Goal: Task Accomplishment & Management: Complete application form

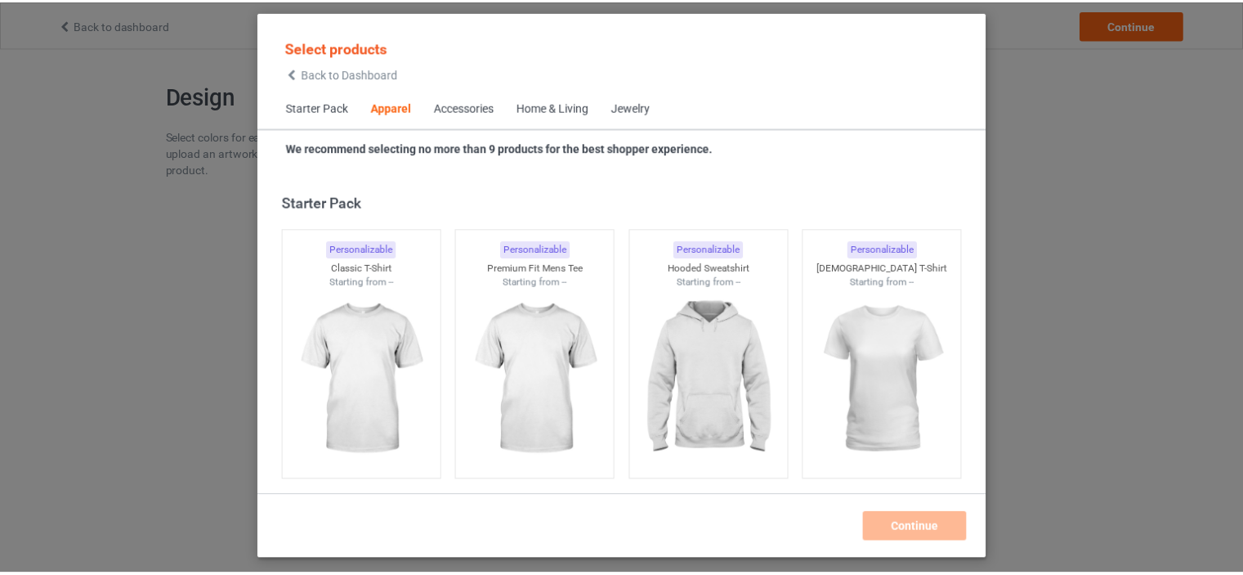
scroll to position [608, 0]
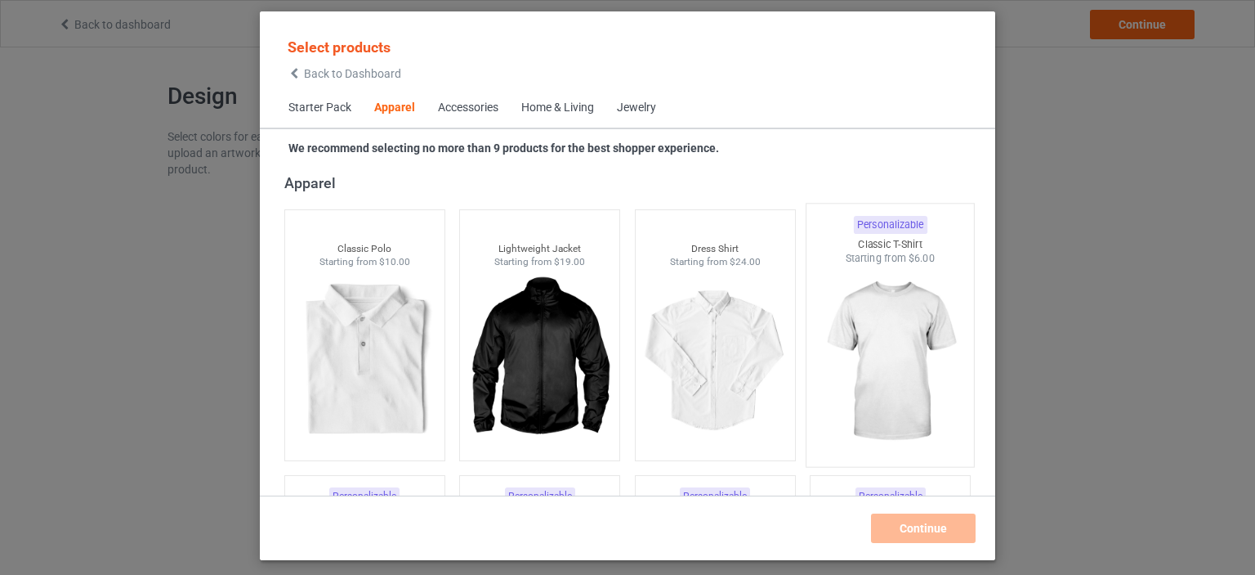
click at [892, 311] on img at bounding box center [891, 362] width 154 height 192
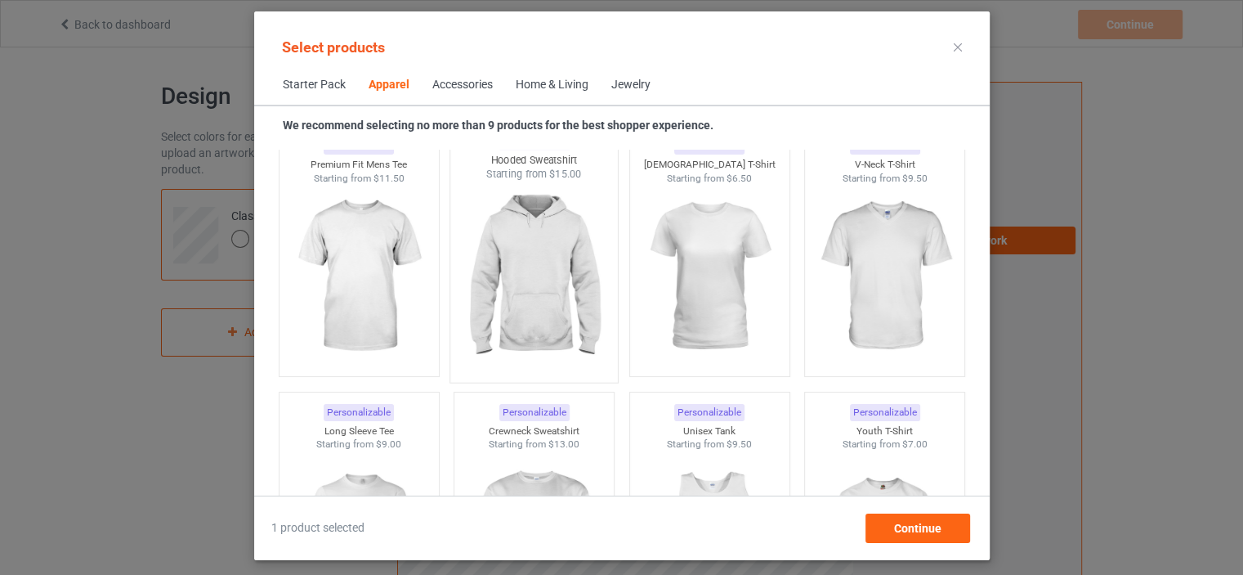
click at [524, 271] on img at bounding box center [534, 277] width 154 height 192
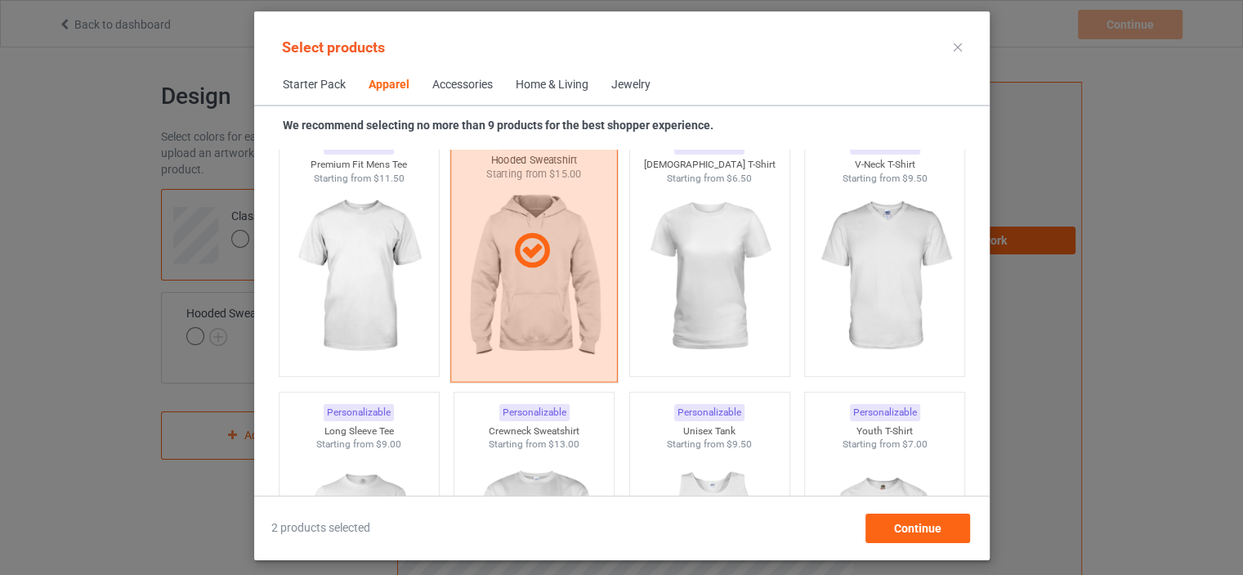
scroll to position [1098, 0]
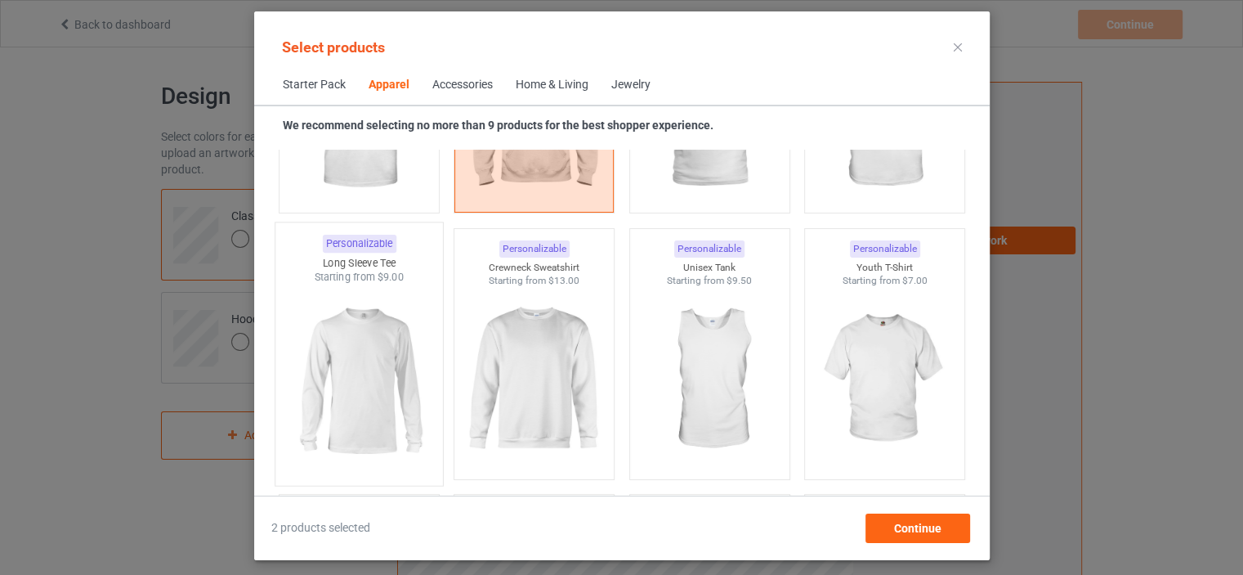
click at [381, 355] on img at bounding box center [359, 380] width 154 height 192
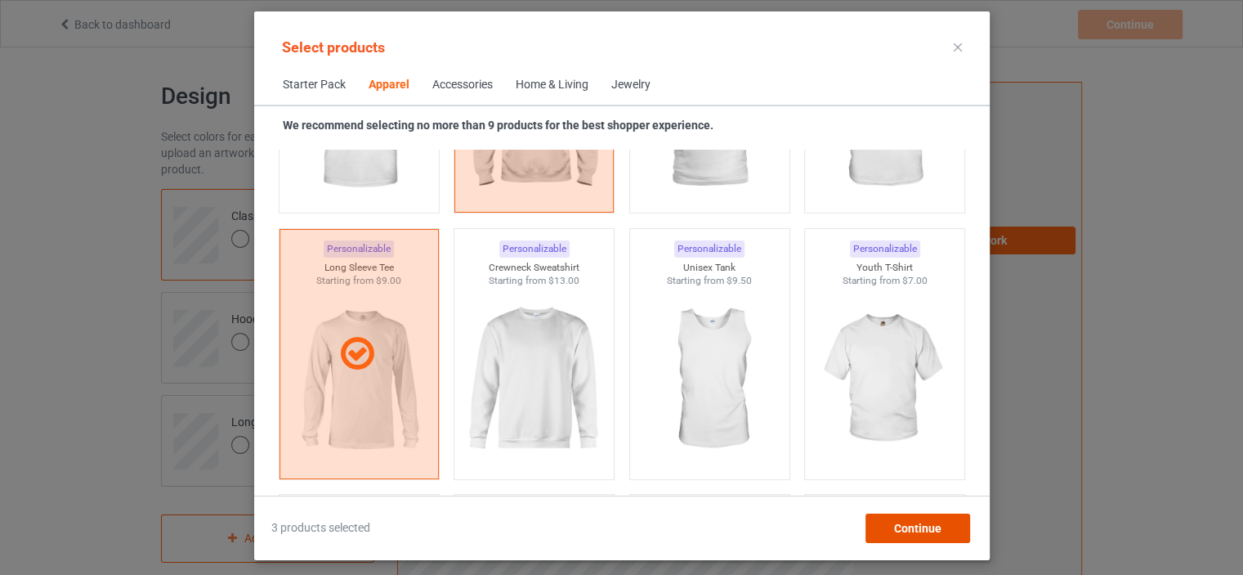
click at [884, 524] on div "Continue" at bounding box center [917, 527] width 105 height 29
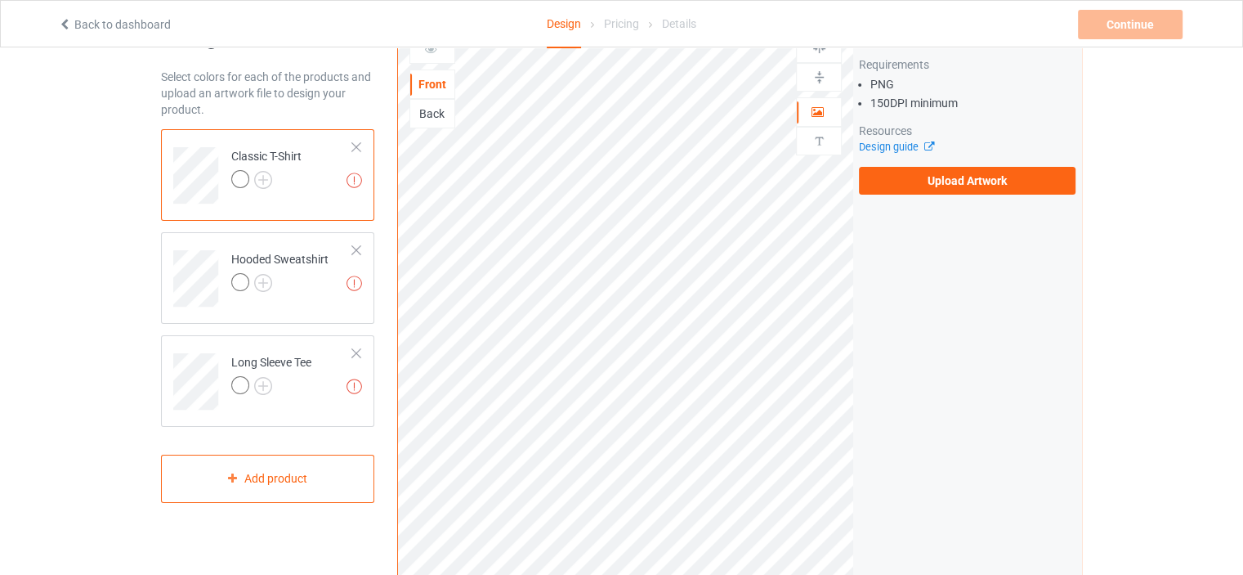
scroll to position [82, 0]
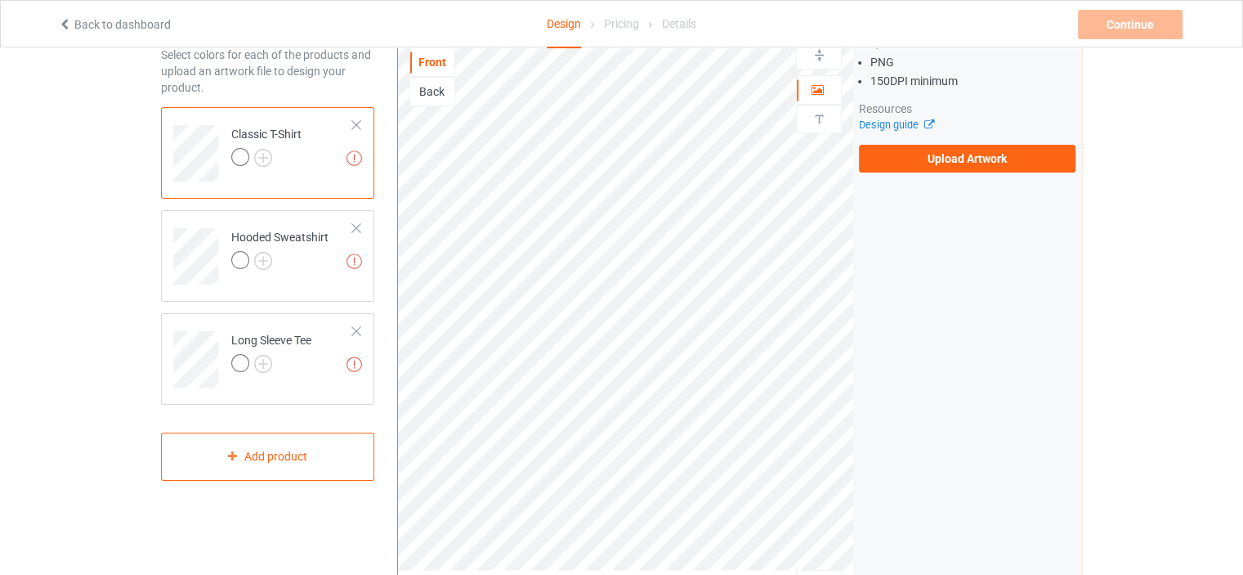
click at [317, 172] on td "Missing artworks Classic T-Shirt" at bounding box center [292, 148] width 140 height 68
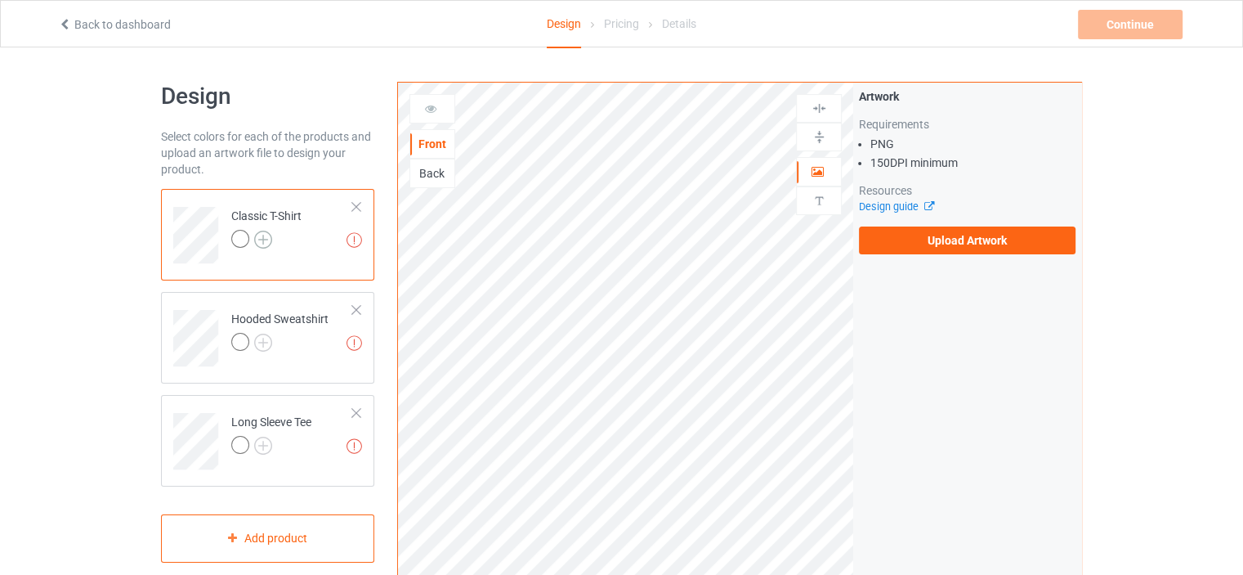
click at [267, 238] on img at bounding box center [263, 239] width 18 height 18
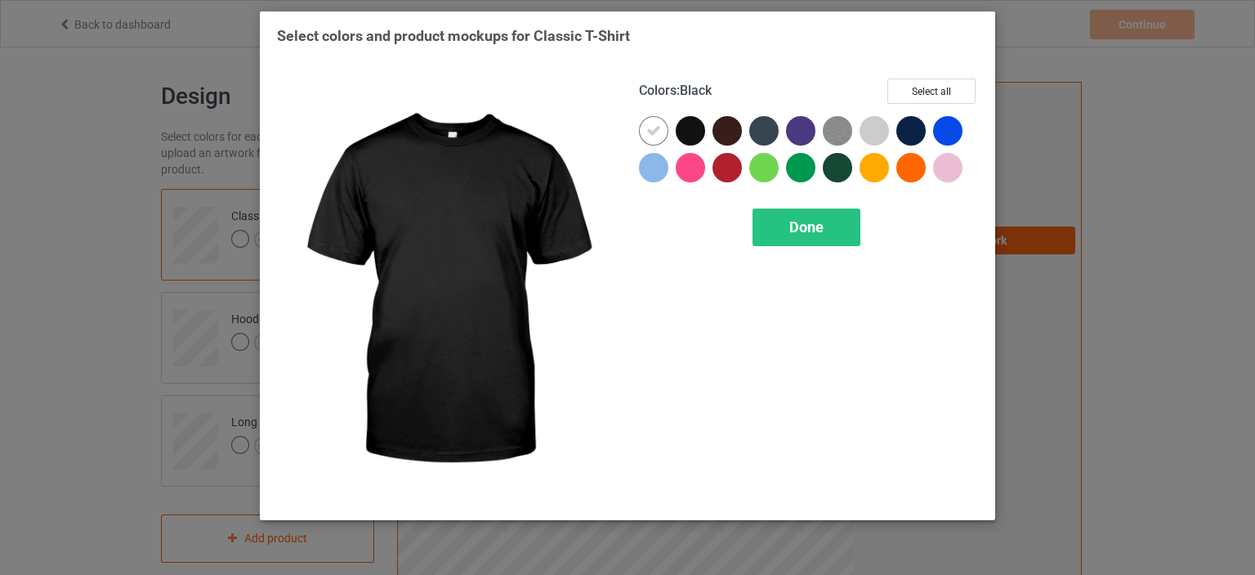
click at [683, 130] on div at bounding box center [690, 130] width 29 height 29
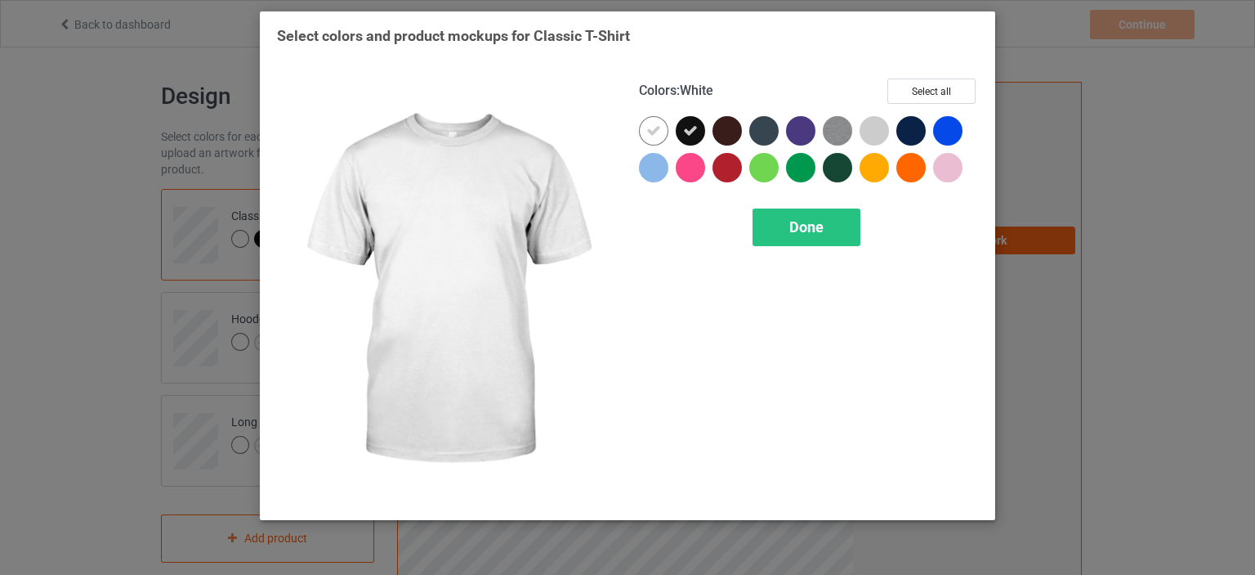
click at [646, 132] on div at bounding box center [653, 130] width 29 height 29
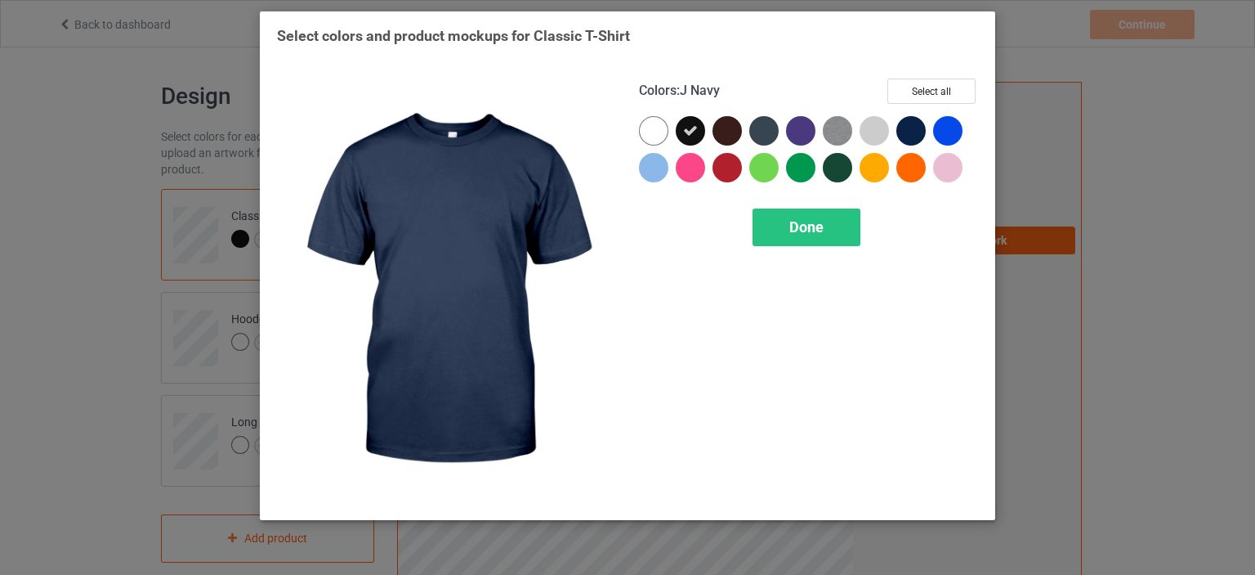
click at [915, 127] on div at bounding box center [911, 130] width 29 height 29
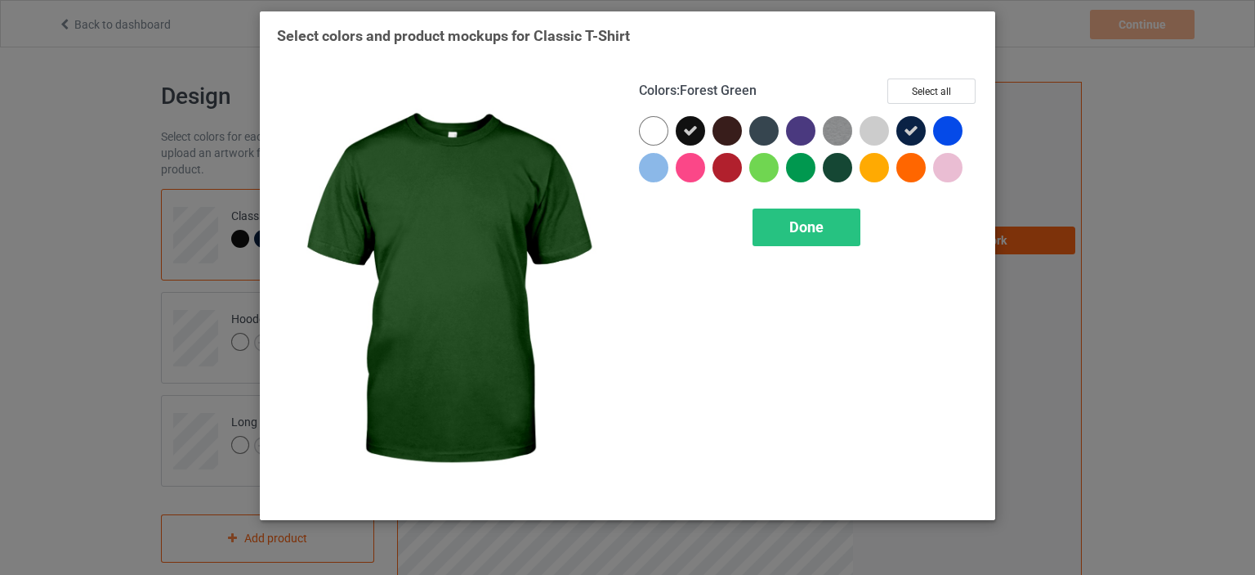
click at [838, 165] on div at bounding box center [837, 167] width 29 height 29
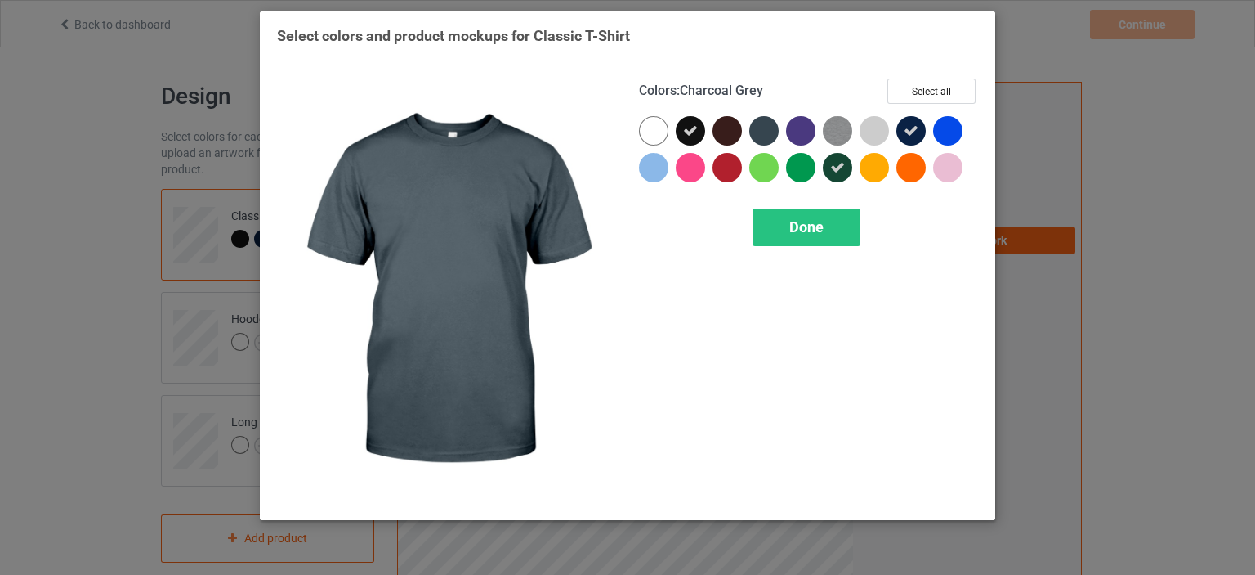
click at [765, 132] on div at bounding box center [763, 130] width 29 height 29
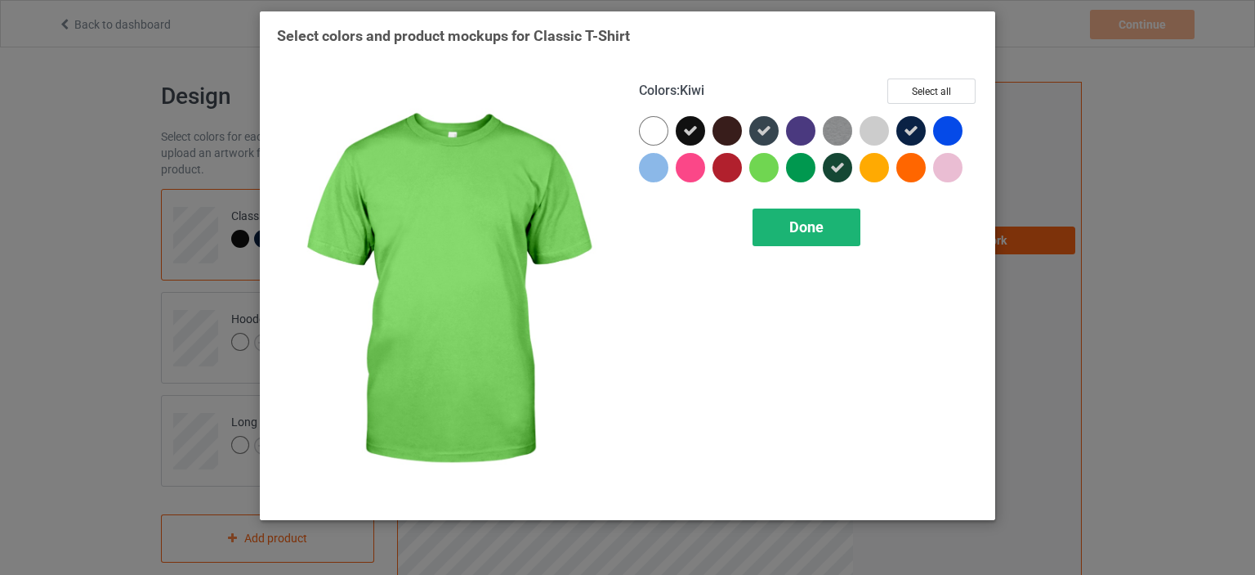
click at [782, 233] on div "Done" at bounding box center [807, 227] width 108 height 38
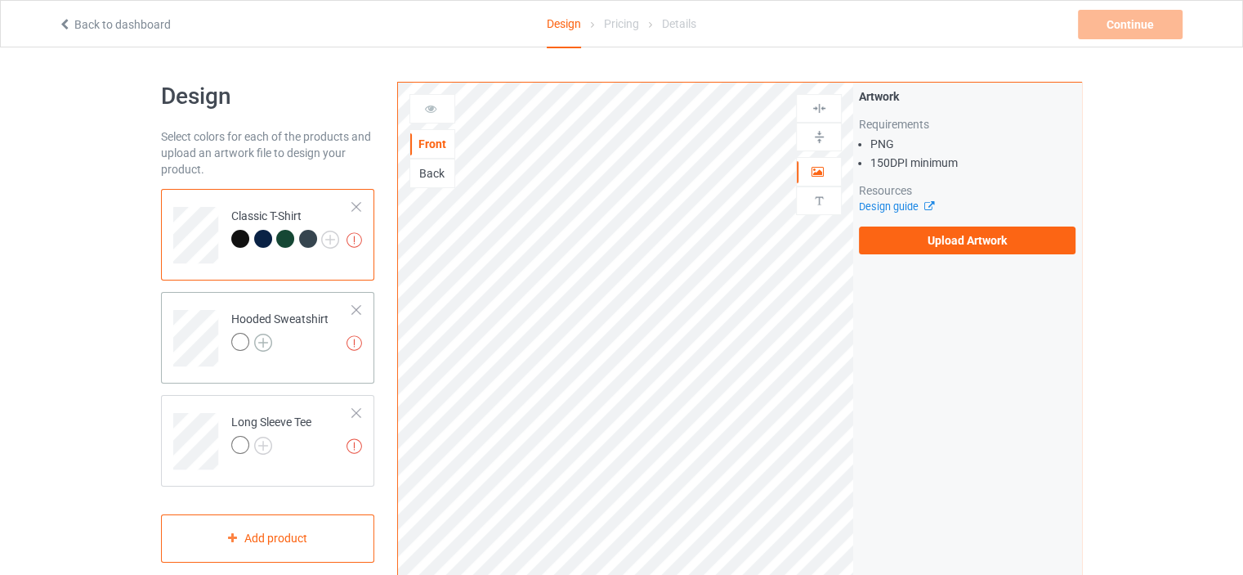
click at [266, 344] on img at bounding box center [263, 342] width 18 height 18
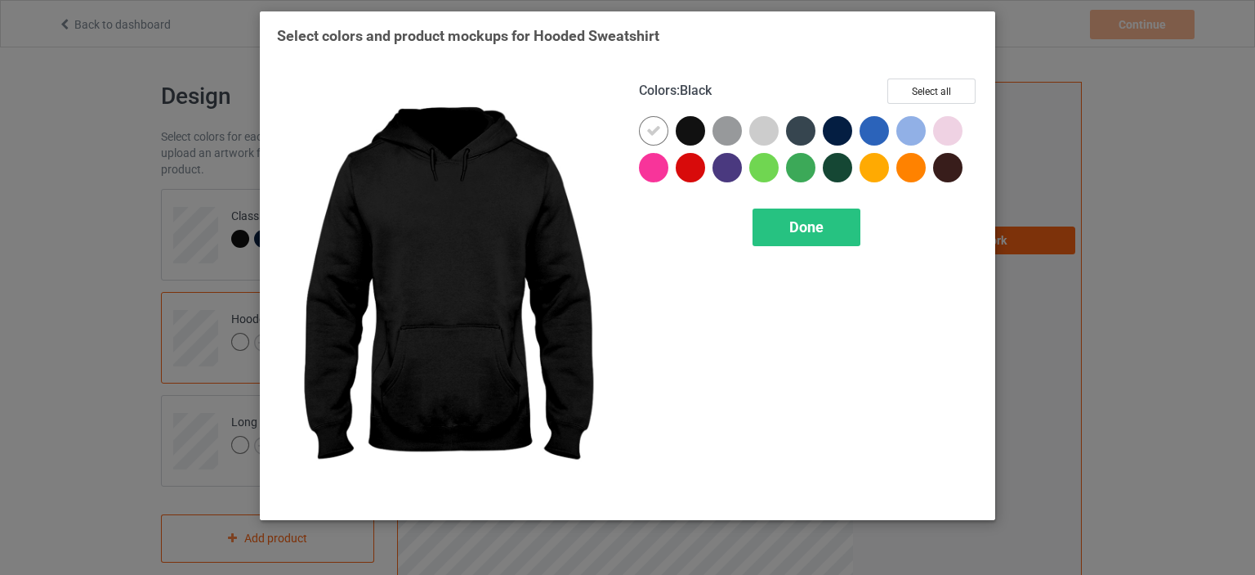
click at [686, 130] on div at bounding box center [690, 130] width 29 height 29
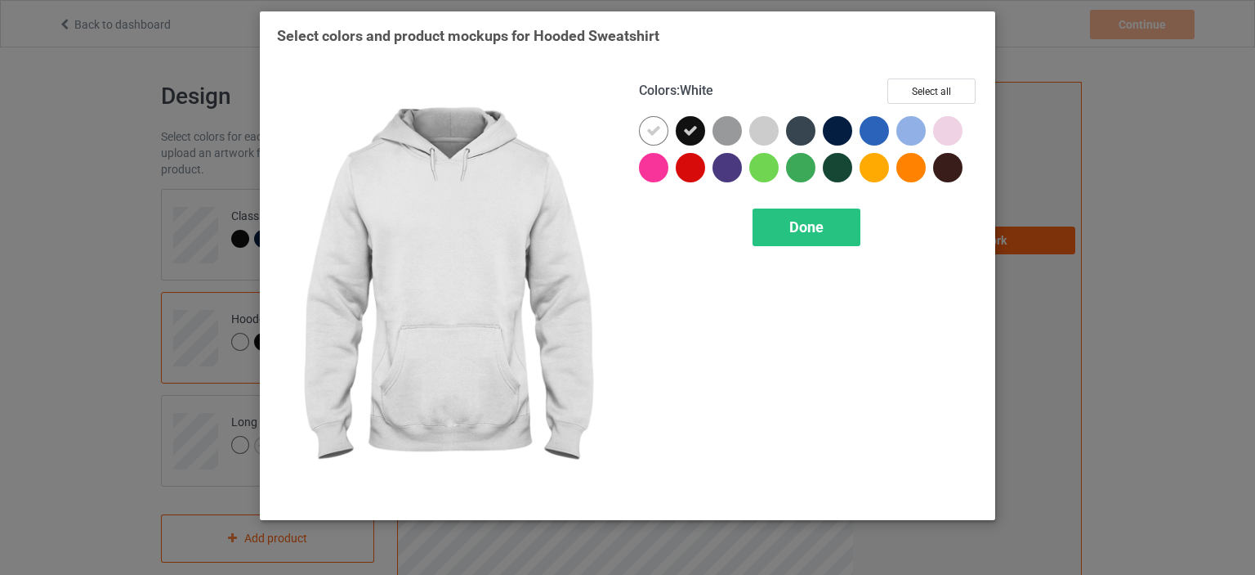
click at [656, 123] on icon at bounding box center [653, 130] width 15 height 15
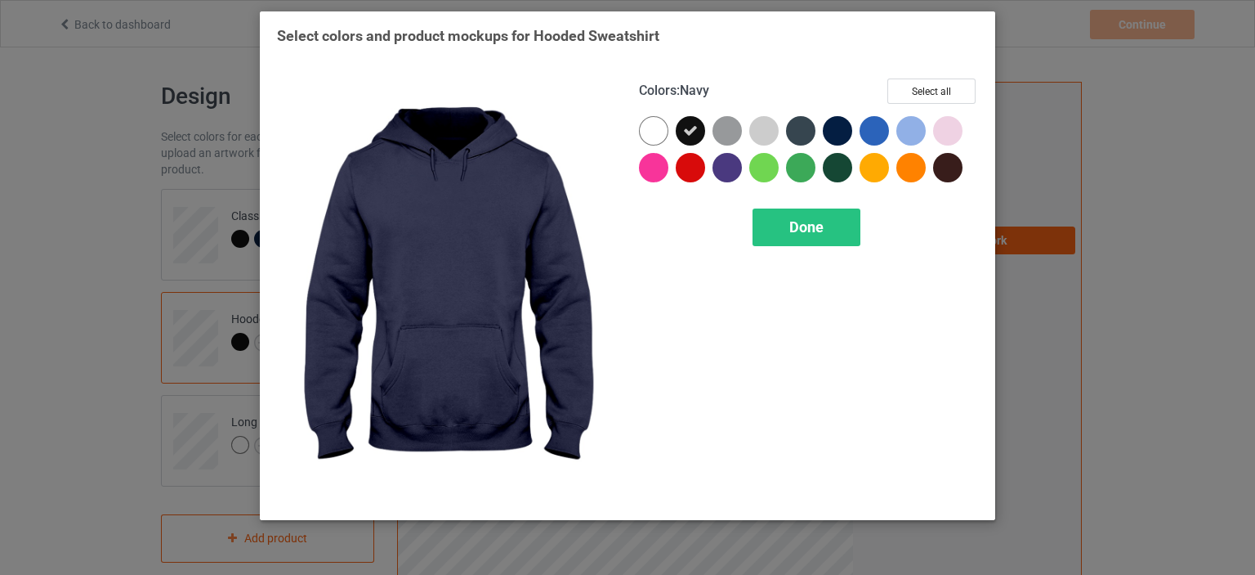
click at [833, 130] on div at bounding box center [837, 130] width 29 height 29
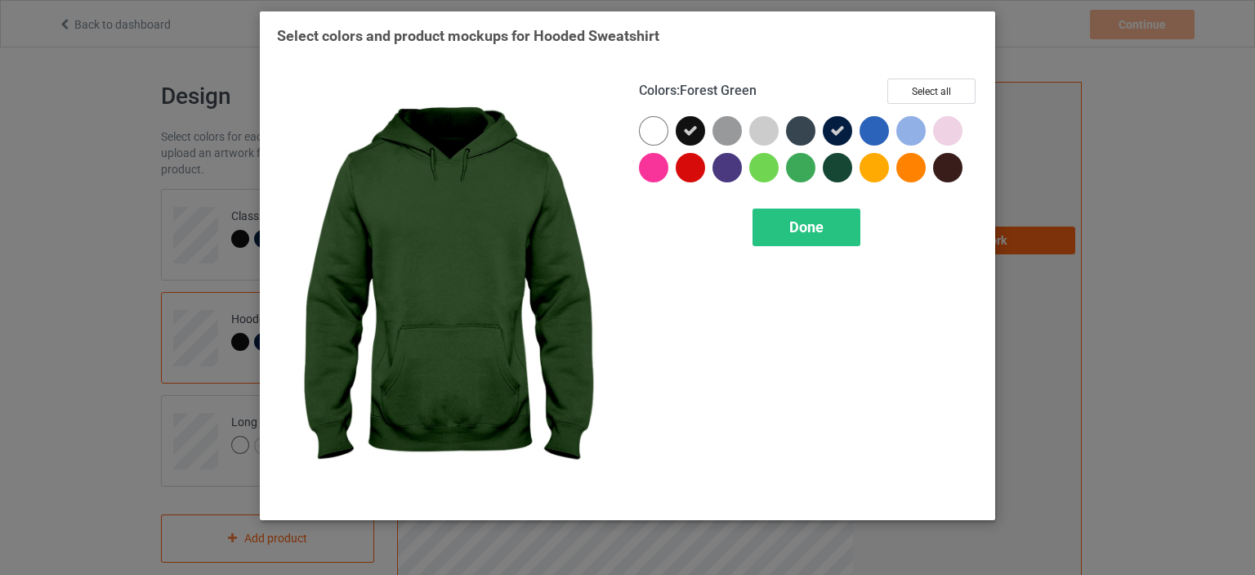
click at [838, 158] on div at bounding box center [837, 167] width 29 height 29
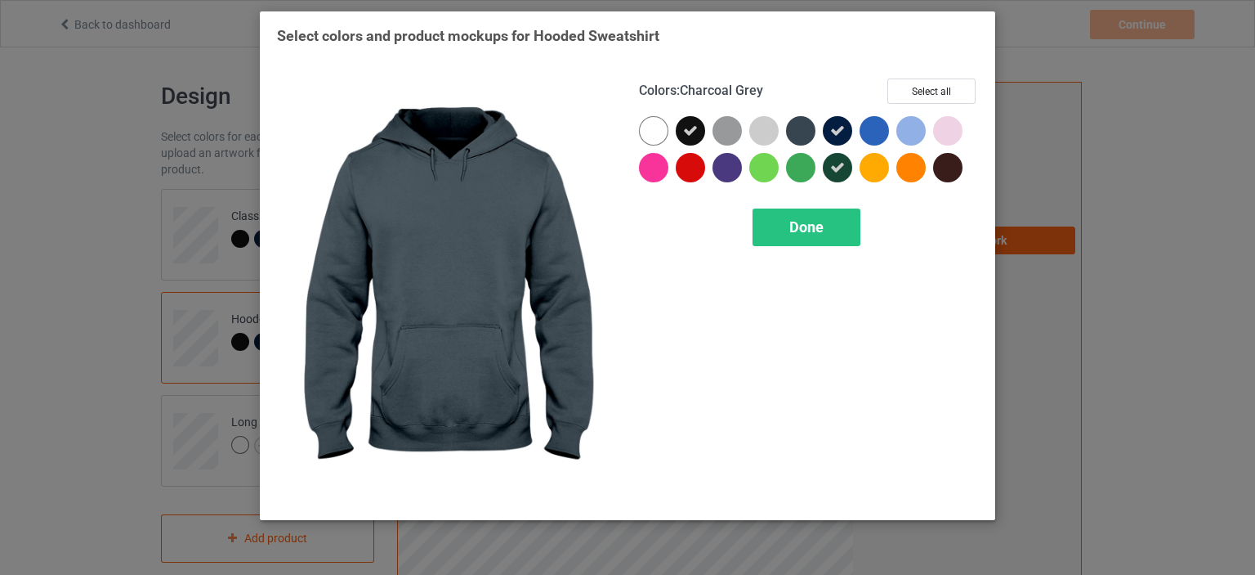
click at [805, 131] on div at bounding box center [800, 130] width 29 height 29
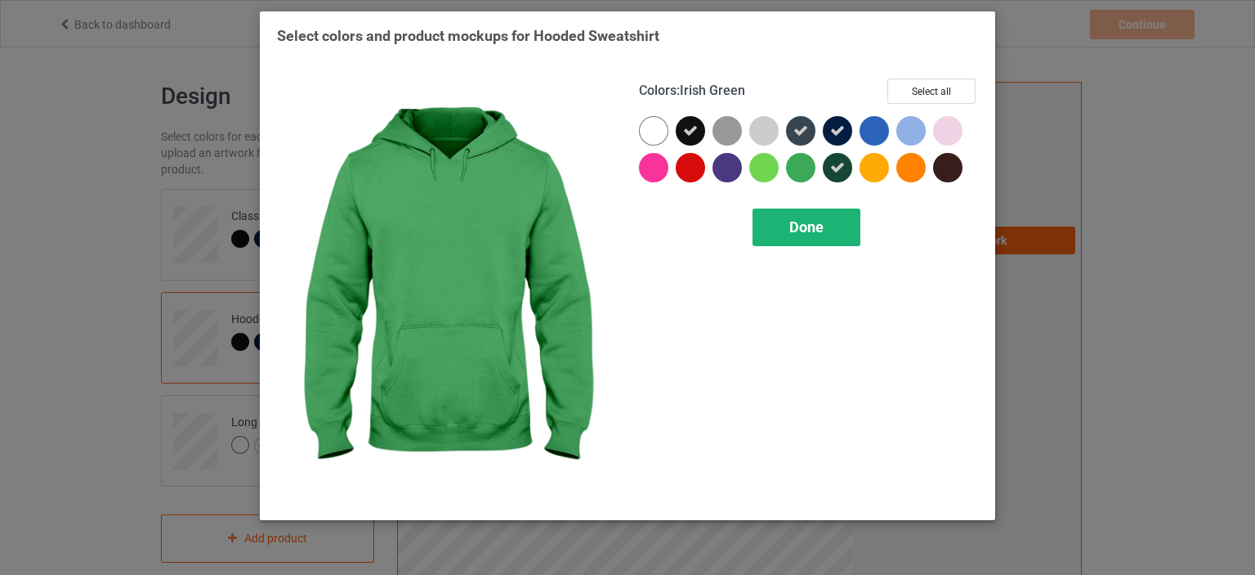
click at [805, 225] on span "Done" at bounding box center [807, 226] width 34 height 17
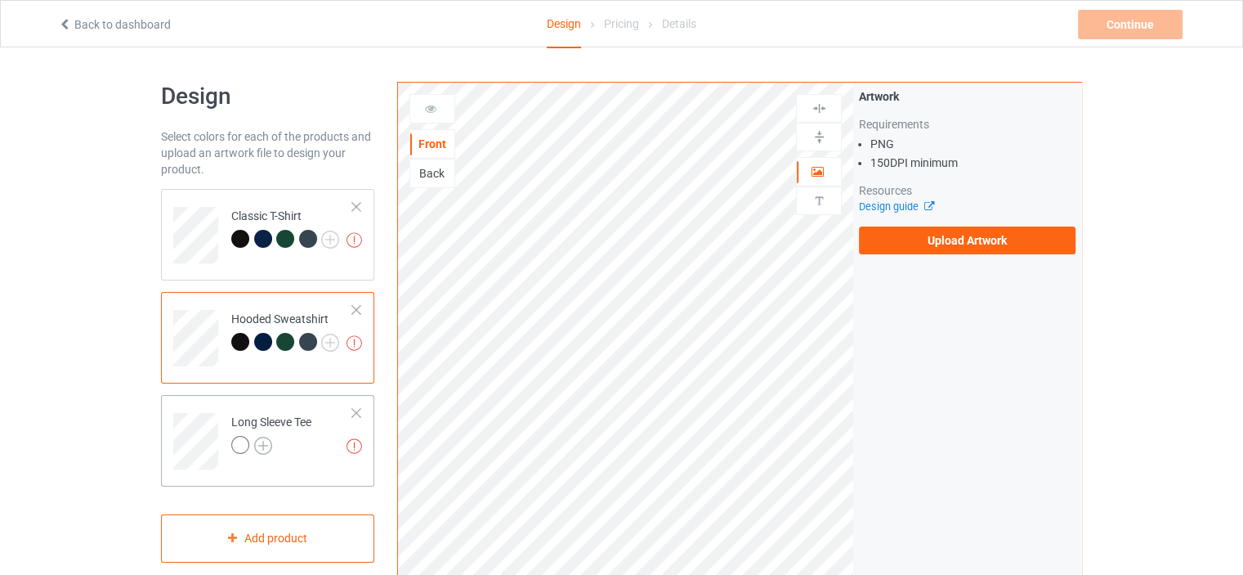
click at [265, 446] on img at bounding box center [263, 445] width 18 height 18
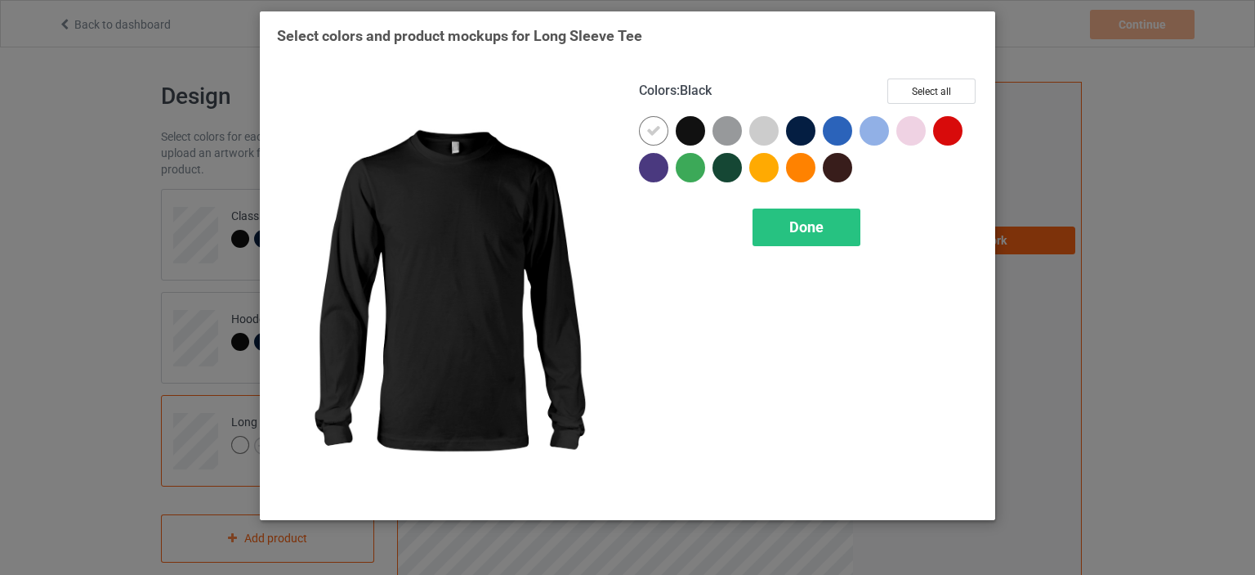
click at [682, 129] on div at bounding box center [690, 130] width 29 height 29
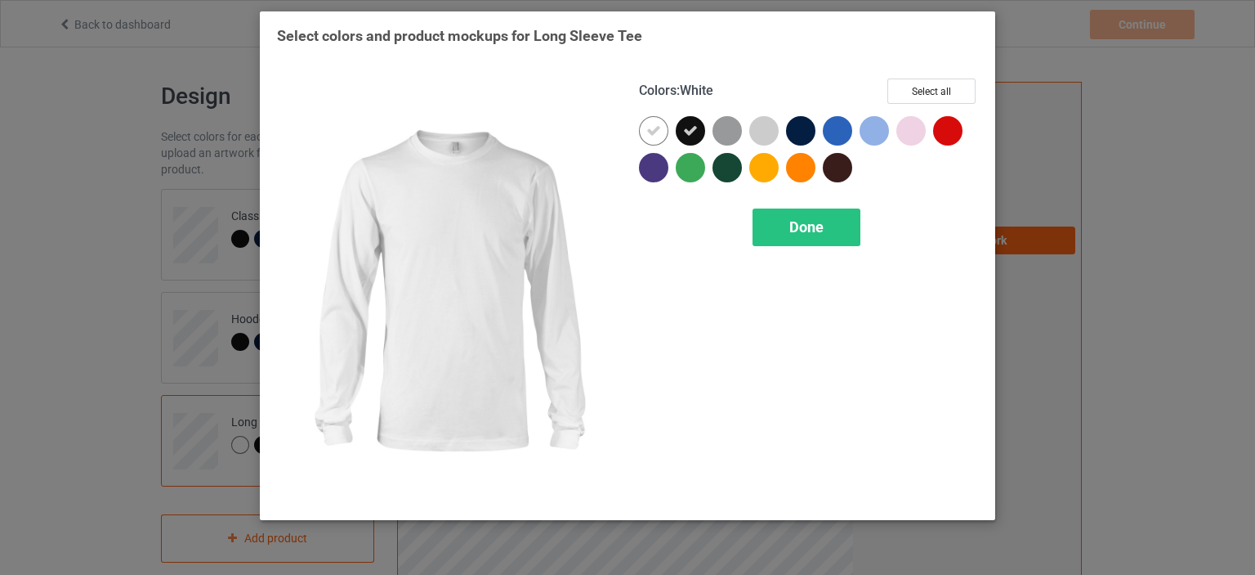
click at [648, 123] on icon at bounding box center [653, 130] width 15 height 15
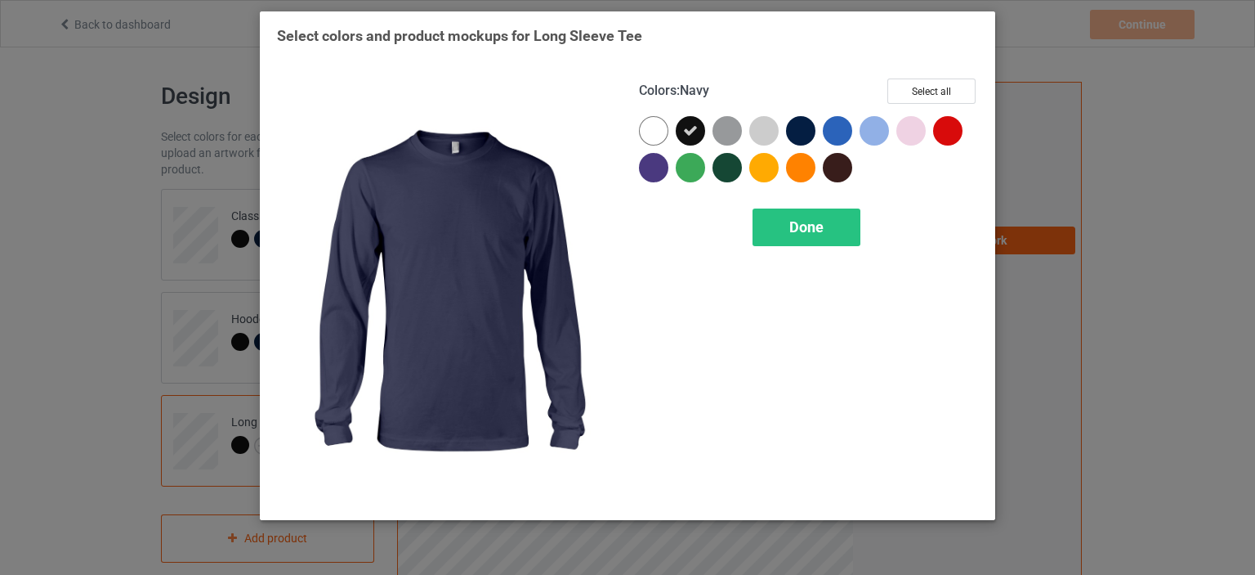
click at [799, 130] on div at bounding box center [800, 130] width 29 height 29
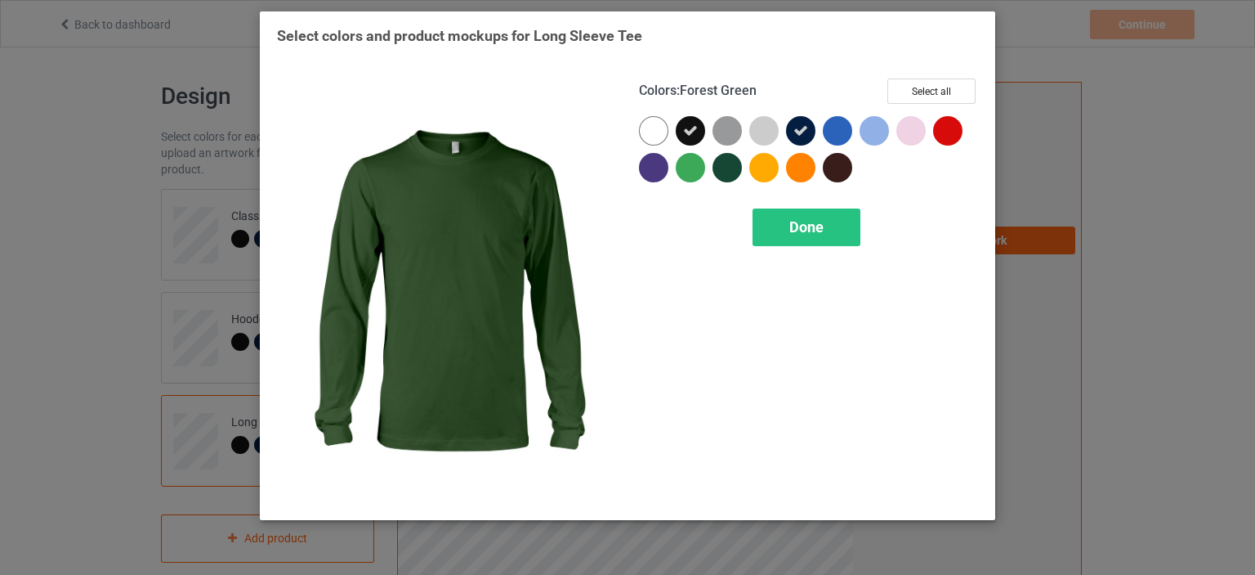
click at [724, 170] on div at bounding box center [727, 167] width 29 height 29
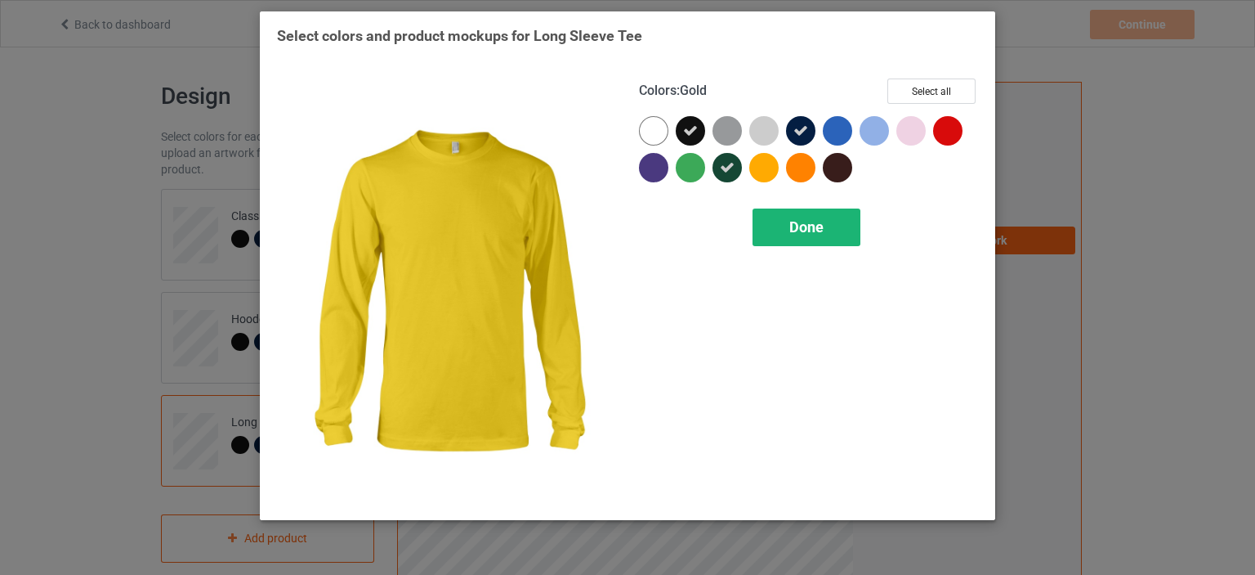
click at [789, 226] on div "Done" at bounding box center [807, 227] width 108 height 38
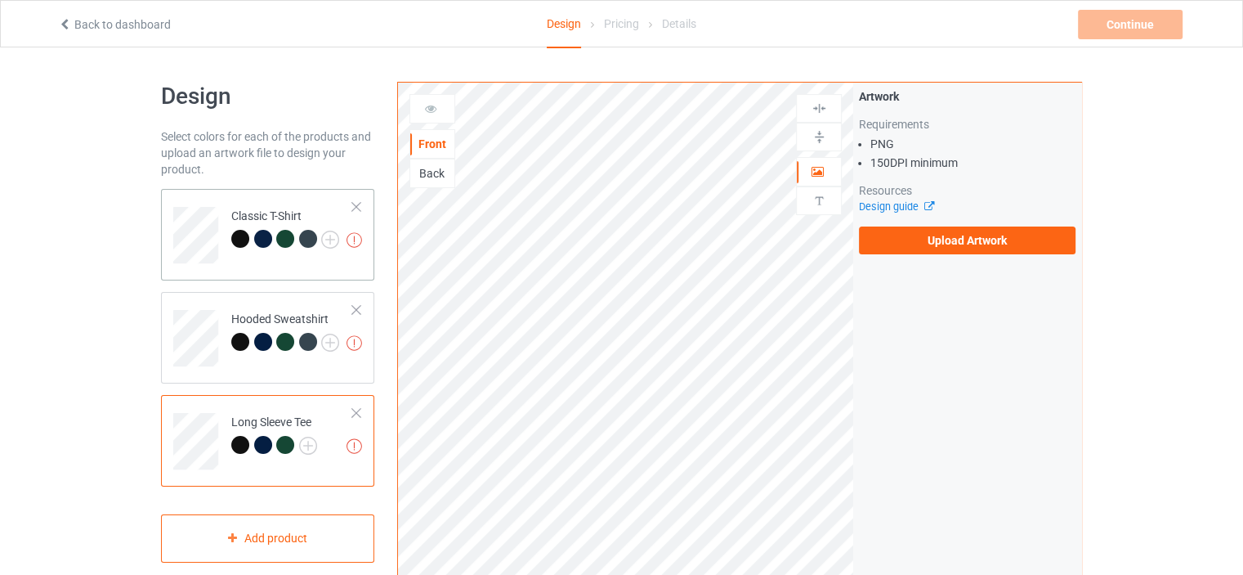
click at [330, 266] on div "Missing artworks Classic T-Shirt" at bounding box center [267, 235] width 213 height 92
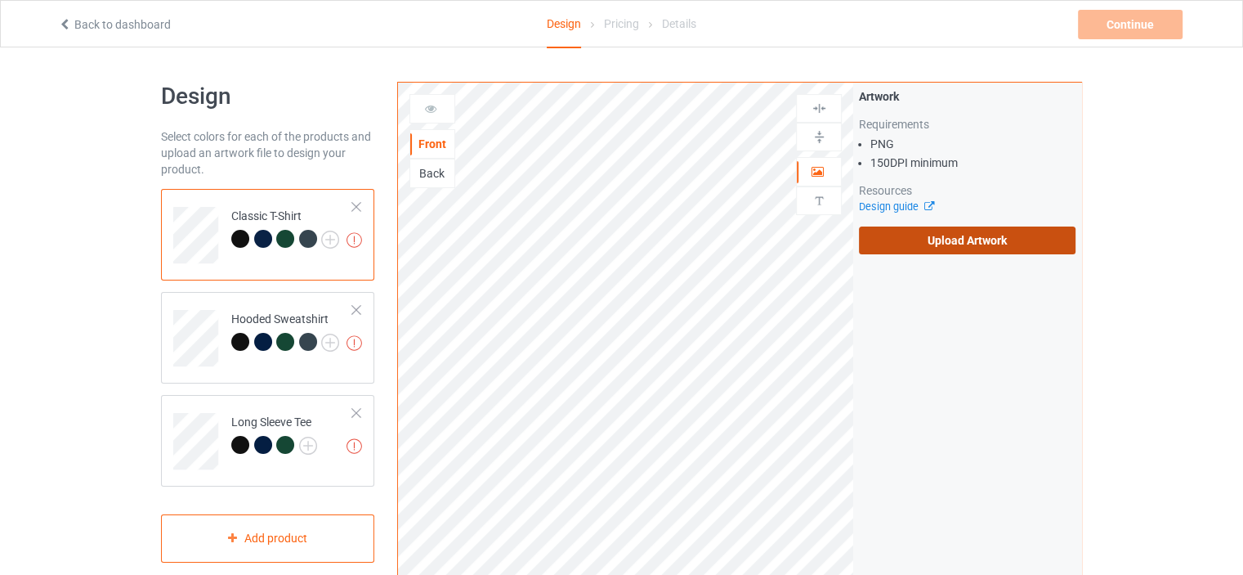
click at [938, 238] on label "Upload Artwork" at bounding box center [967, 240] width 217 height 28
click at [0, 0] on input "Upload Artwork" at bounding box center [0, 0] width 0 height 0
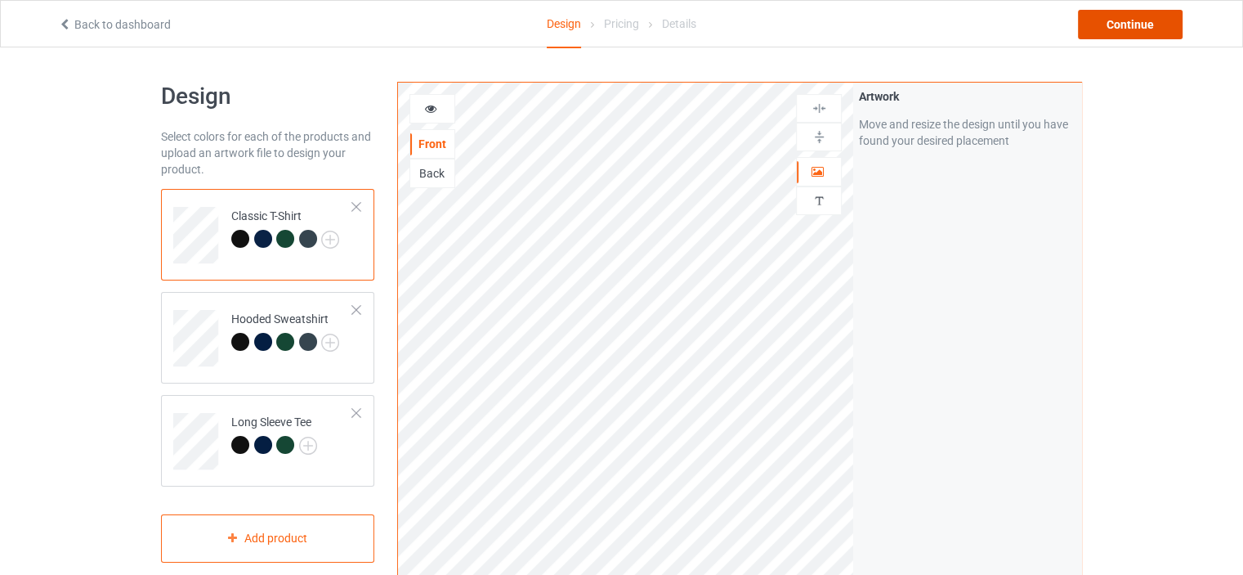
click at [1143, 29] on div "Continue" at bounding box center [1130, 24] width 105 height 29
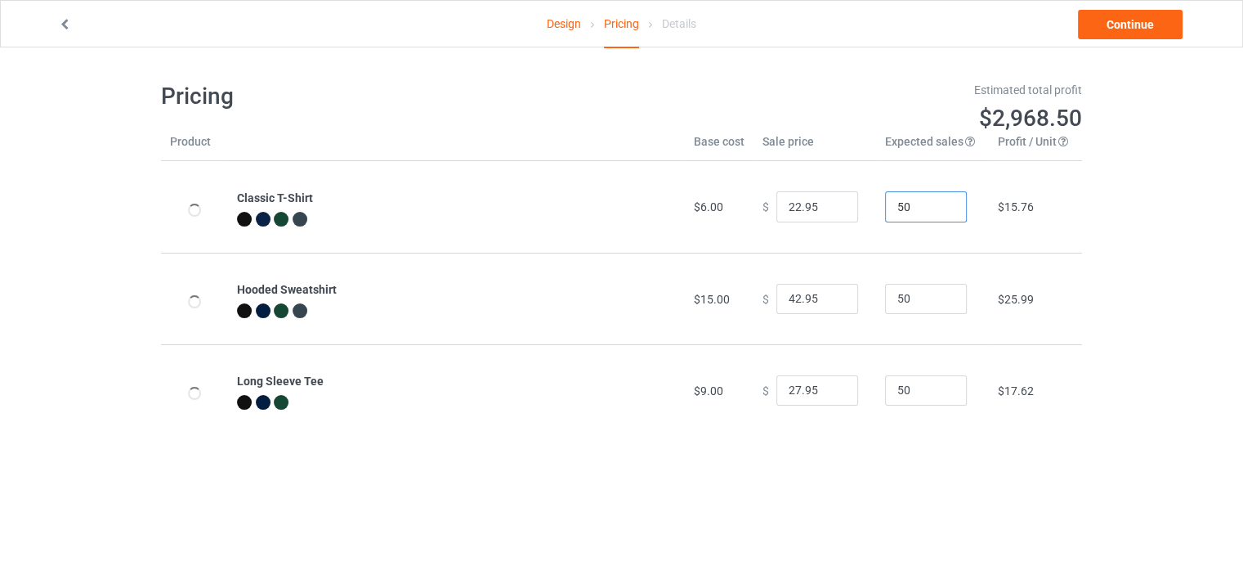
drag, startPoint x: 907, startPoint y: 211, endPoint x: 875, endPoint y: 213, distance: 32.8
click at [885, 213] on input "50" at bounding box center [926, 206] width 82 height 31
type input "1"
drag, startPoint x: 906, startPoint y: 297, endPoint x: 909, endPoint y: 349, distance: 51.6
click at [876, 308] on td "50" at bounding box center [932, 299] width 113 height 92
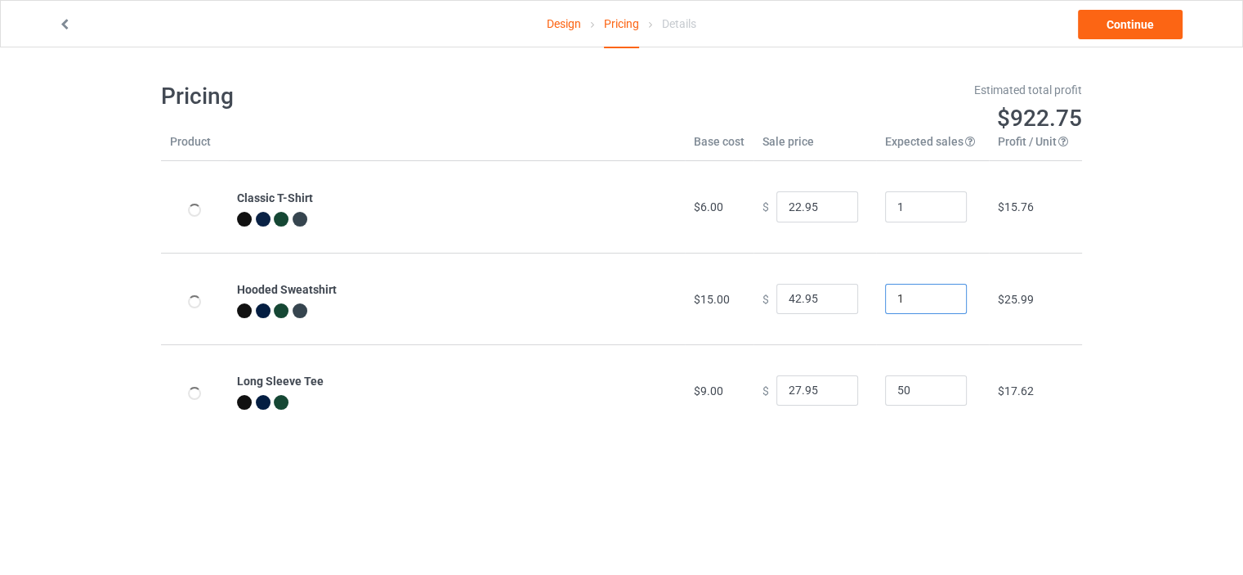
type input "1"
drag, startPoint x: 911, startPoint y: 391, endPoint x: 873, endPoint y: 394, distance: 38.5
click at [876, 394] on td "50" at bounding box center [932, 390] width 113 height 92
type input "1"
click at [788, 206] on input "22.95" at bounding box center [817, 206] width 82 height 31
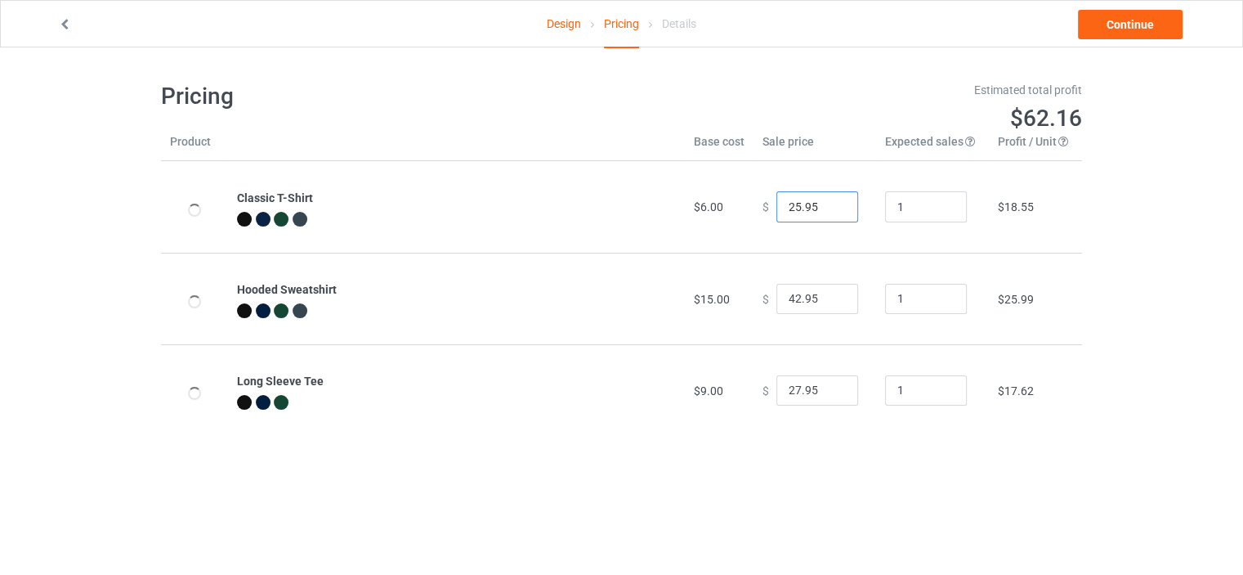
type input "25.95"
click at [788, 297] on input "42.95" at bounding box center [817, 299] width 82 height 31
type input "44.95"
drag, startPoint x: 785, startPoint y: 388, endPoint x: 774, endPoint y: 392, distance: 12.2
click at [776, 392] on input "27.95" at bounding box center [817, 390] width 82 height 31
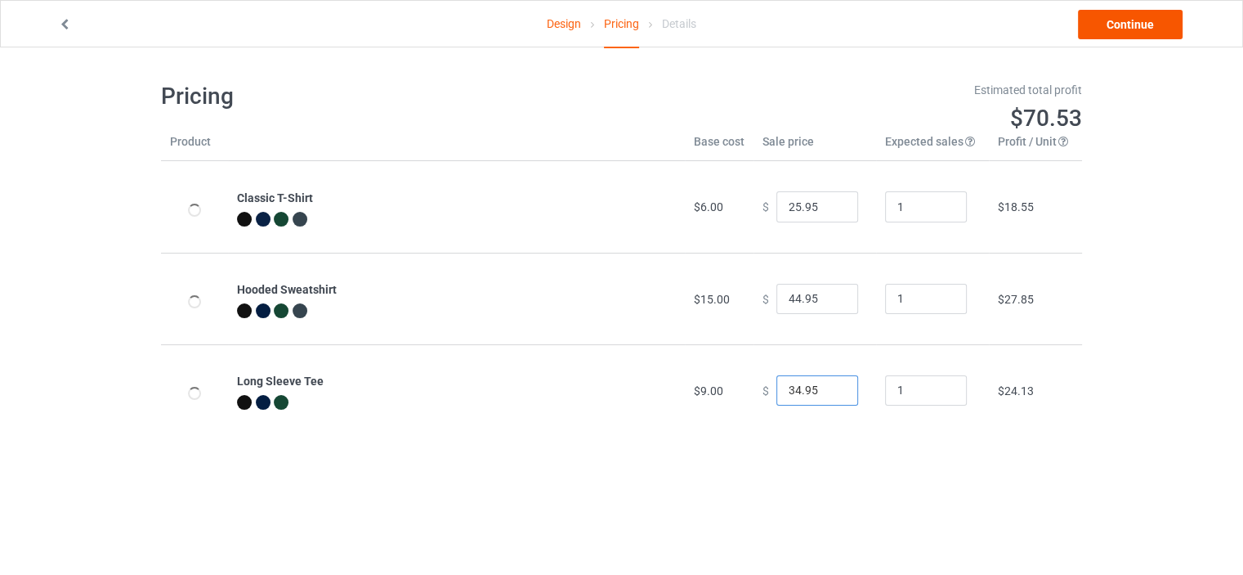
type input "34.95"
click at [1130, 28] on link "Continue" at bounding box center [1130, 24] width 105 height 29
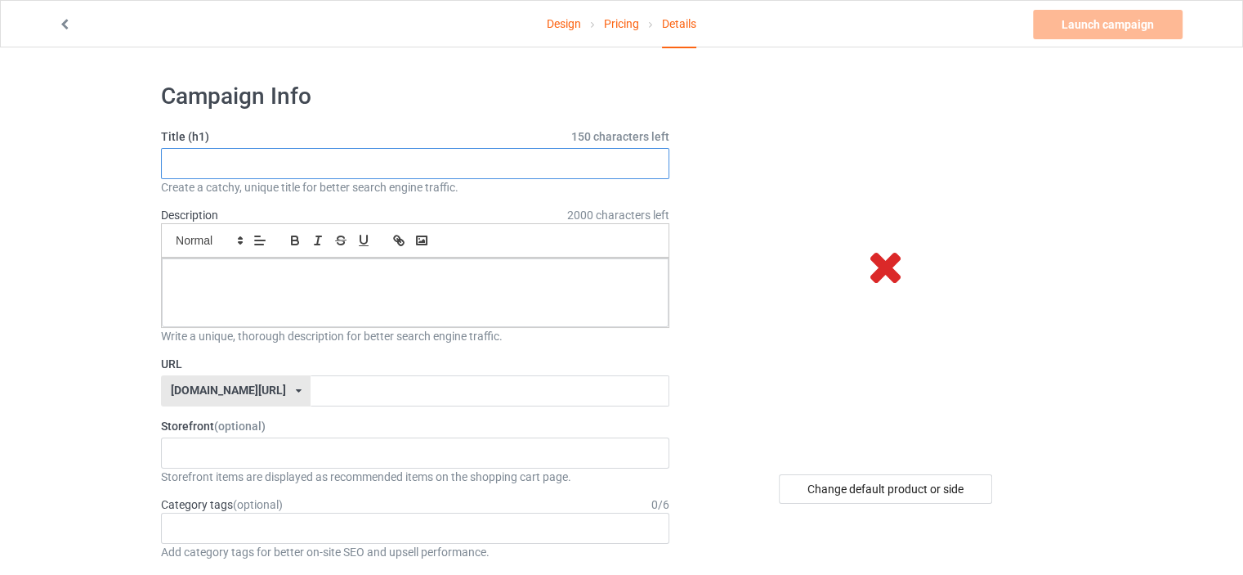
click at [369, 172] on input "text" at bounding box center [415, 163] width 508 height 31
paste input "I WAS THERE-SOMETIMES I STILL AM"
click at [850, 491] on div "Change default product or side" at bounding box center [885, 488] width 213 height 29
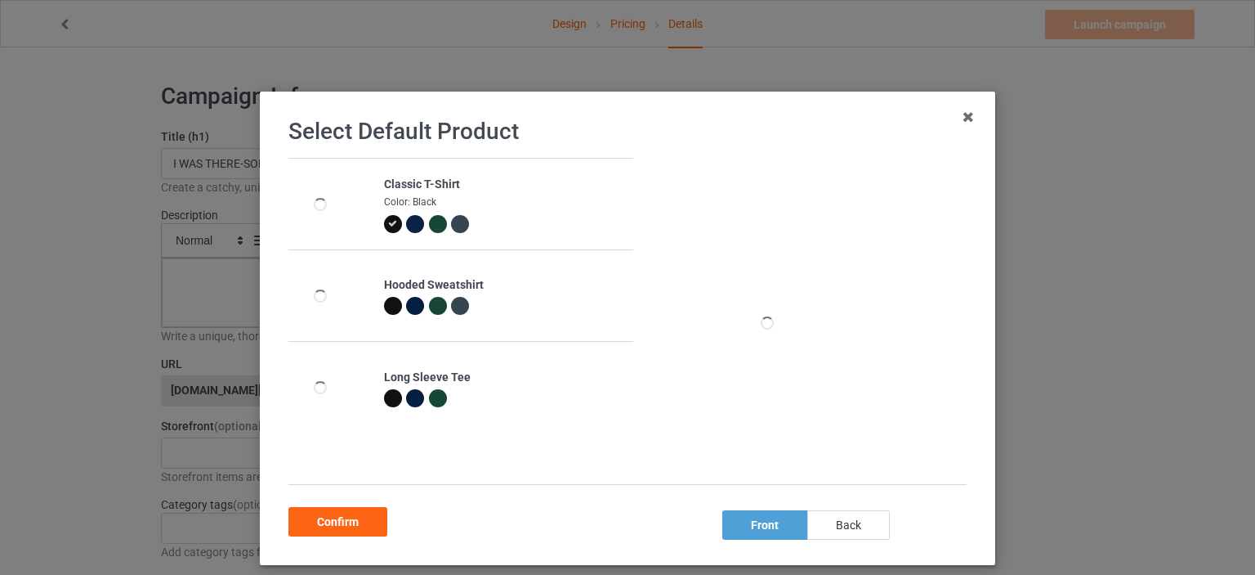
click at [853, 521] on div "back" at bounding box center [848, 524] width 83 height 29
click at [749, 522] on div "front" at bounding box center [764, 524] width 85 height 29
click at [315, 517] on div "Confirm" at bounding box center [338, 521] width 99 height 29
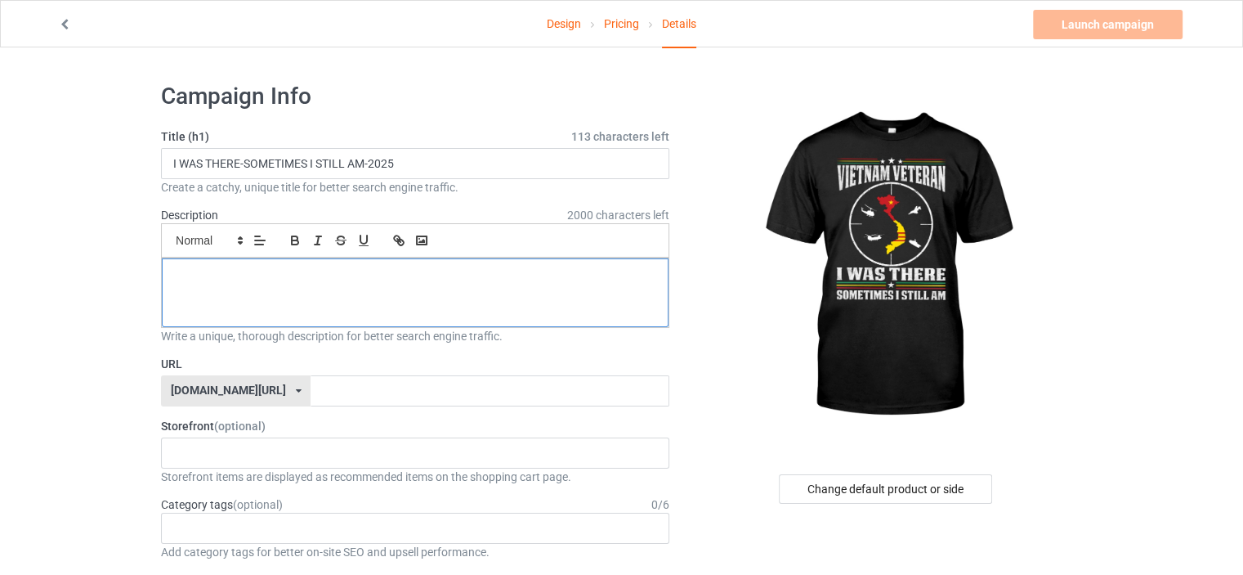
click at [217, 292] on div at bounding box center [415, 292] width 507 height 69
drag, startPoint x: 429, startPoint y: 159, endPoint x: 141, endPoint y: 178, distance: 289.1
click at [249, 294] on div at bounding box center [415, 292] width 507 height 69
click at [414, 161] on input "I WAS THERE-SOMETIMES I STILL AM-2025" at bounding box center [415, 163] width 508 height 31
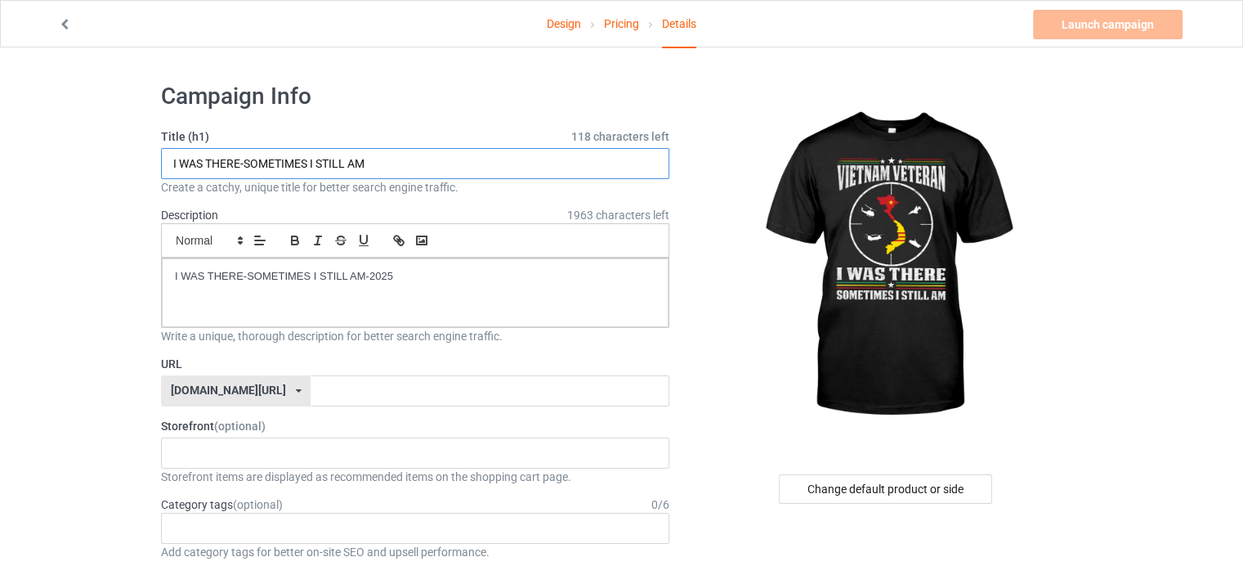
type input "I WAS THERE-SOMETIMES I STILL AM"
click at [311, 392] on input "text" at bounding box center [490, 390] width 358 height 31
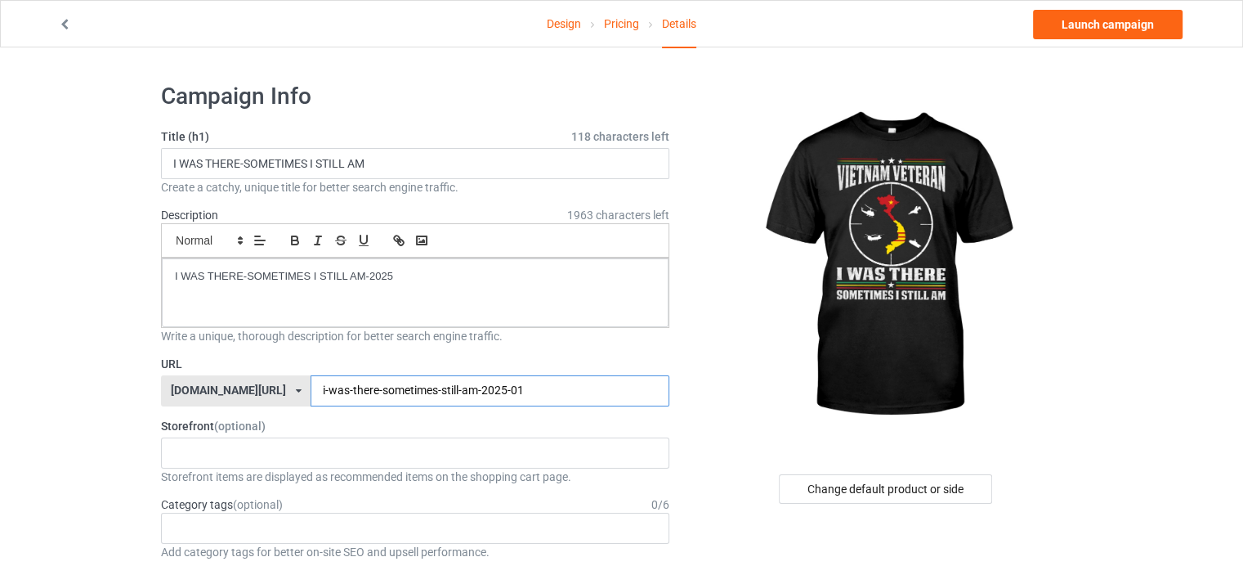
drag, startPoint x: 485, startPoint y: 388, endPoint x: 272, endPoint y: 400, distance: 213.7
click at [311, 400] on input "i-was-there-sometimes-still-am-2025-01" at bounding box center [490, 390] width 358 height 31
type input "i-was-there-sometimes-still-am-2025-01"
click at [1108, 29] on link "Launch campaign" at bounding box center [1108, 24] width 150 height 29
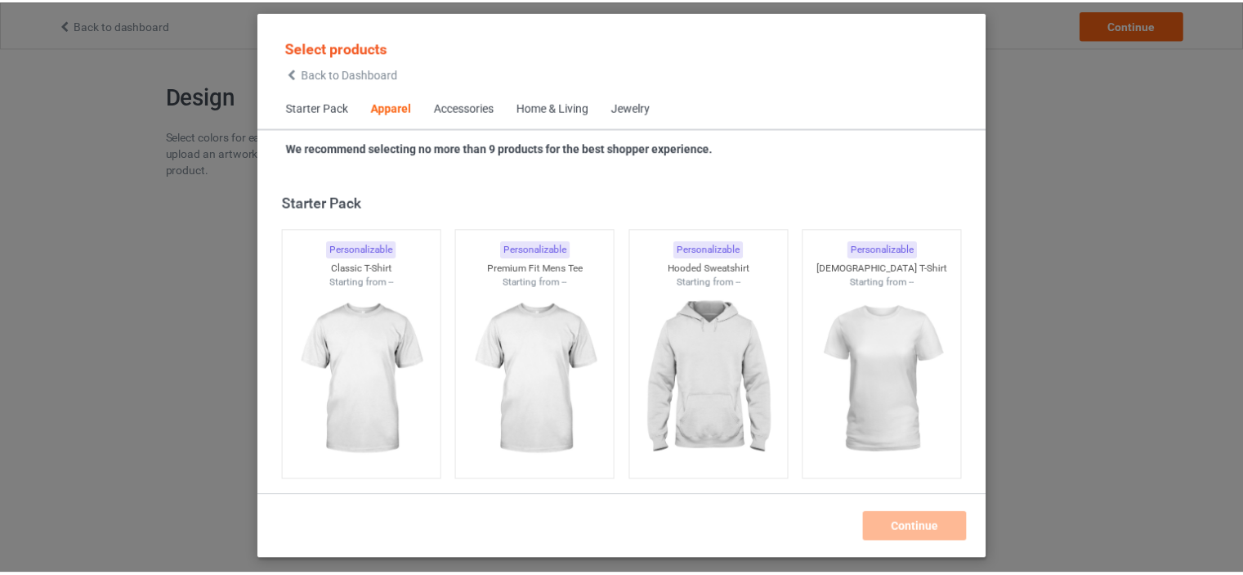
scroll to position [608, 0]
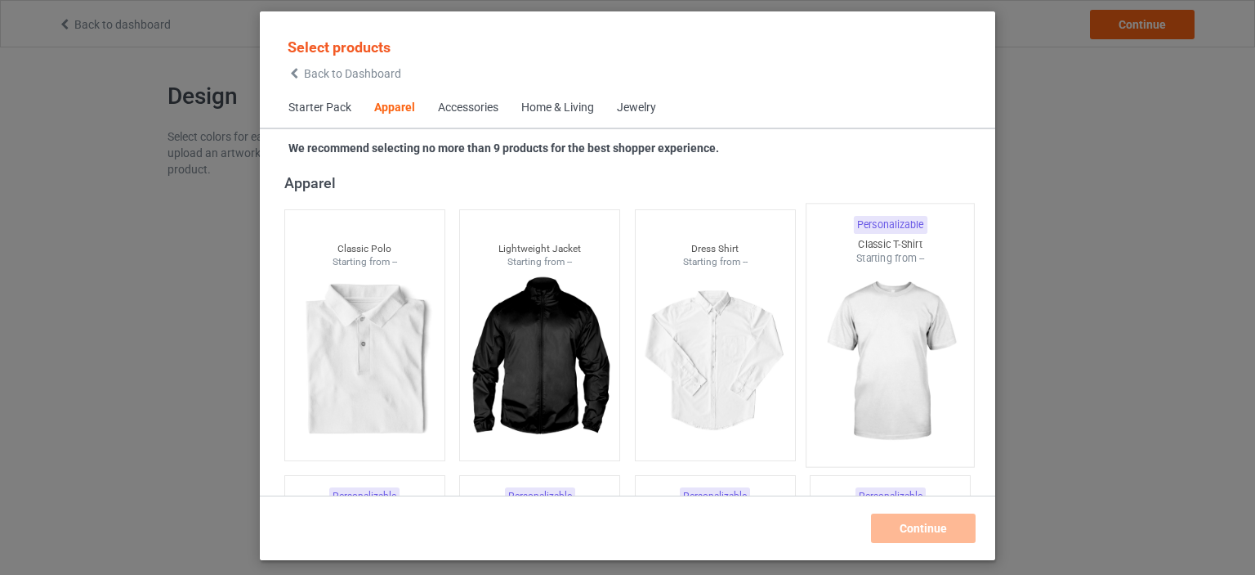
click at [892, 320] on img at bounding box center [891, 362] width 154 height 192
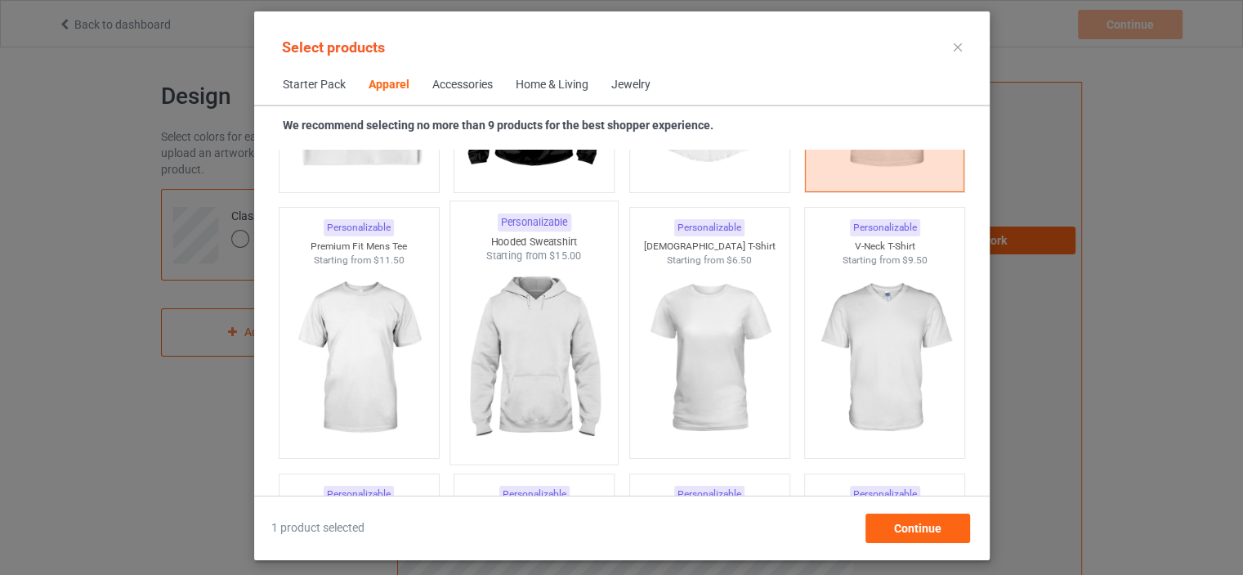
click at [532, 337] on img at bounding box center [534, 359] width 154 height 192
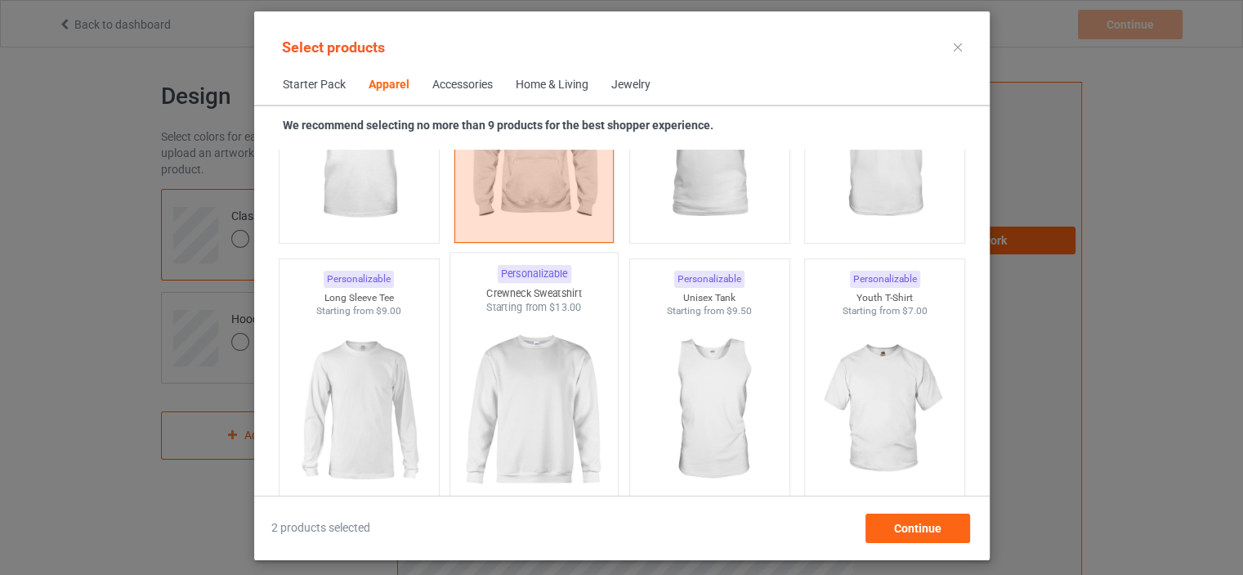
scroll to position [1098, 0]
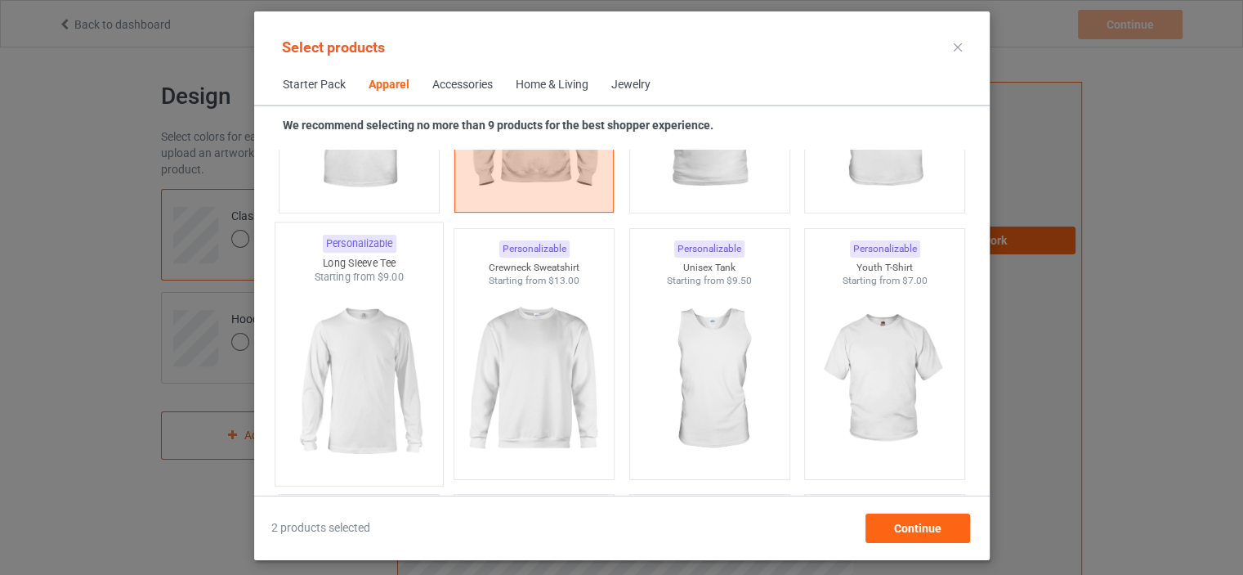
click at [366, 359] on img at bounding box center [359, 380] width 154 height 192
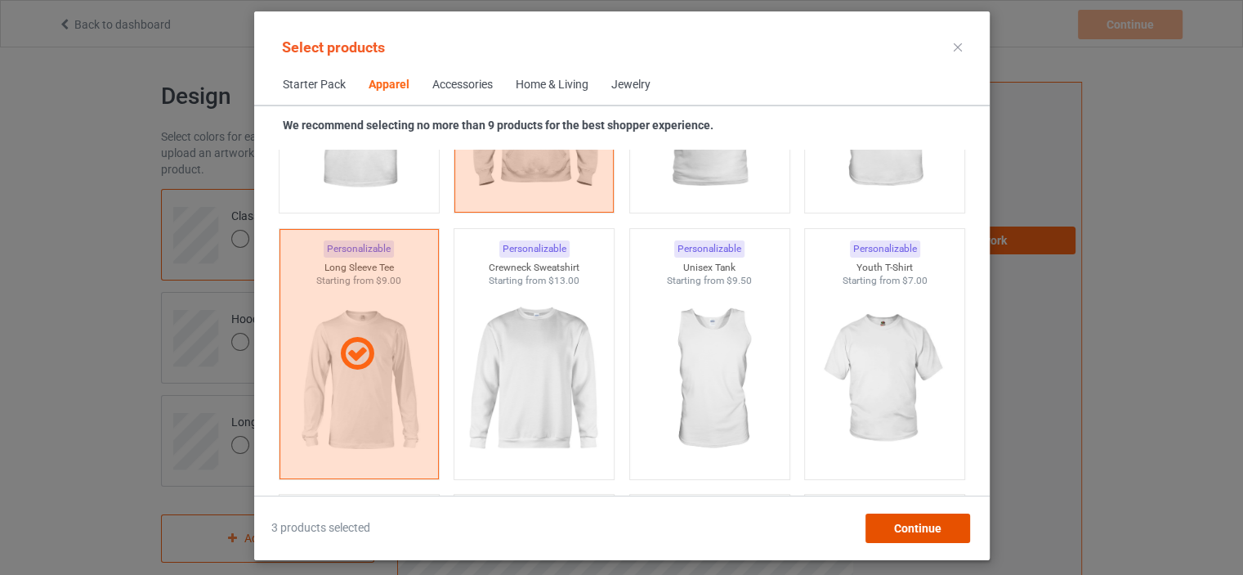
click at [888, 517] on div "Continue" at bounding box center [917, 527] width 105 height 29
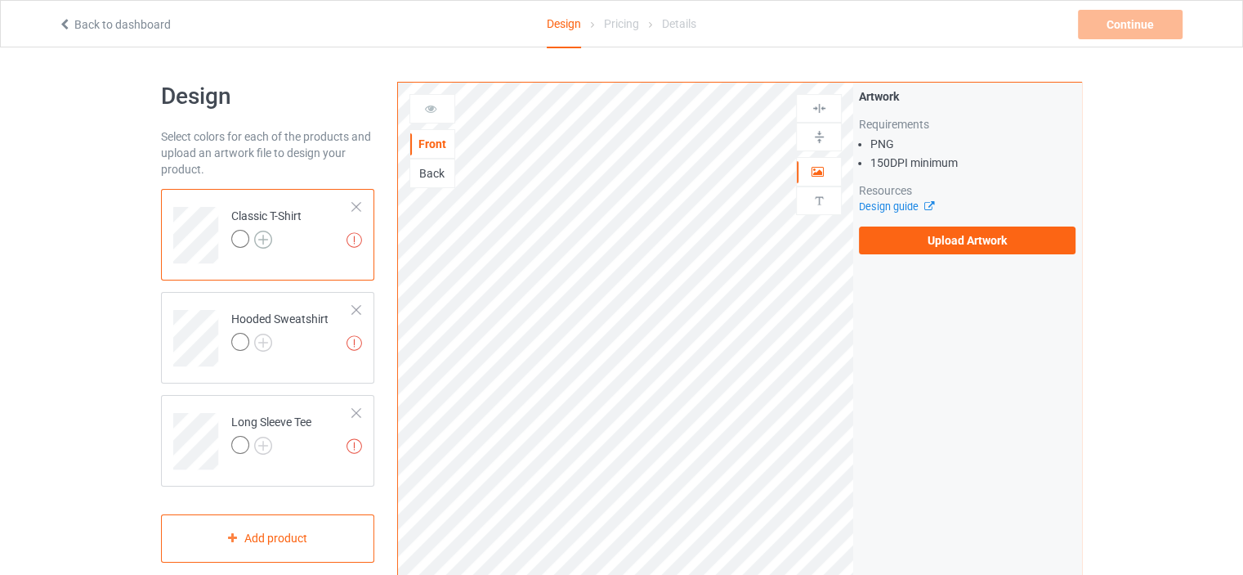
click at [268, 239] on img at bounding box center [263, 239] width 18 height 18
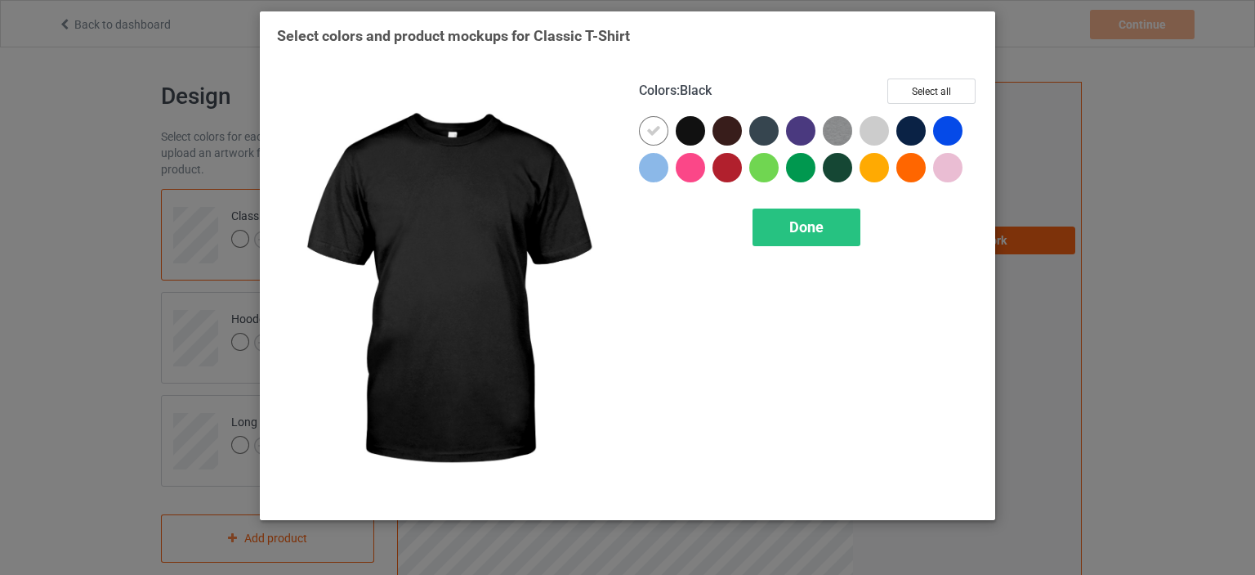
drag, startPoint x: 683, startPoint y: 131, endPoint x: 661, endPoint y: 131, distance: 22.1
click at [682, 131] on div at bounding box center [690, 130] width 29 height 29
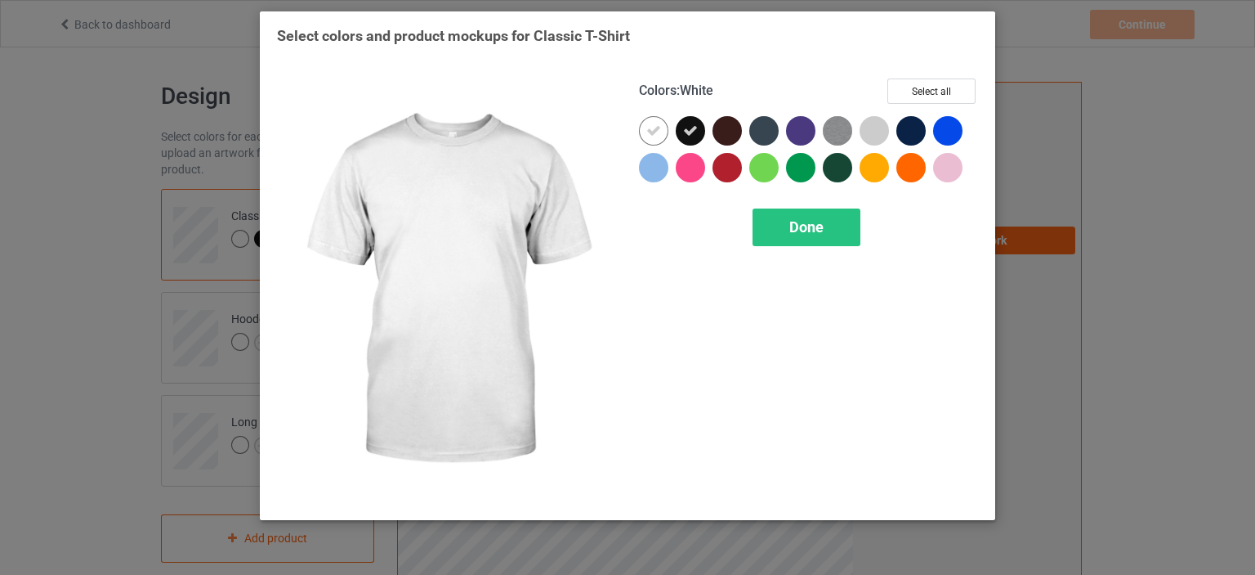
click at [655, 131] on icon at bounding box center [653, 130] width 15 height 15
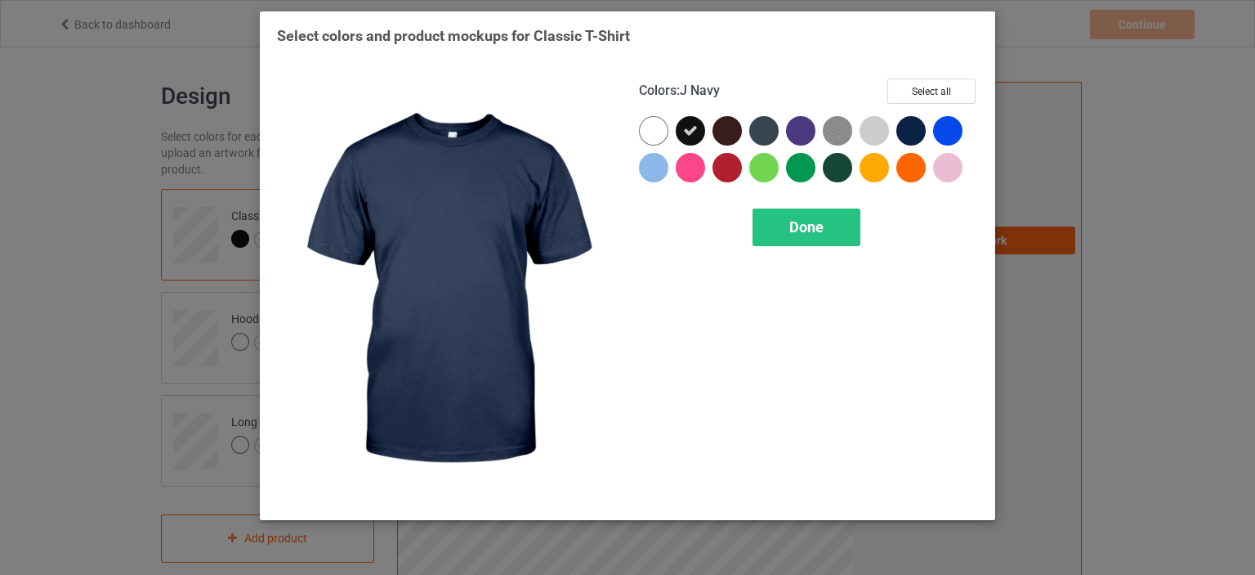
click at [904, 127] on div at bounding box center [911, 130] width 29 height 29
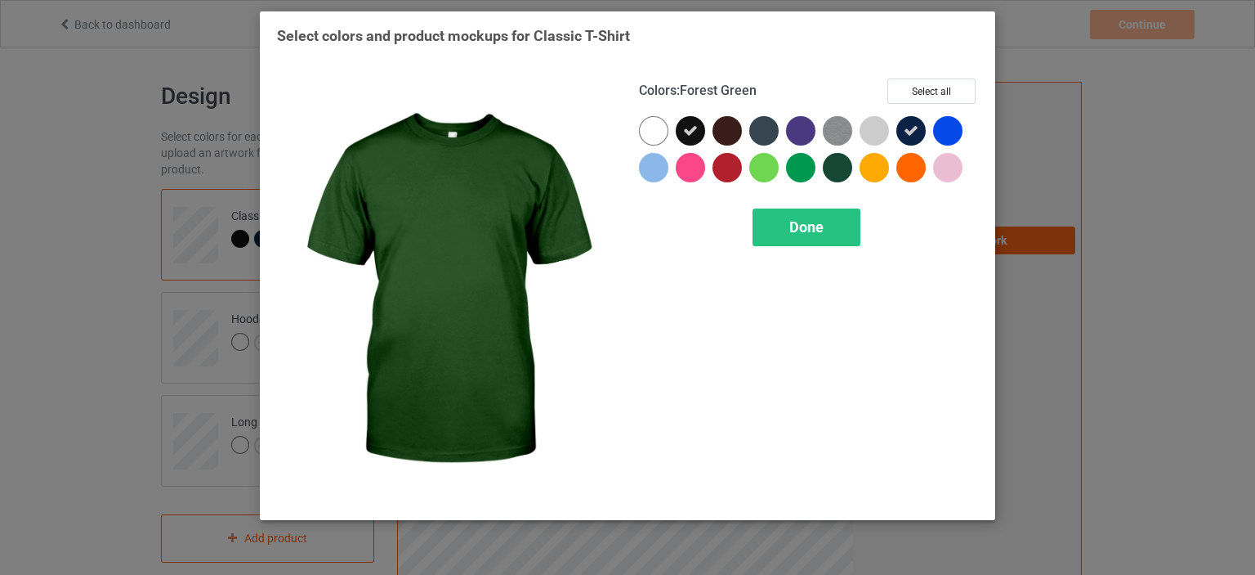
click at [837, 169] on div at bounding box center [837, 167] width 29 height 29
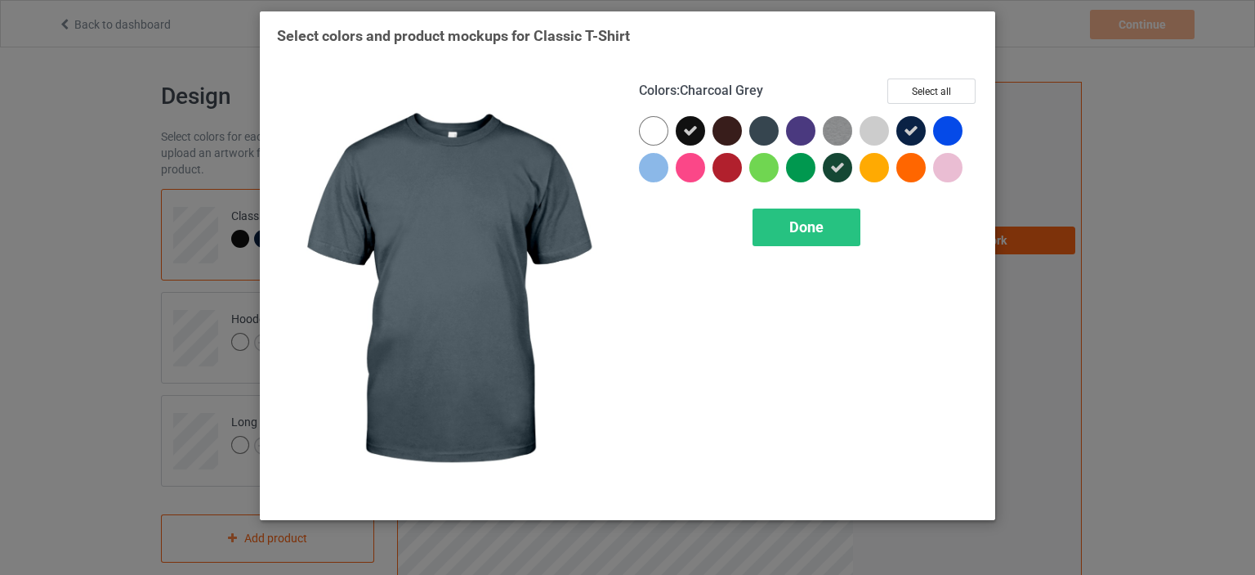
click at [765, 135] on div at bounding box center [763, 130] width 29 height 29
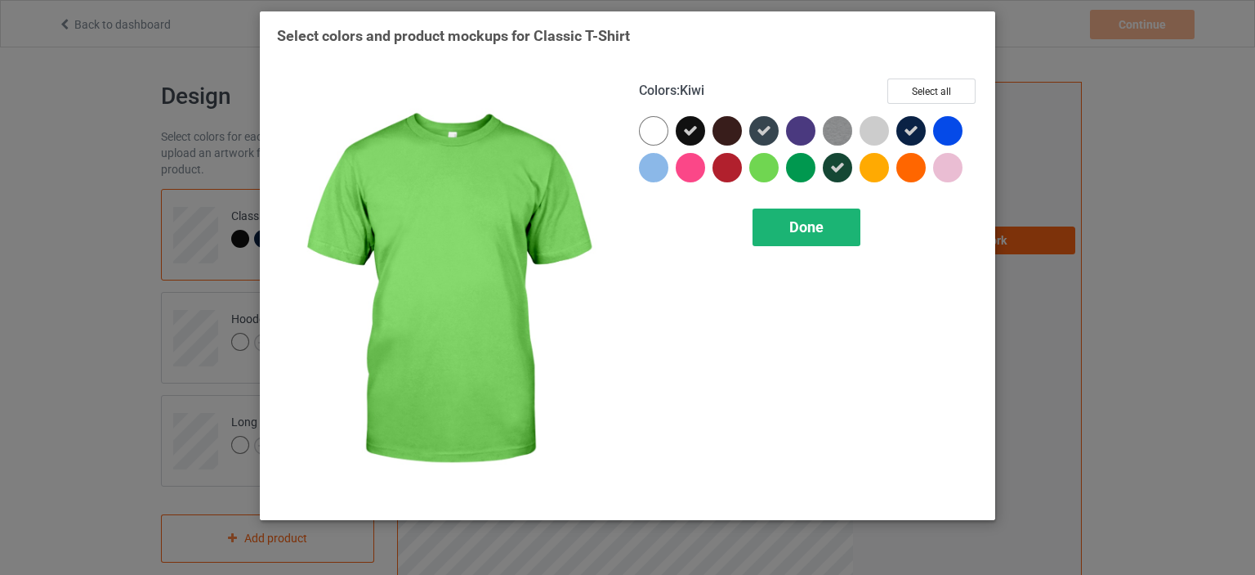
click at [784, 221] on div "Done" at bounding box center [807, 227] width 108 height 38
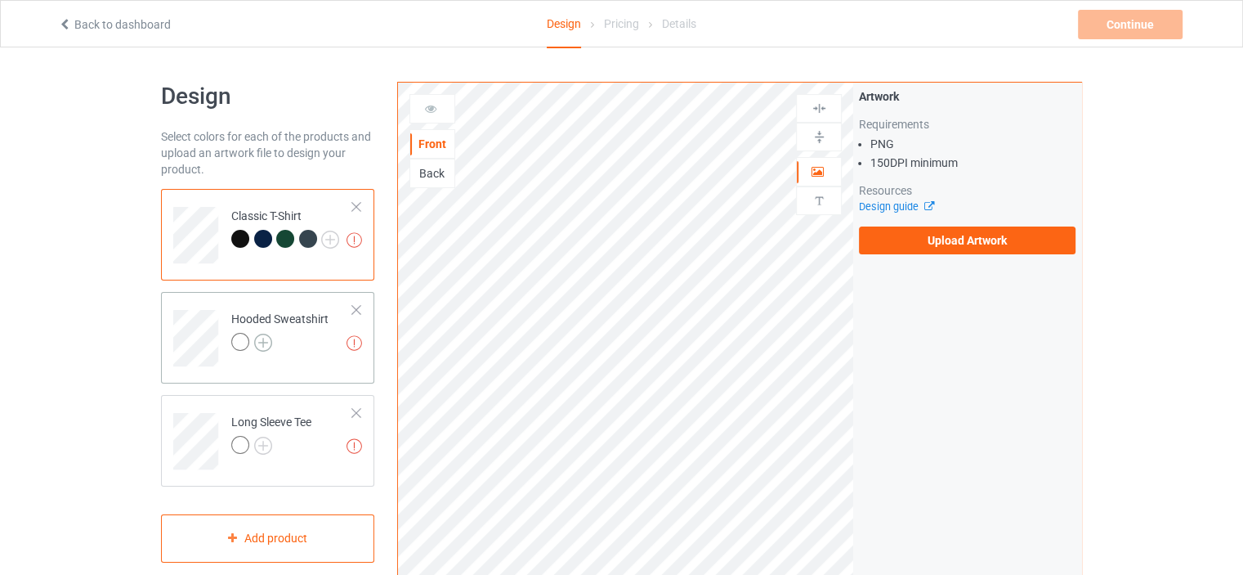
click at [266, 341] on img at bounding box center [263, 342] width 18 height 18
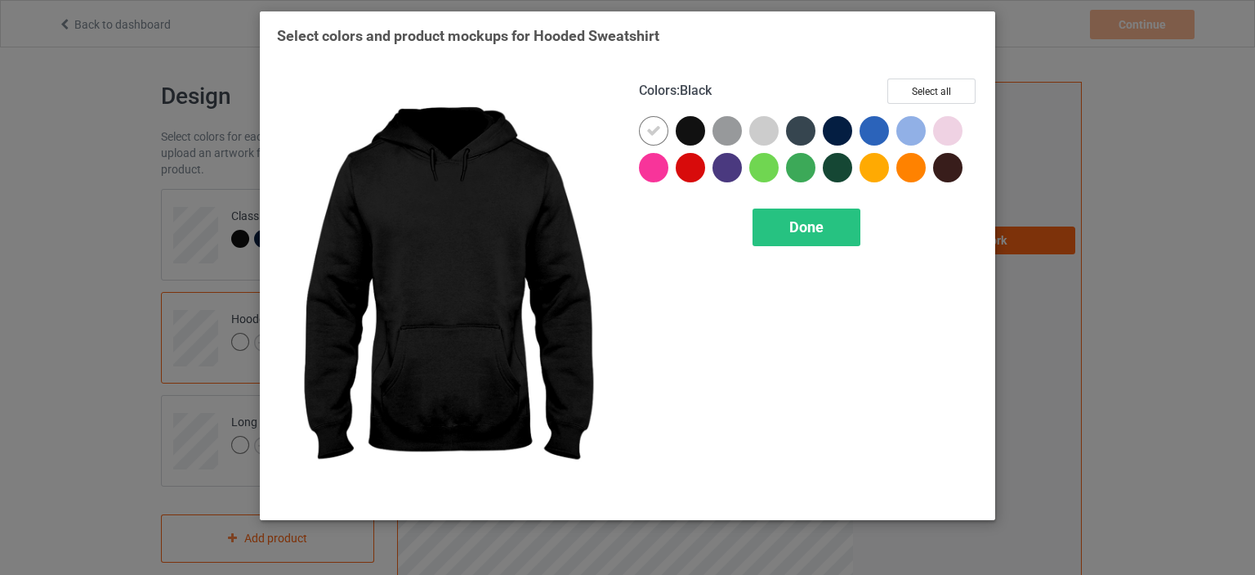
drag, startPoint x: 686, startPoint y: 138, endPoint x: 667, endPoint y: 133, distance: 19.4
click at [685, 138] on div at bounding box center [690, 130] width 29 height 29
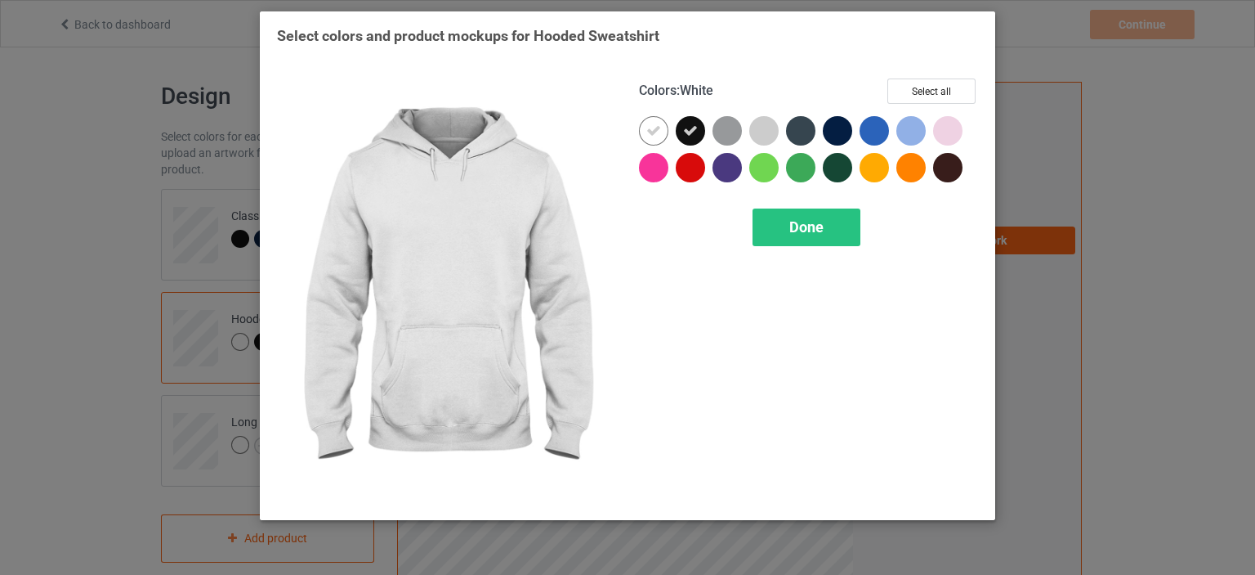
click at [654, 133] on icon at bounding box center [653, 130] width 15 height 15
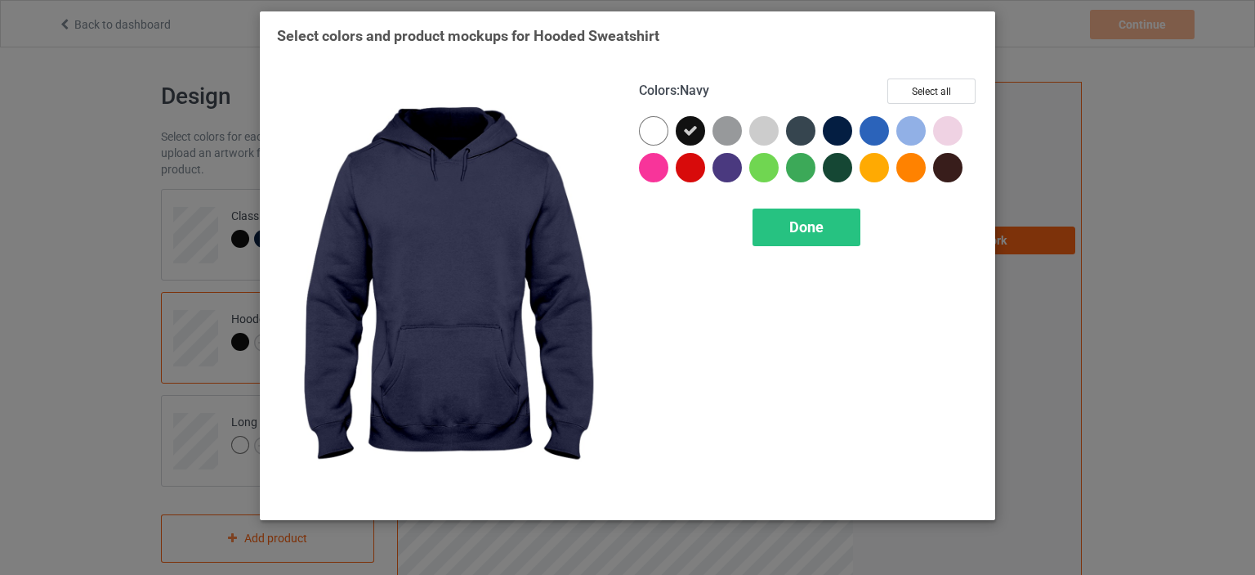
click at [830, 130] on div at bounding box center [837, 130] width 29 height 29
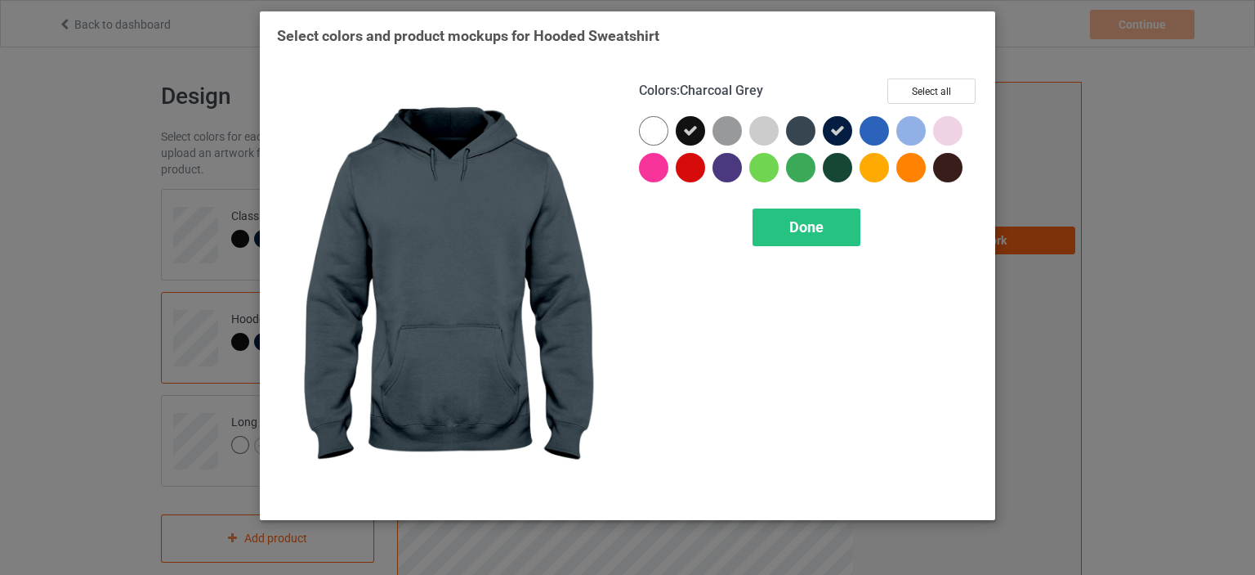
click at [801, 132] on div at bounding box center [800, 130] width 29 height 29
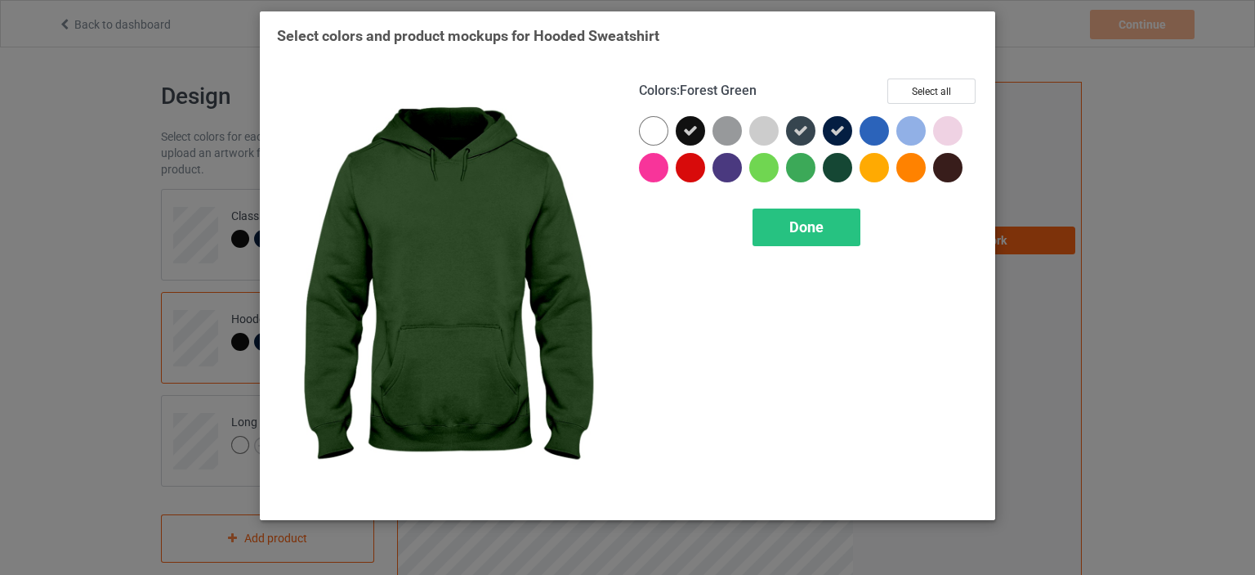
click at [830, 161] on div at bounding box center [837, 167] width 29 height 29
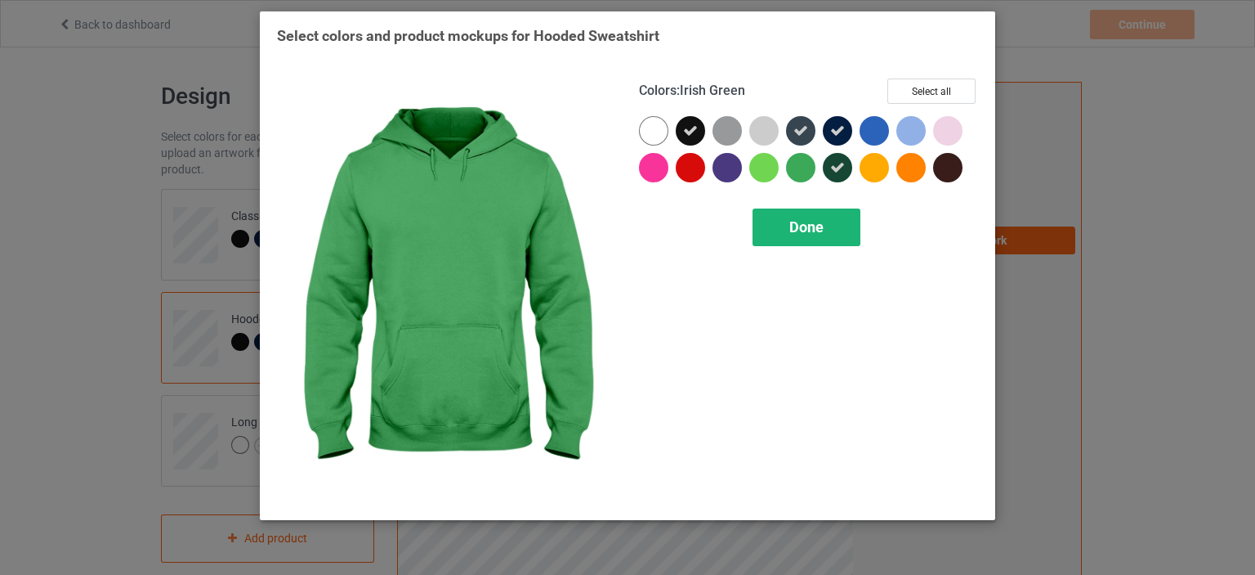
click at [808, 233] on span "Done" at bounding box center [807, 226] width 34 height 17
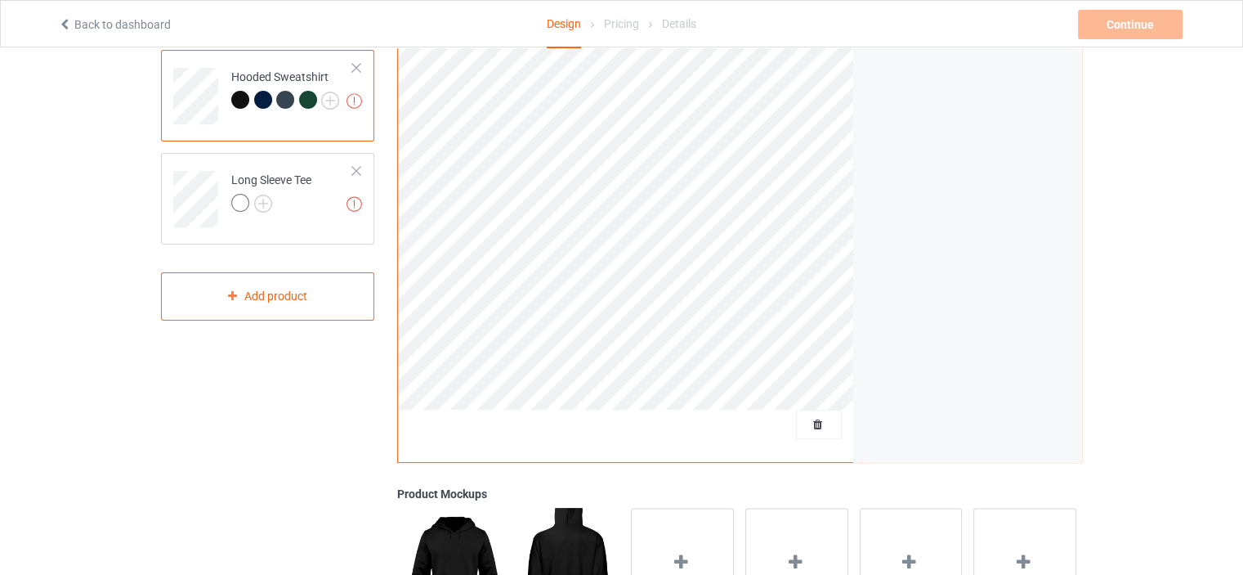
scroll to position [245, 0]
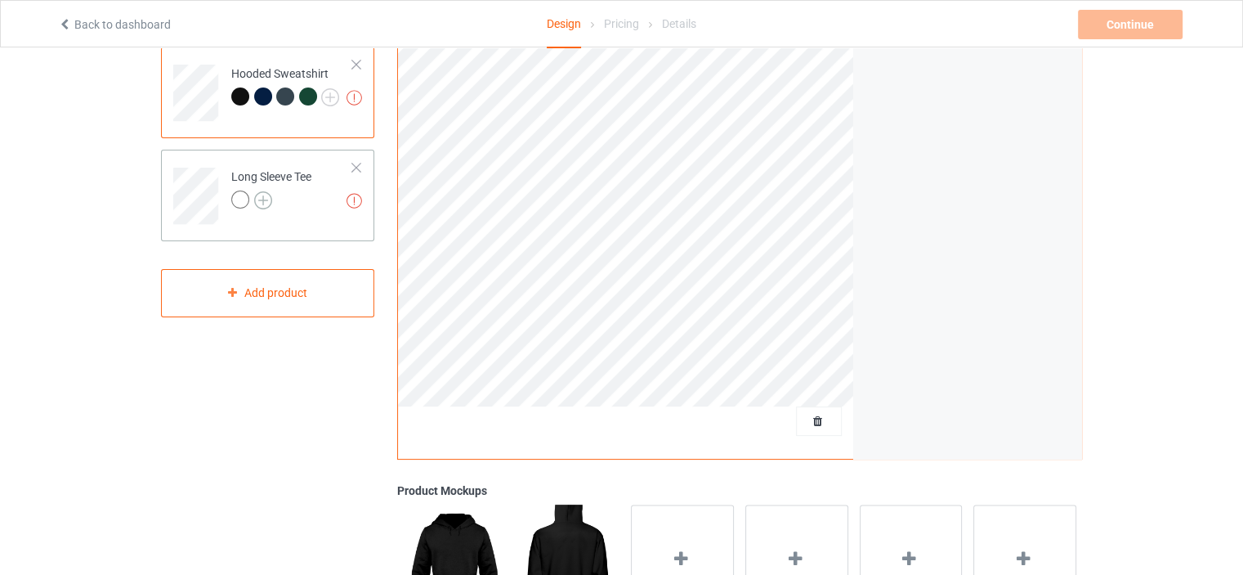
click at [264, 201] on img at bounding box center [263, 200] width 18 height 18
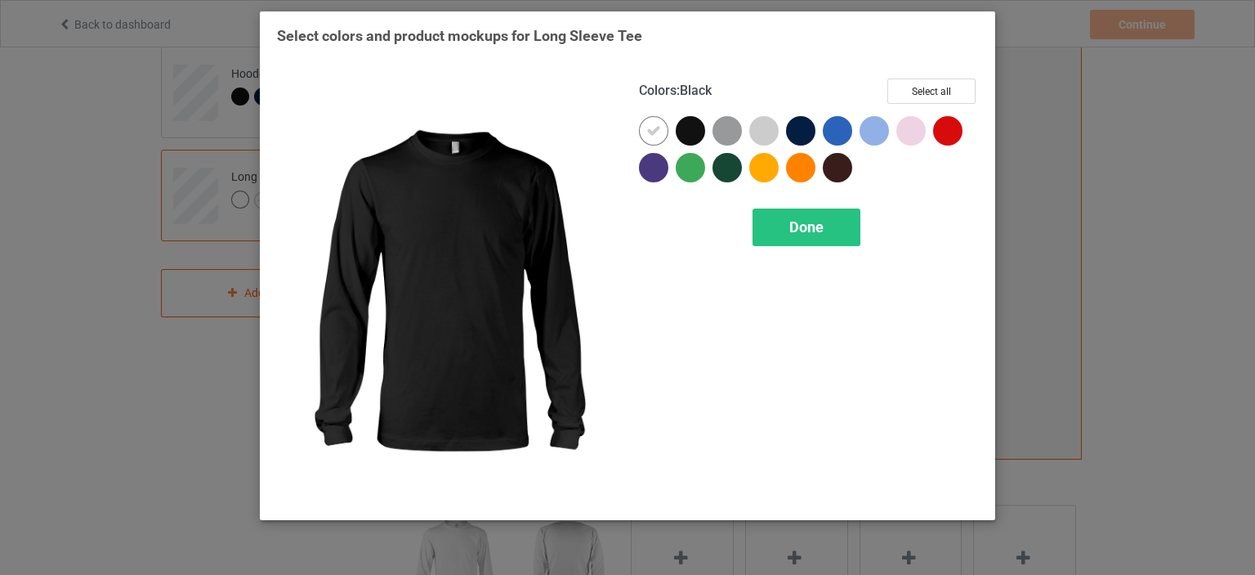
drag, startPoint x: 694, startPoint y: 127, endPoint x: 678, endPoint y: 126, distance: 15.6
click at [693, 127] on div at bounding box center [690, 130] width 29 height 29
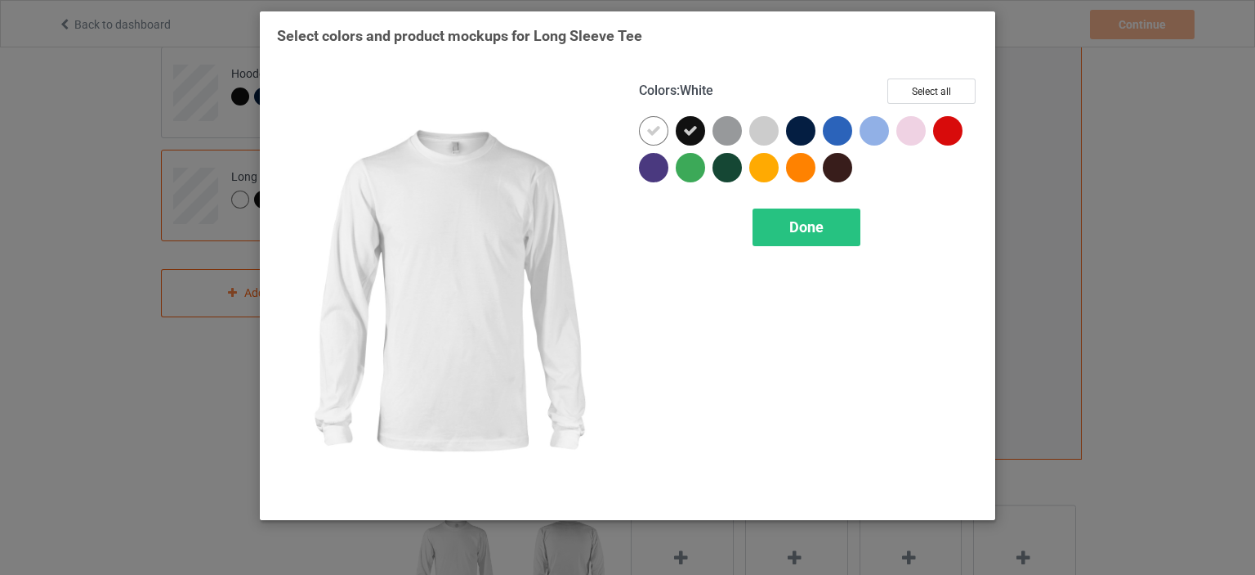
click at [654, 133] on icon at bounding box center [653, 130] width 15 height 15
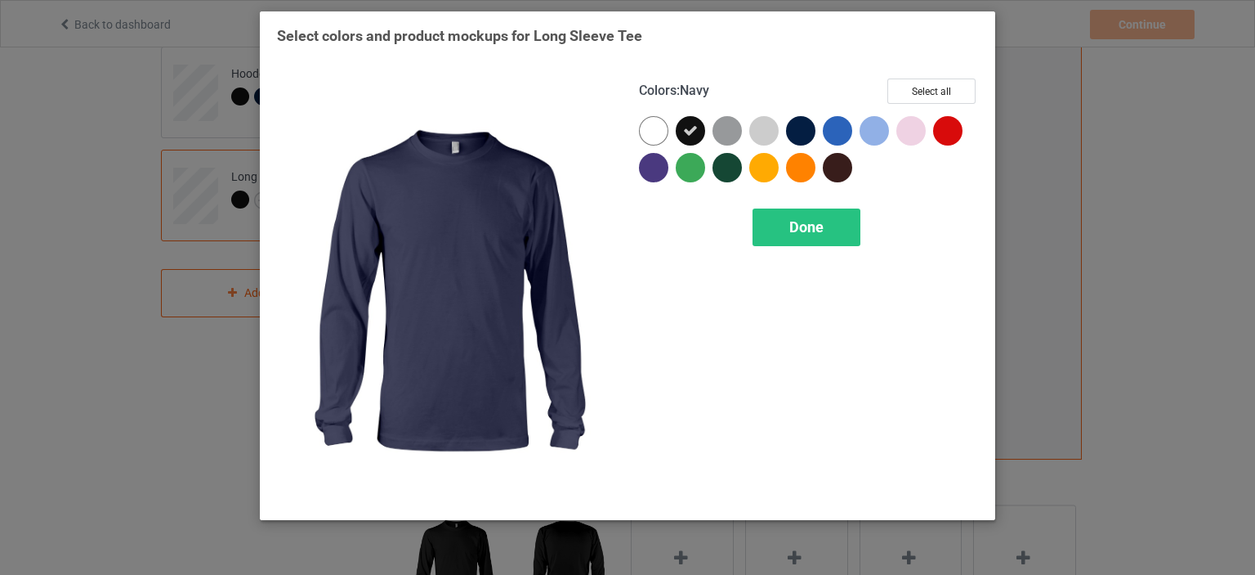
click at [789, 132] on div at bounding box center [800, 130] width 29 height 29
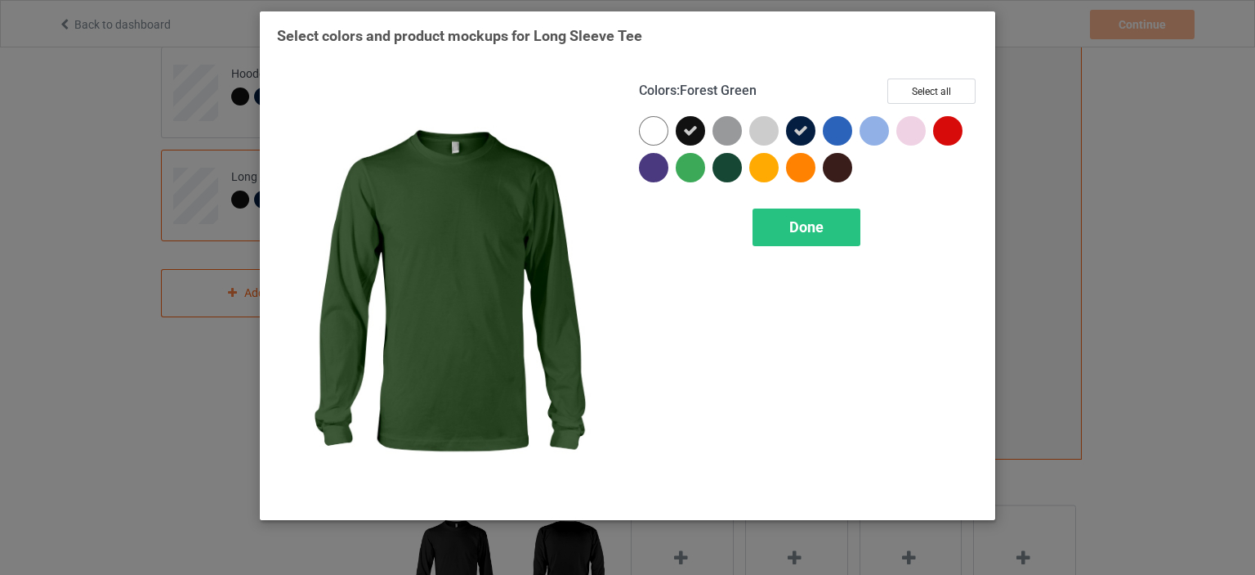
click at [727, 171] on div at bounding box center [727, 167] width 29 height 29
click at [784, 217] on div "Done" at bounding box center [807, 227] width 108 height 38
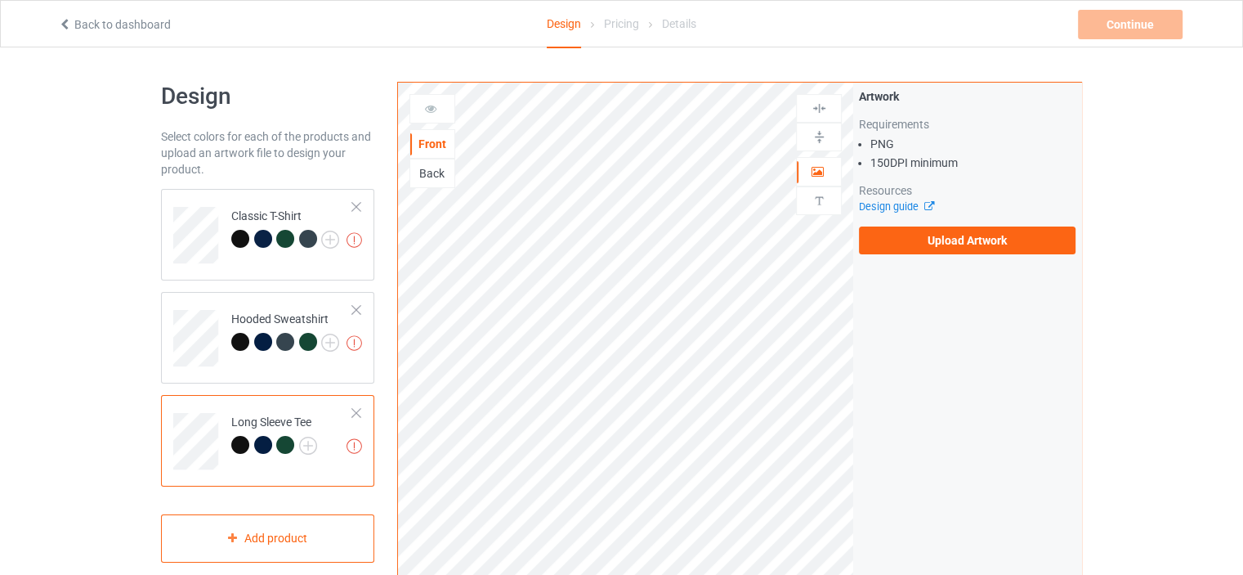
click at [439, 172] on div "Back" at bounding box center [432, 173] width 44 height 16
click at [282, 270] on div "Missing artworks Classic T-Shirt" at bounding box center [267, 235] width 213 height 92
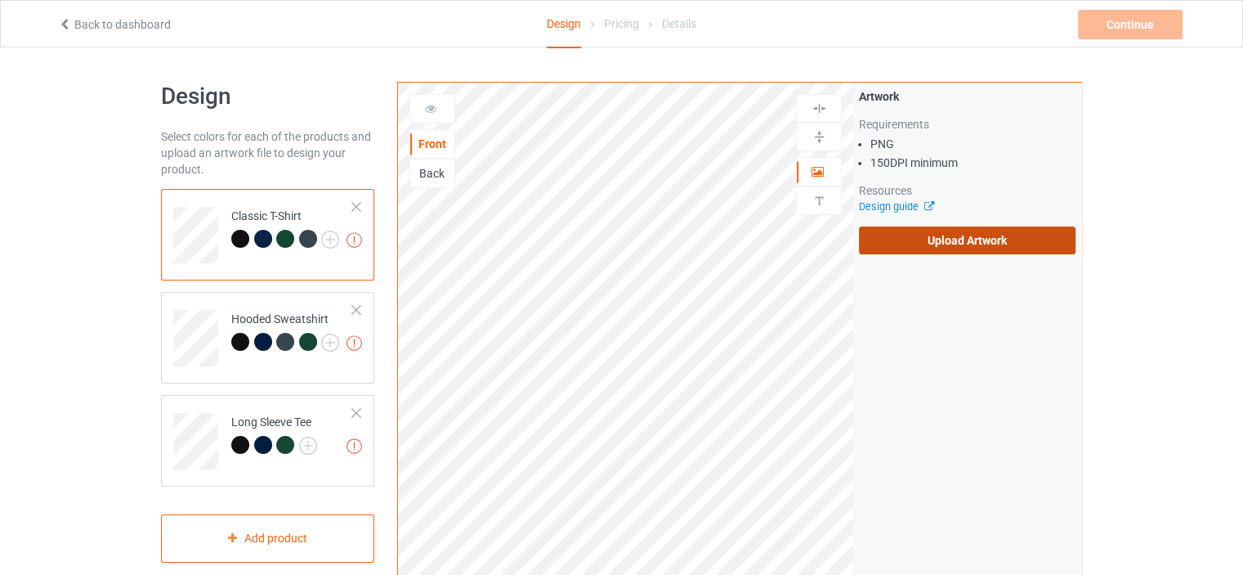
click at [902, 235] on label "Upload Artwork" at bounding box center [967, 240] width 217 height 28
click at [0, 0] on input "Upload Artwork" at bounding box center [0, 0] width 0 height 0
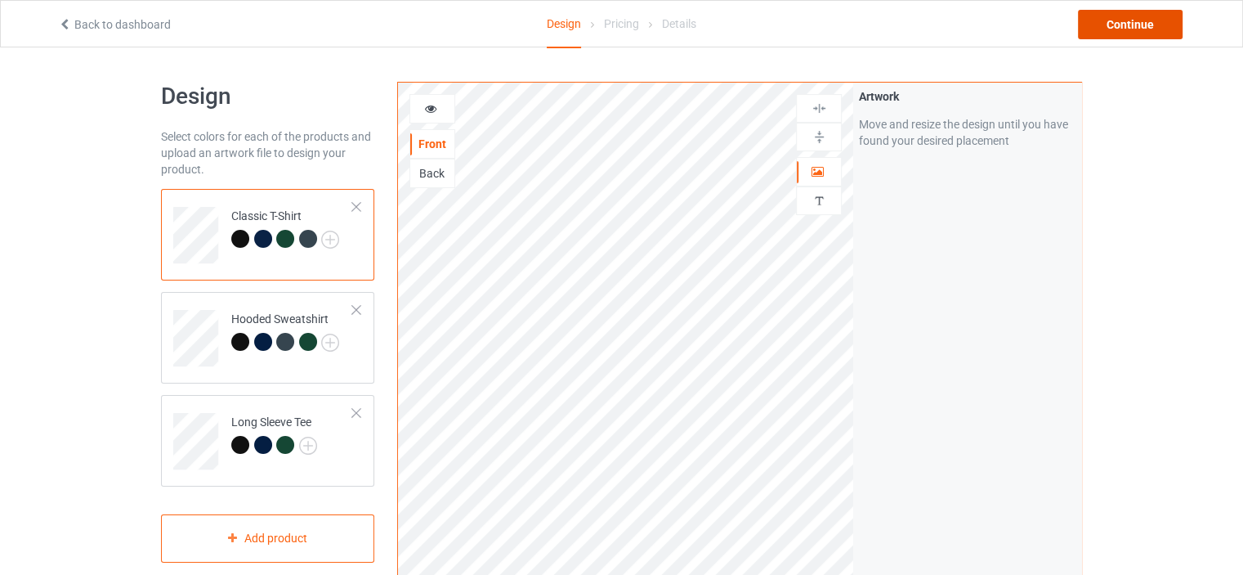
click at [1114, 25] on div "Continue" at bounding box center [1130, 24] width 105 height 29
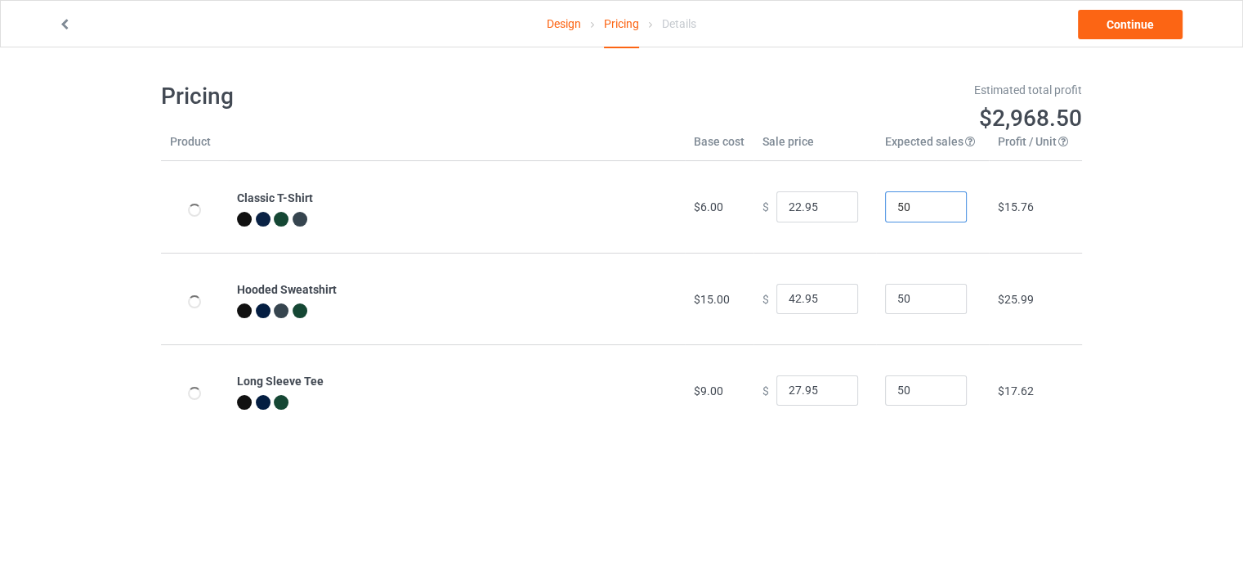
drag, startPoint x: 921, startPoint y: 204, endPoint x: 866, endPoint y: 211, distance: 55.1
click at [876, 211] on td "50" at bounding box center [932, 207] width 113 height 92
type input "1"
drag, startPoint x: 906, startPoint y: 302, endPoint x: 852, endPoint y: 314, distance: 54.5
click at [853, 313] on tr "Hooded Sweatshirt $15.00 $ 42.95 50 $25.99" at bounding box center [621, 299] width 921 height 92
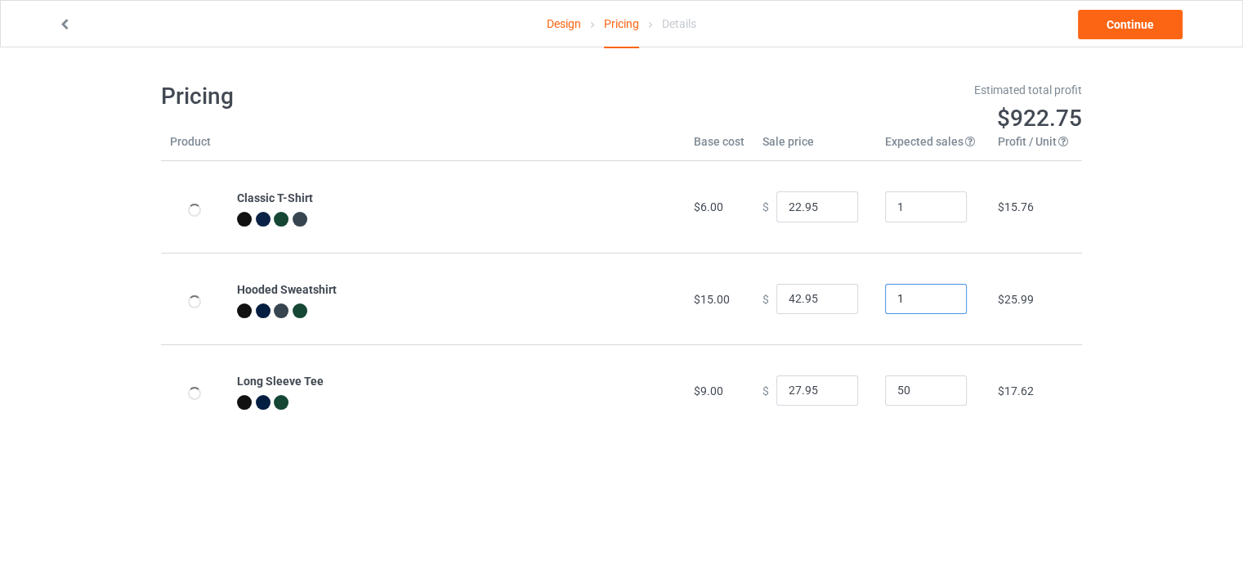
type input "1"
drag, startPoint x: 901, startPoint y: 396, endPoint x: 863, endPoint y: 397, distance: 37.6
click at [863, 397] on tr "Long Sleeve Tee $9.00 $ 27.95 50 $17.62" at bounding box center [621, 390] width 921 height 92
type input "1"
click at [786, 209] on input "22.95" at bounding box center [817, 206] width 82 height 31
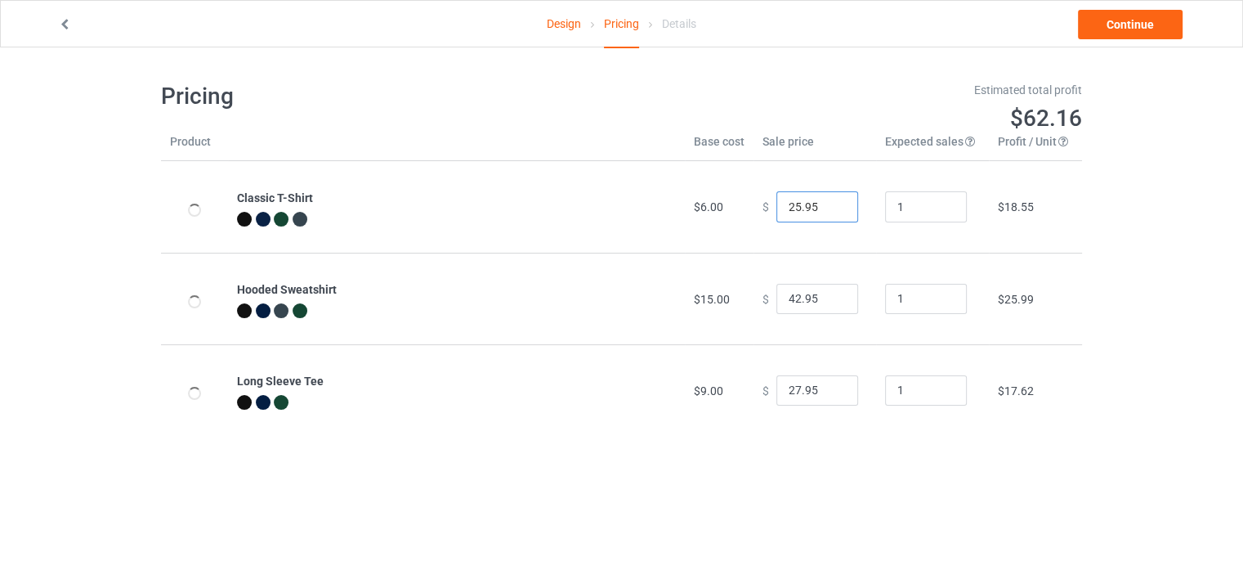
type input "25.95"
click at [788, 297] on input "42.95" at bounding box center [817, 299] width 82 height 31
type input "44.95"
drag, startPoint x: 790, startPoint y: 389, endPoint x: 772, endPoint y: 393, distance: 19.2
click at [776, 393] on input "27.95" at bounding box center [817, 390] width 82 height 31
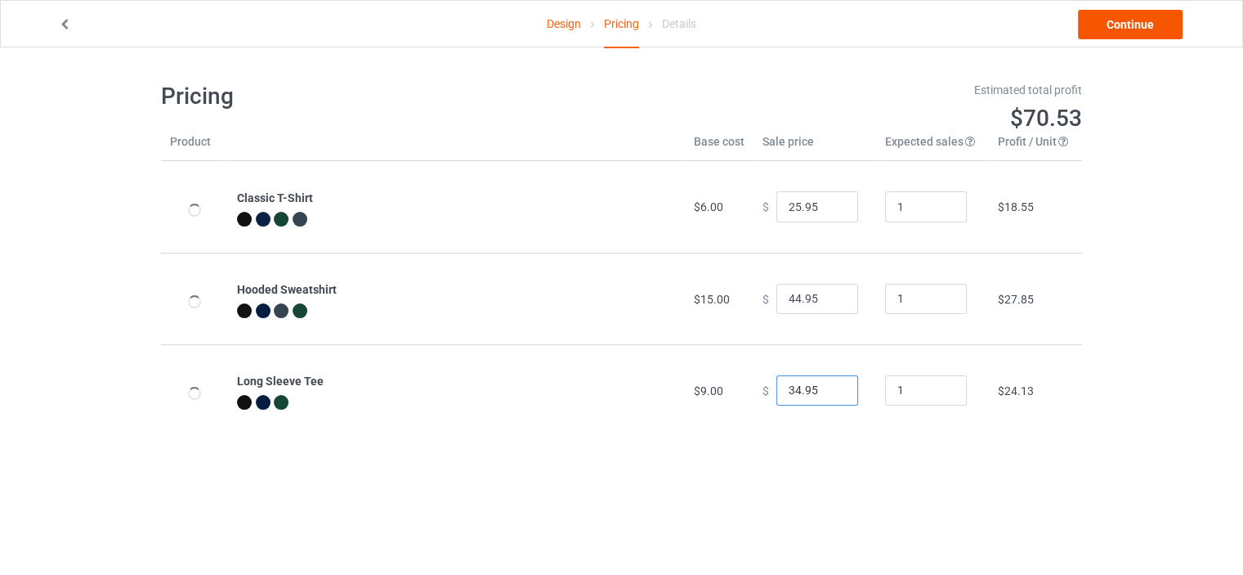
type input "34.95"
click at [1133, 23] on link "Continue" at bounding box center [1130, 24] width 105 height 29
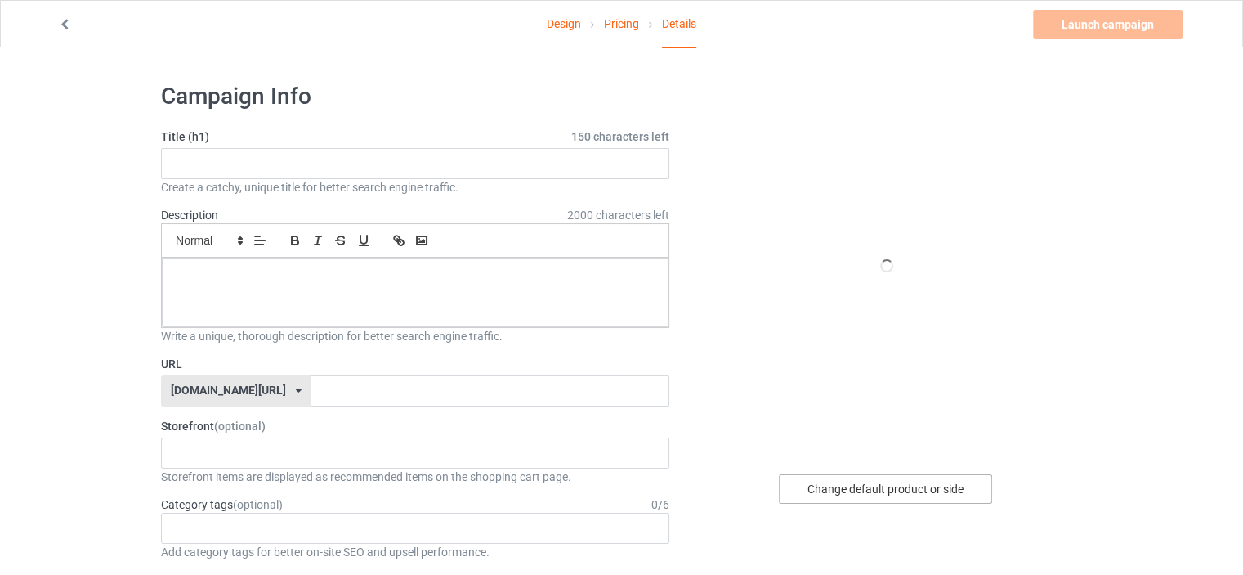
click at [948, 486] on div "Change default product or side" at bounding box center [885, 488] width 213 height 29
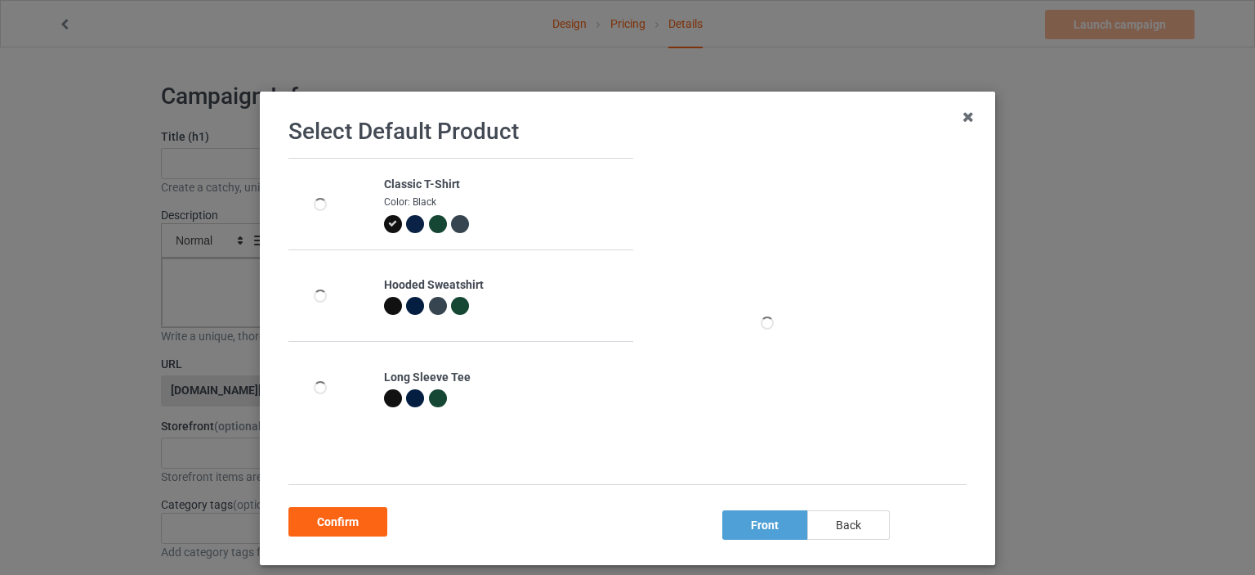
click at [837, 523] on div "back" at bounding box center [848, 524] width 83 height 29
click at [749, 525] on div "front" at bounding box center [764, 524] width 85 height 29
click at [823, 524] on div "back" at bounding box center [848, 524] width 83 height 29
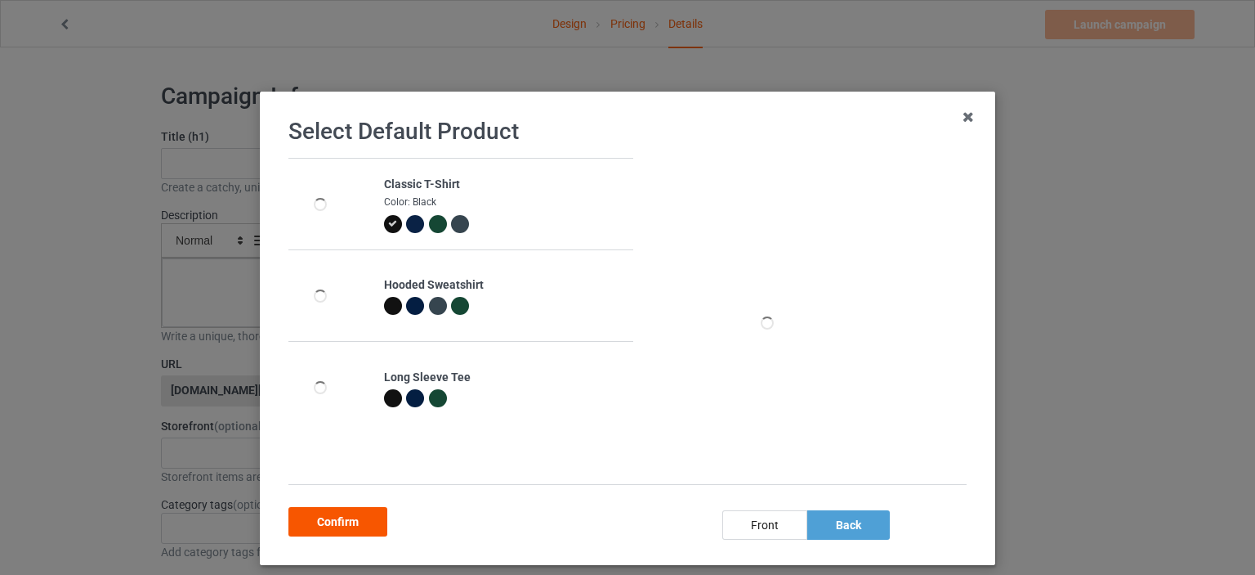
click at [350, 521] on div "Confirm" at bounding box center [338, 521] width 99 height 29
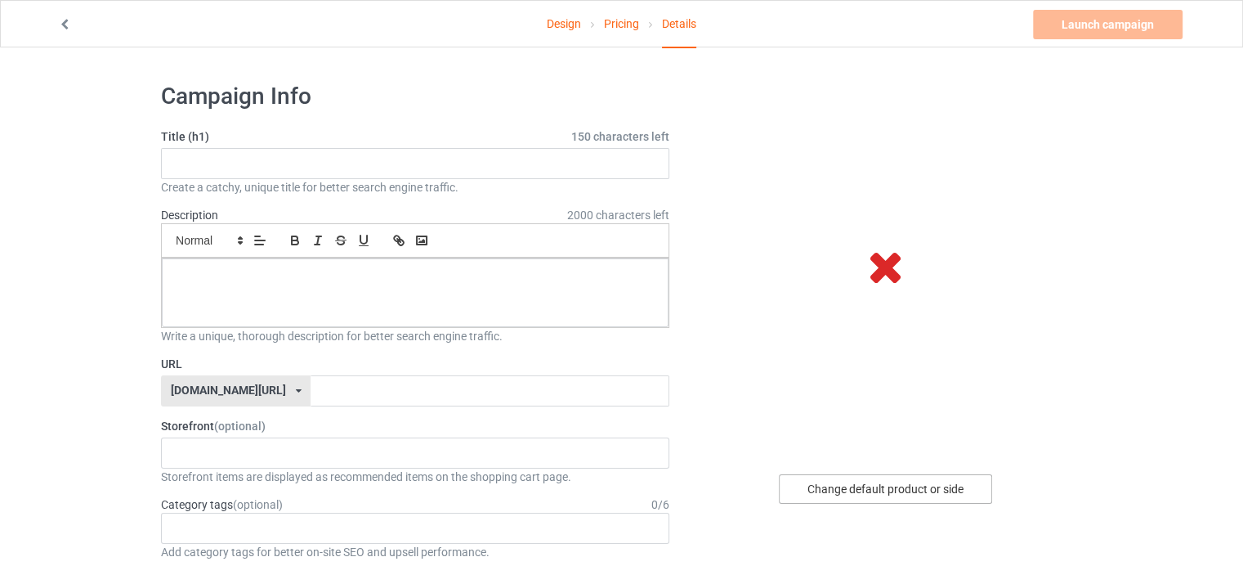
click at [933, 481] on div "Change default product or side" at bounding box center [885, 488] width 213 height 29
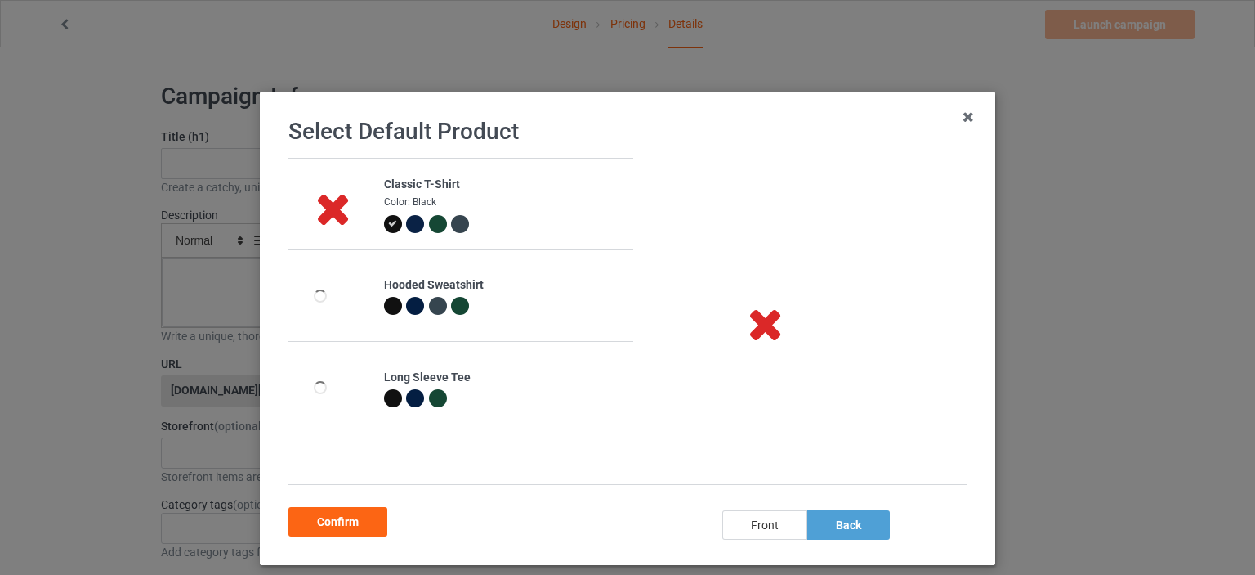
click at [752, 529] on div "front" at bounding box center [764, 524] width 85 height 29
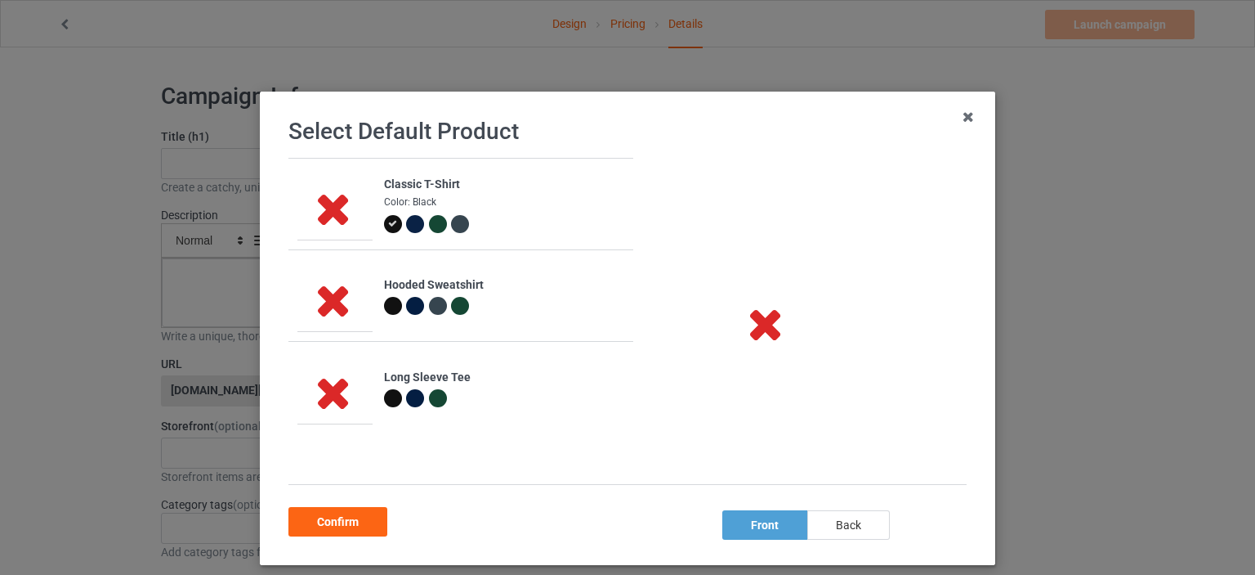
click at [837, 529] on div "back" at bounding box center [848, 524] width 83 height 29
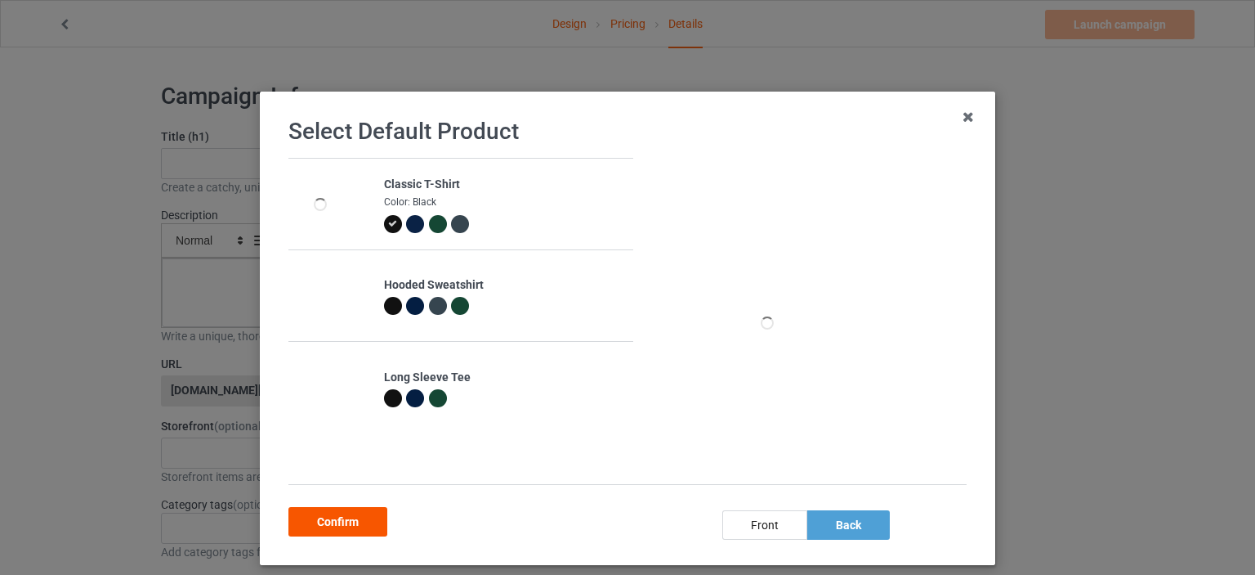
click at [350, 517] on div "Confirm" at bounding box center [338, 521] width 99 height 29
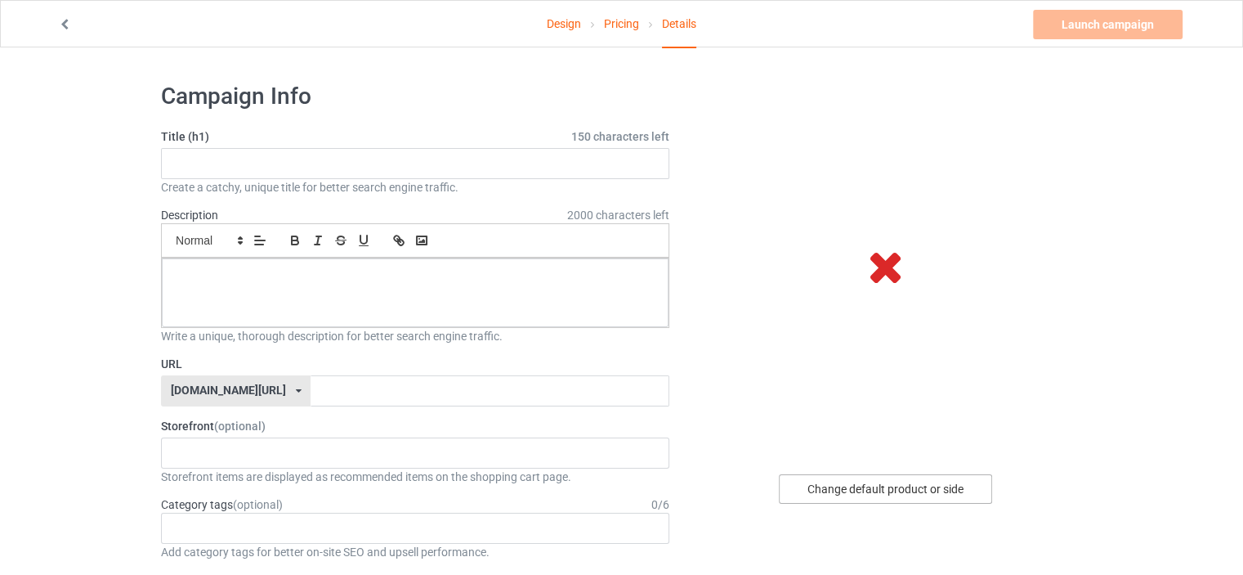
click at [927, 495] on div "Change default product or side" at bounding box center [885, 488] width 213 height 29
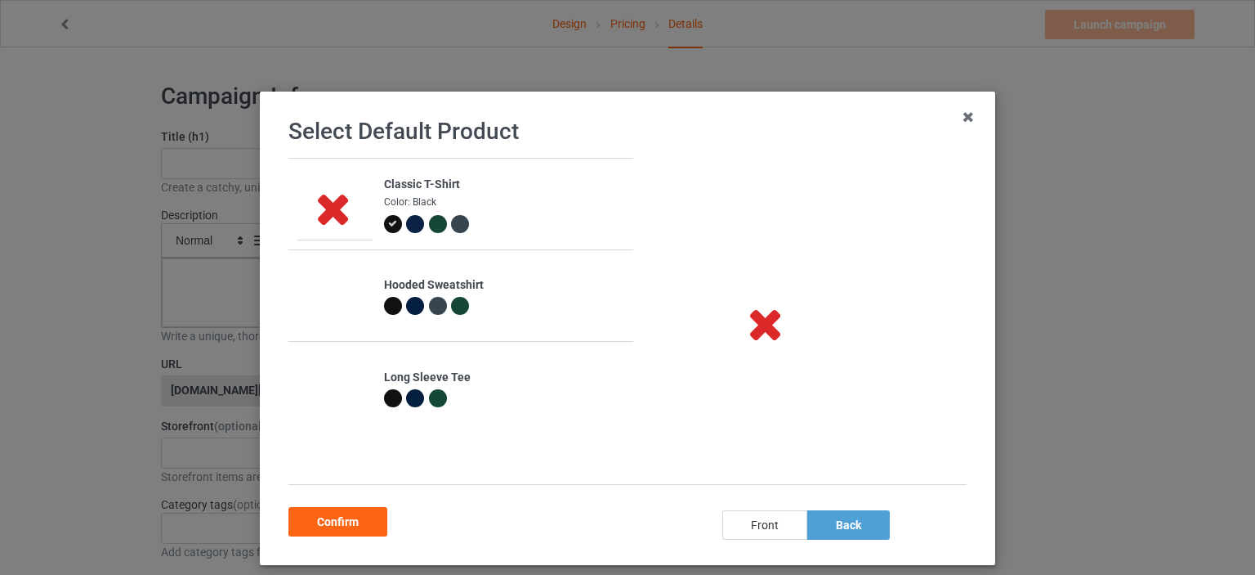
click at [735, 526] on div "front" at bounding box center [764, 524] width 85 height 29
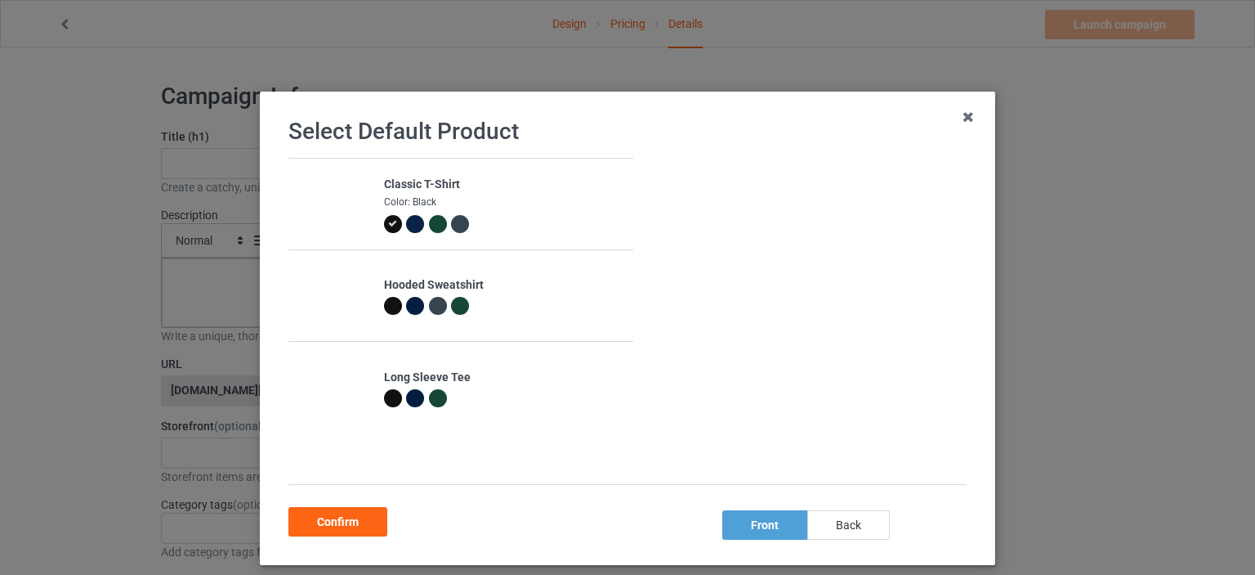
click at [836, 524] on div "back" at bounding box center [848, 524] width 83 height 29
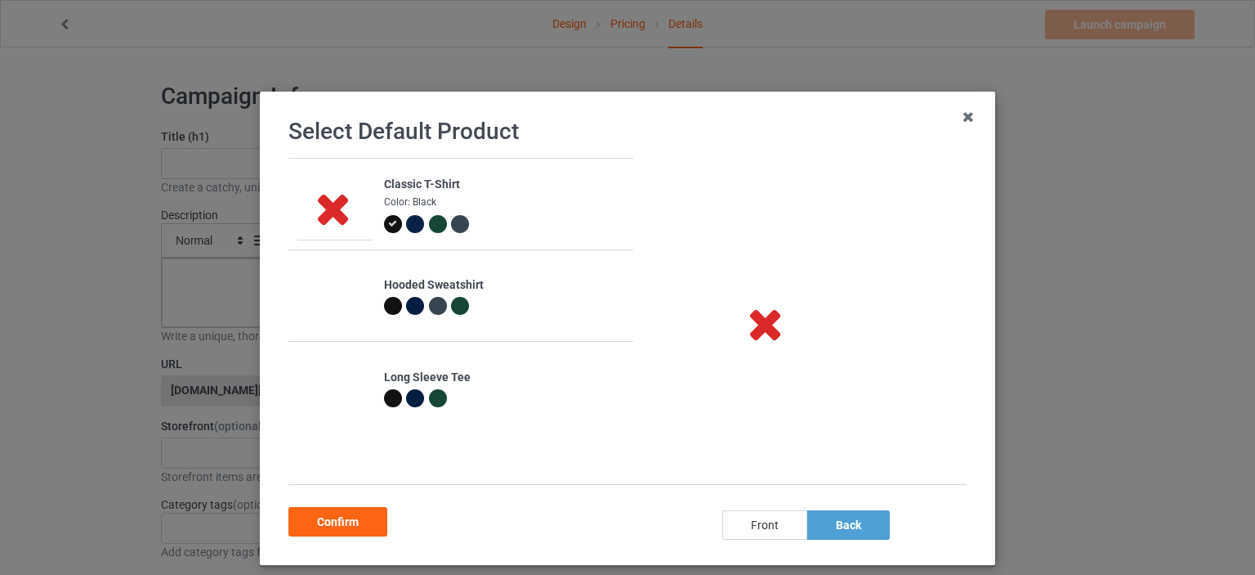
click at [753, 527] on div "front" at bounding box center [764, 524] width 85 height 29
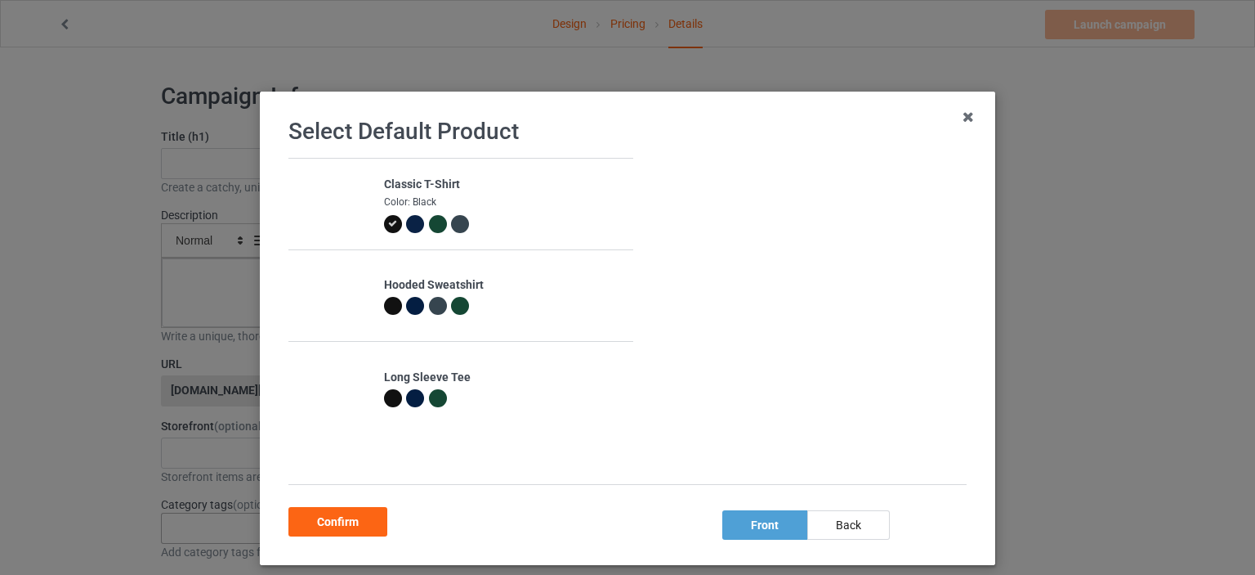
click at [347, 521] on div "Confirm" at bounding box center [338, 521] width 99 height 29
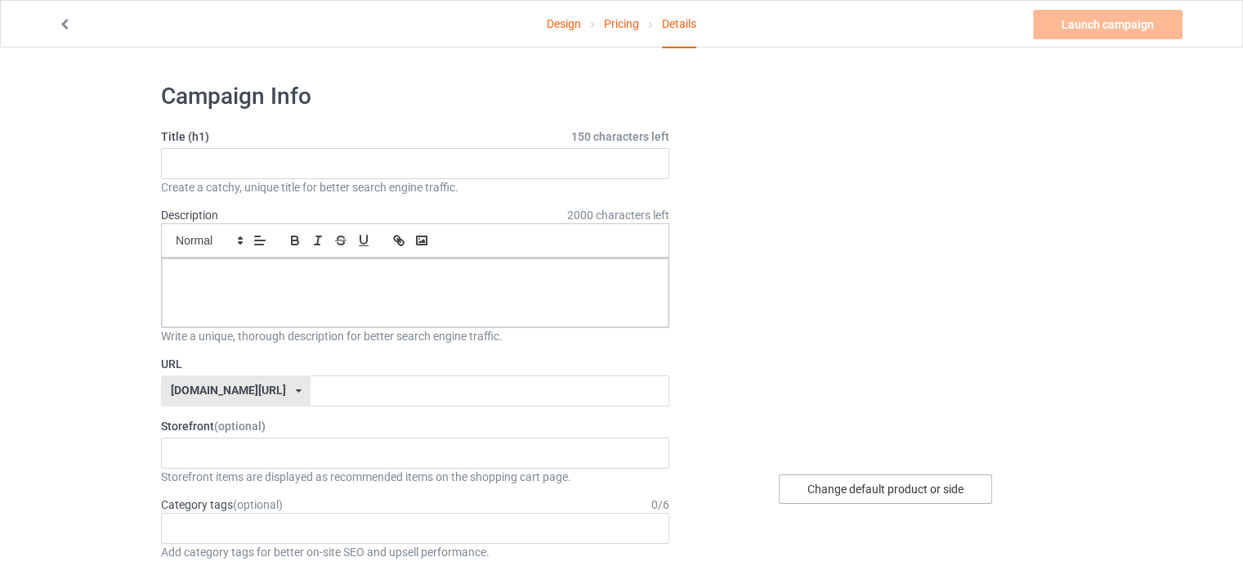
click at [915, 487] on div "Change default product or side" at bounding box center [885, 488] width 213 height 29
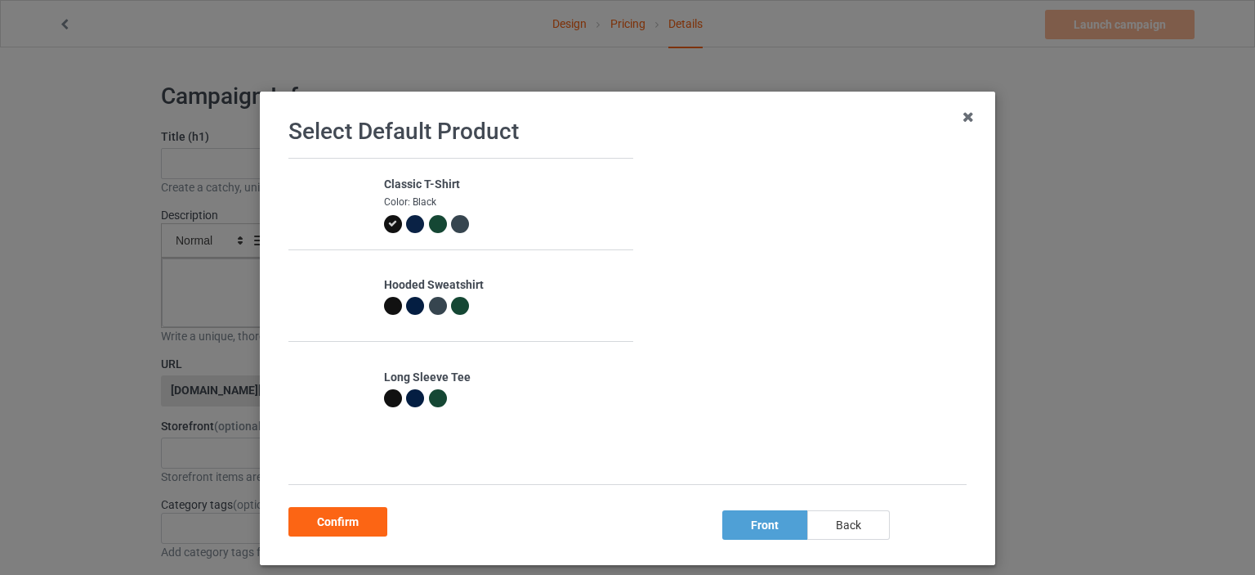
click at [849, 522] on div "back" at bounding box center [848, 524] width 83 height 29
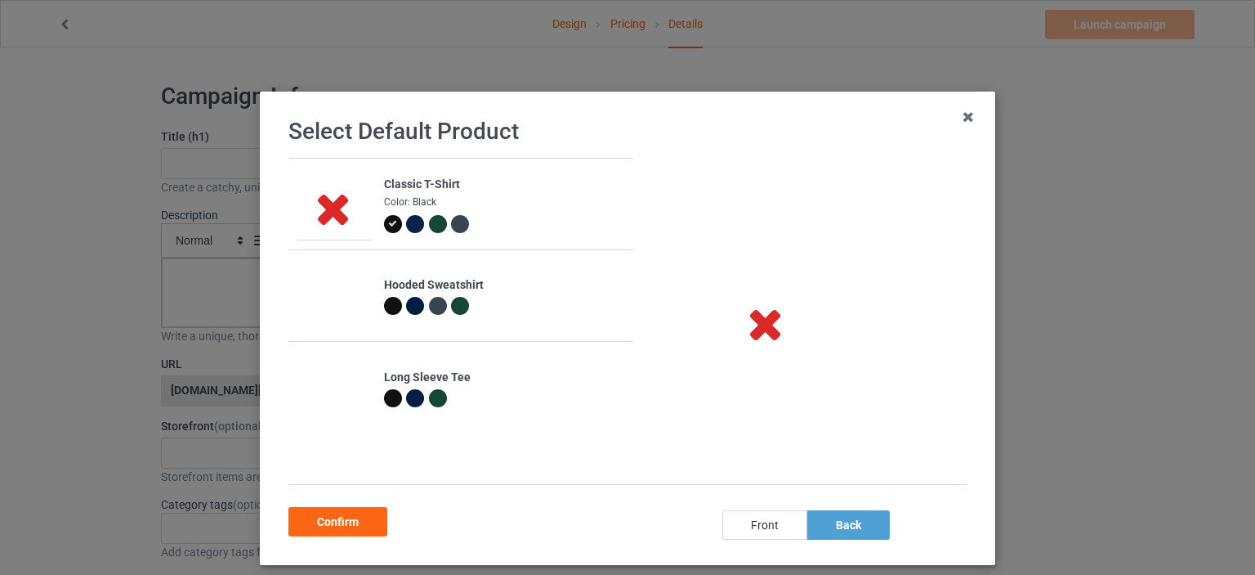
click at [766, 518] on div "front" at bounding box center [764, 524] width 85 height 29
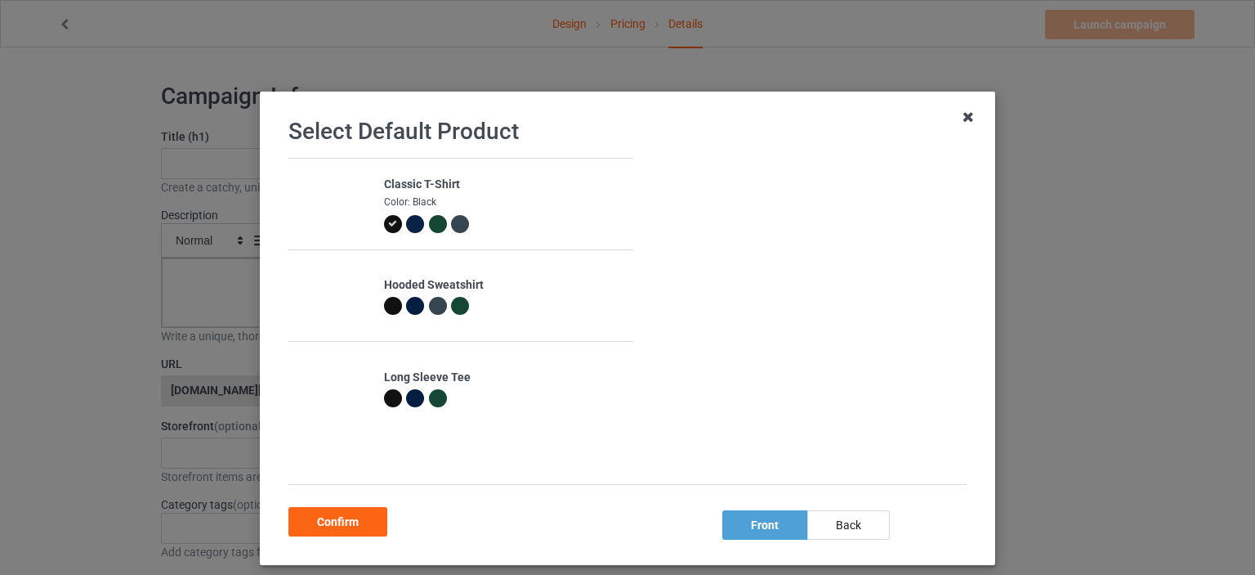
click at [964, 107] on icon at bounding box center [968, 117] width 26 height 26
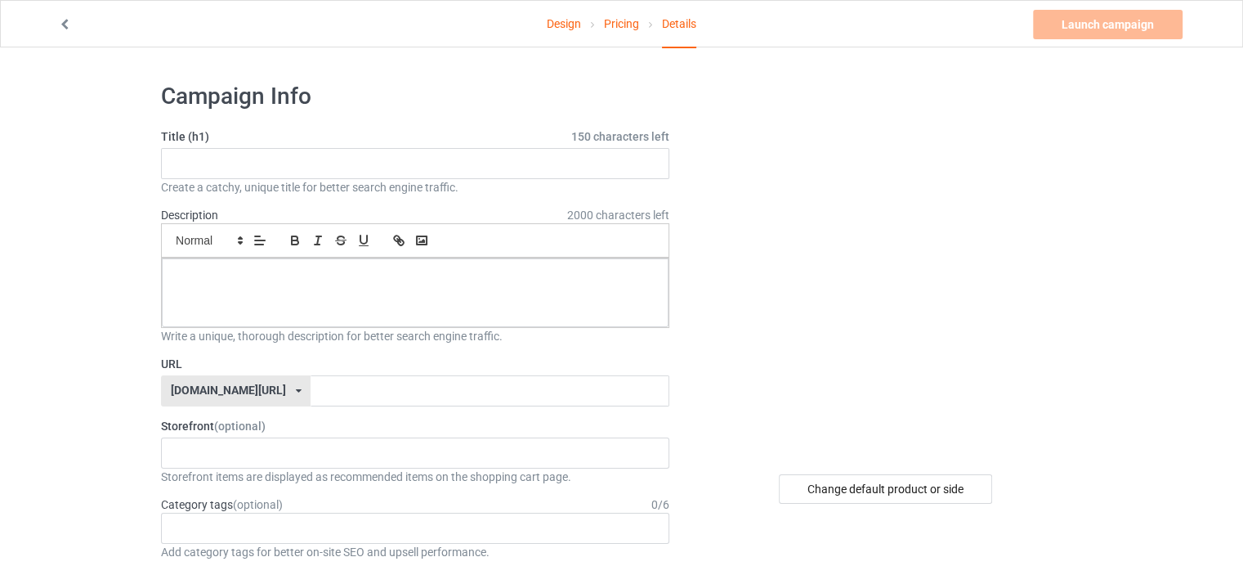
click at [559, 22] on link "Design" at bounding box center [564, 24] width 34 height 46
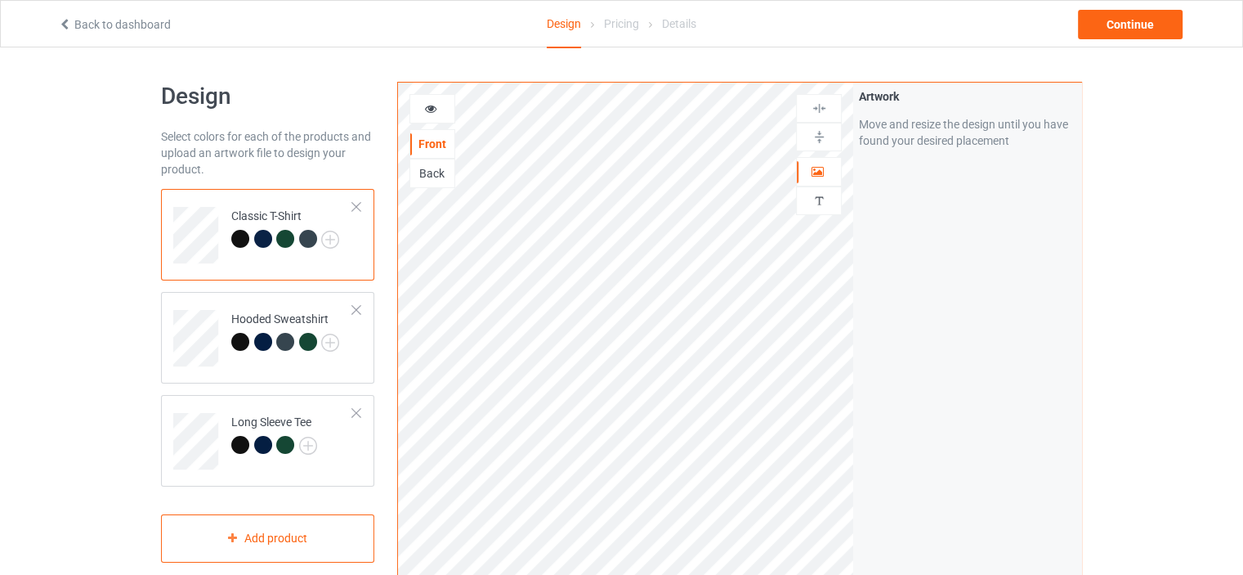
click at [427, 175] on div "Back" at bounding box center [432, 173] width 44 height 16
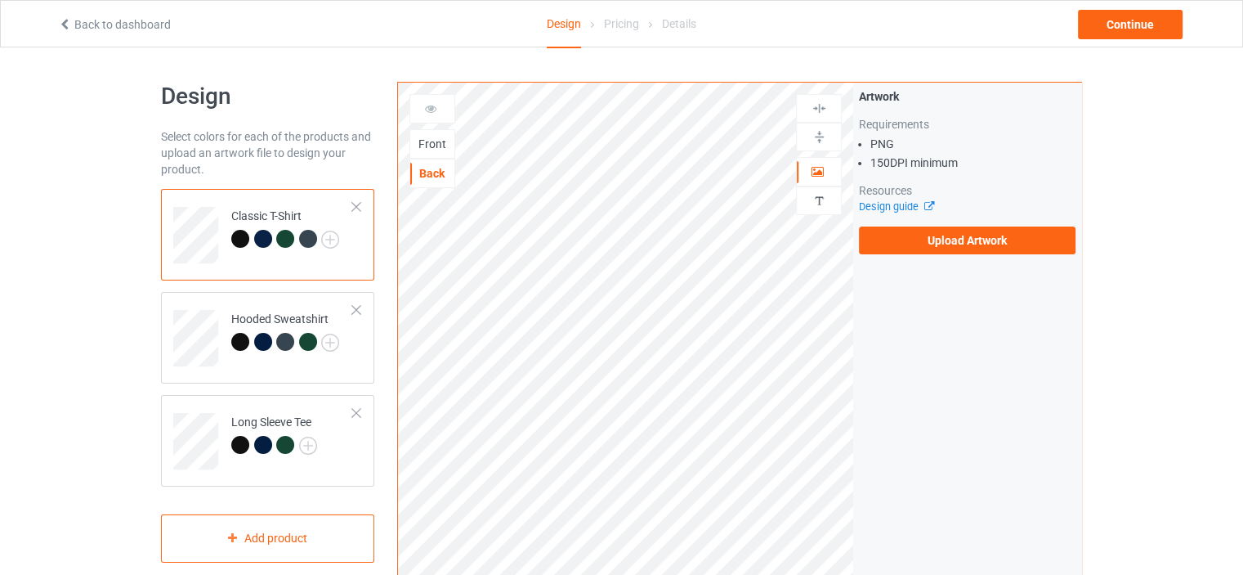
click at [432, 147] on div "Front" at bounding box center [432, 144] width 44 height 16
click at [429, 176] on div "Back" at bounding box center [432, 173] width 44 height 16
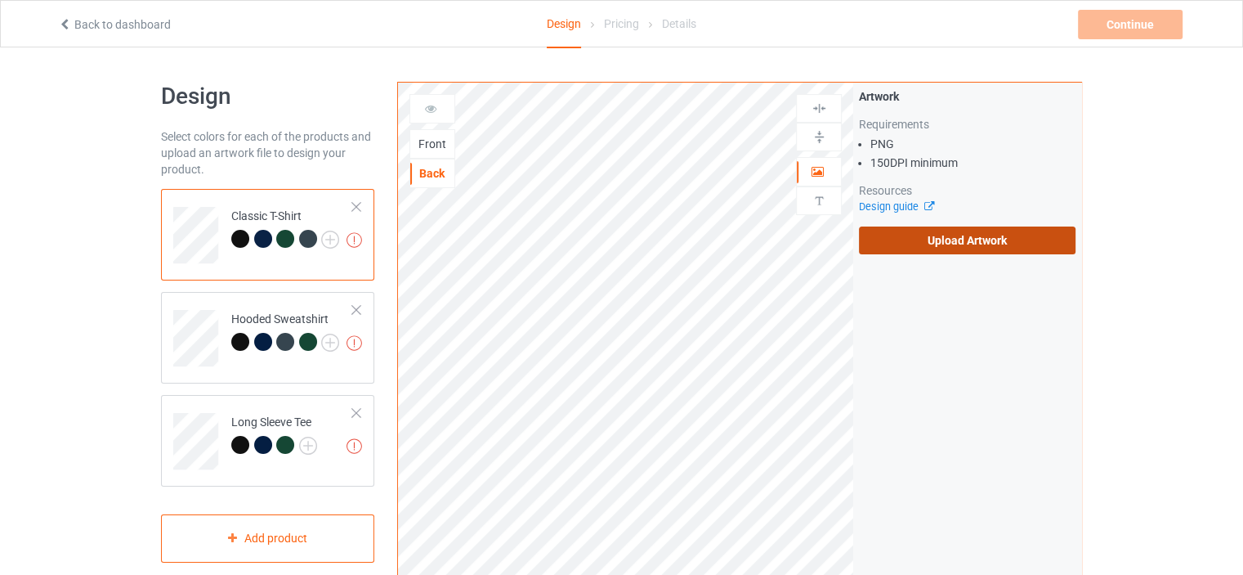
click at [898, 243] on label "Upload Artwork" at bounding box center [967, 240] width 217 height 28
click at [0, 0] on input "Upload Artwork" at bounding box center [0, 0] width 0 height 0
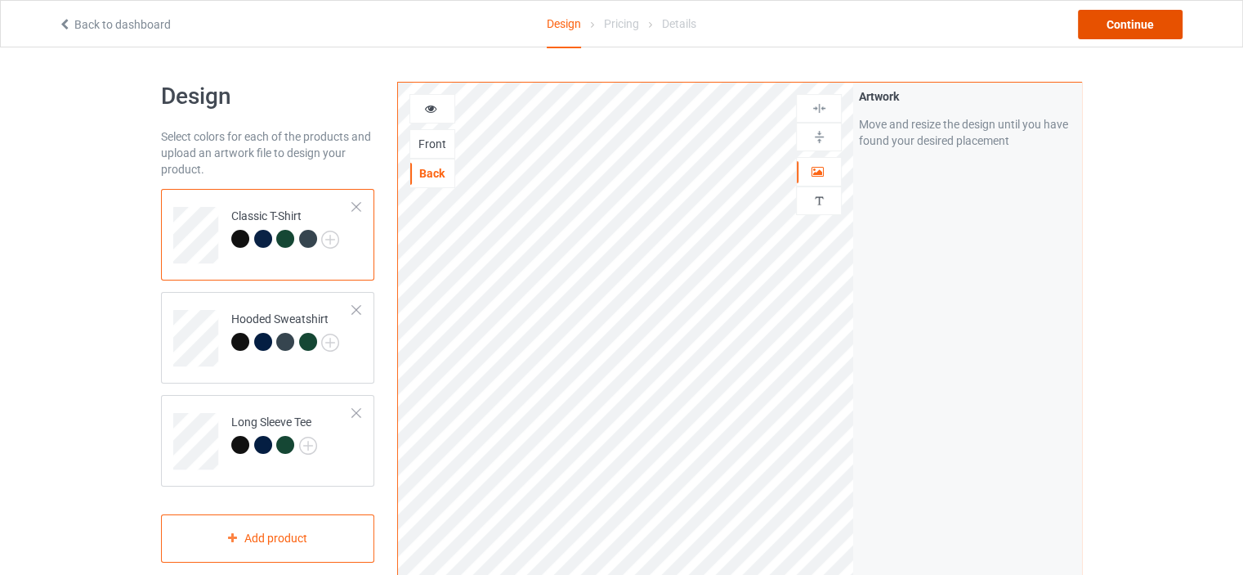
click at [1153, 26] on div "Continue" at bounding box center [1130, 24] width 105 height 29
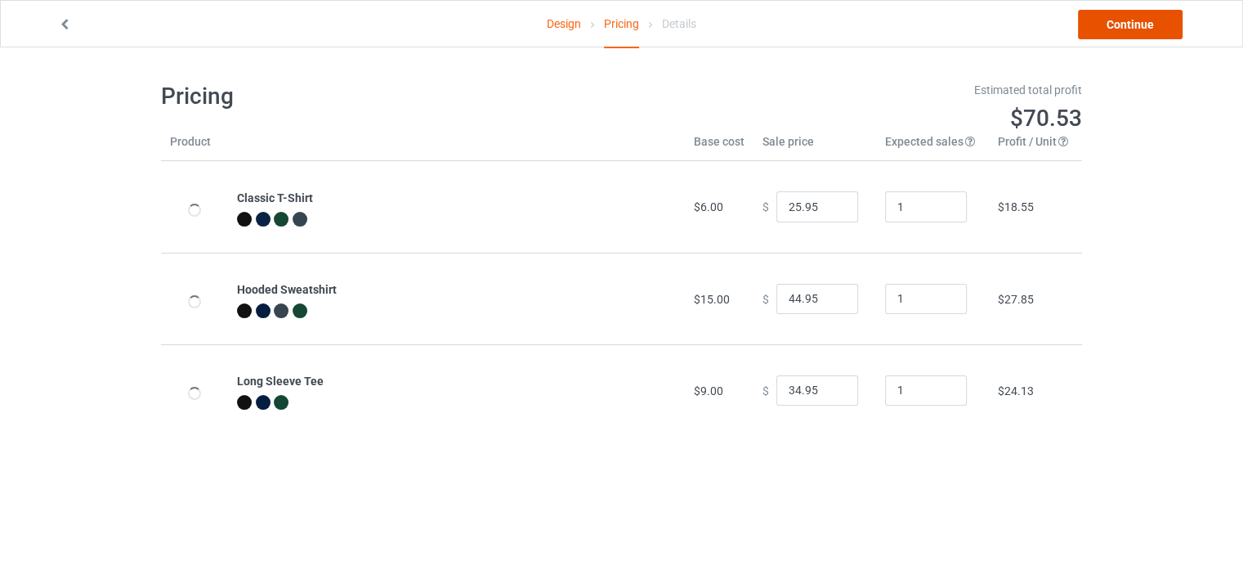
click at [1126, 31] on link "Continue" at bounding box center [1130, 24] width 105 height 29
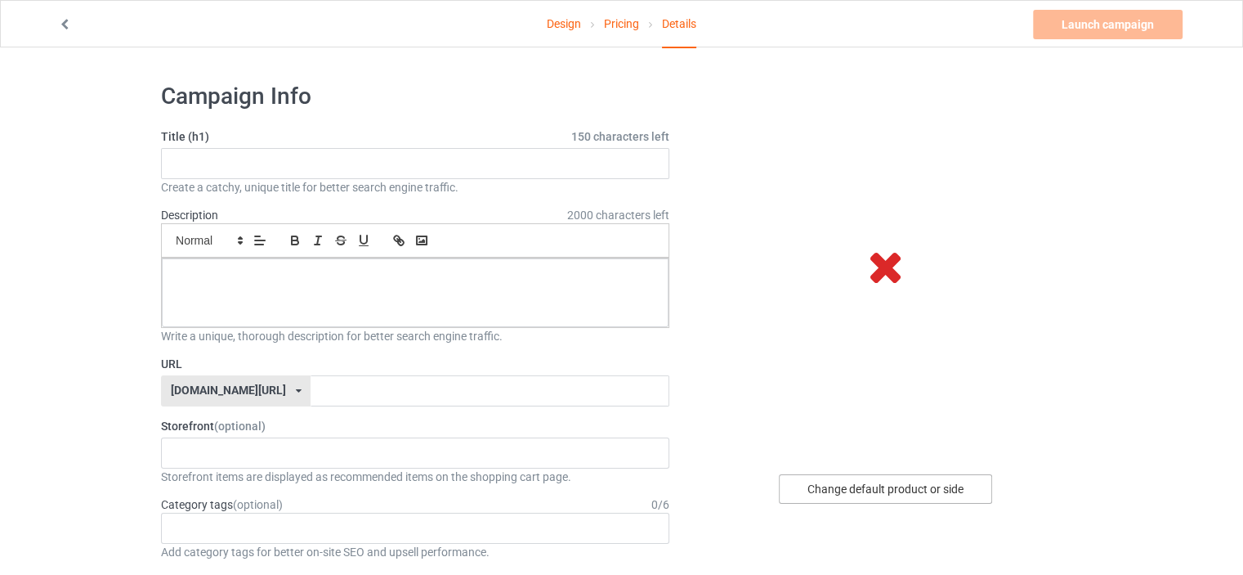
click at [947, 494] on div "Change default product or side" at bounding box center [885, 488] width 213 height 29
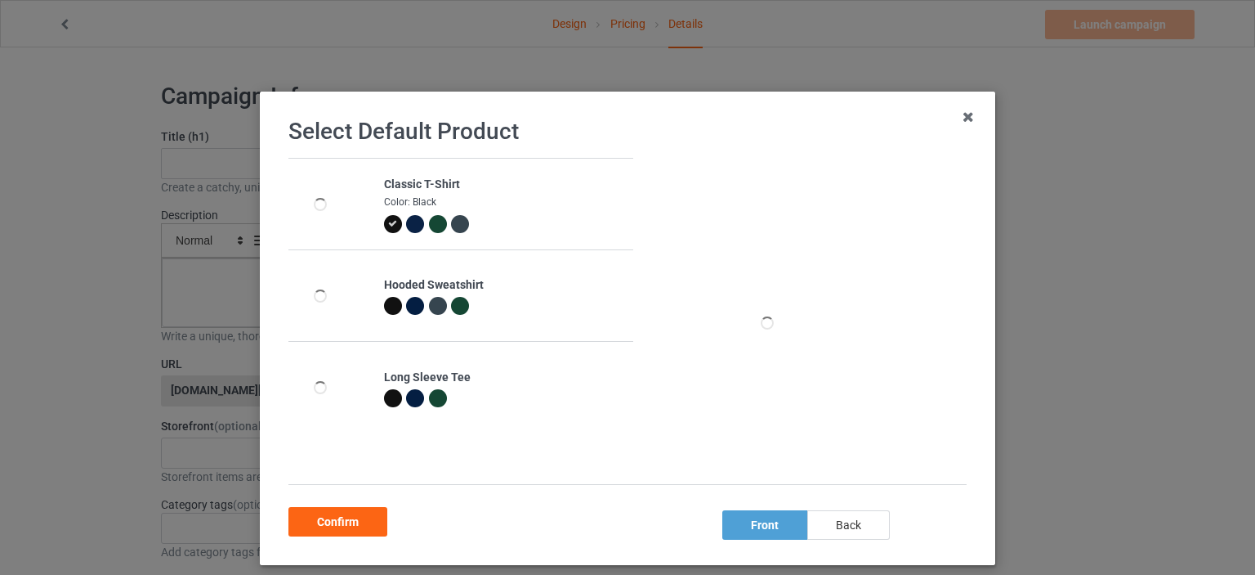
click at [843, 531] on div "back" at bounding box center [848, 524] width 83 height 29
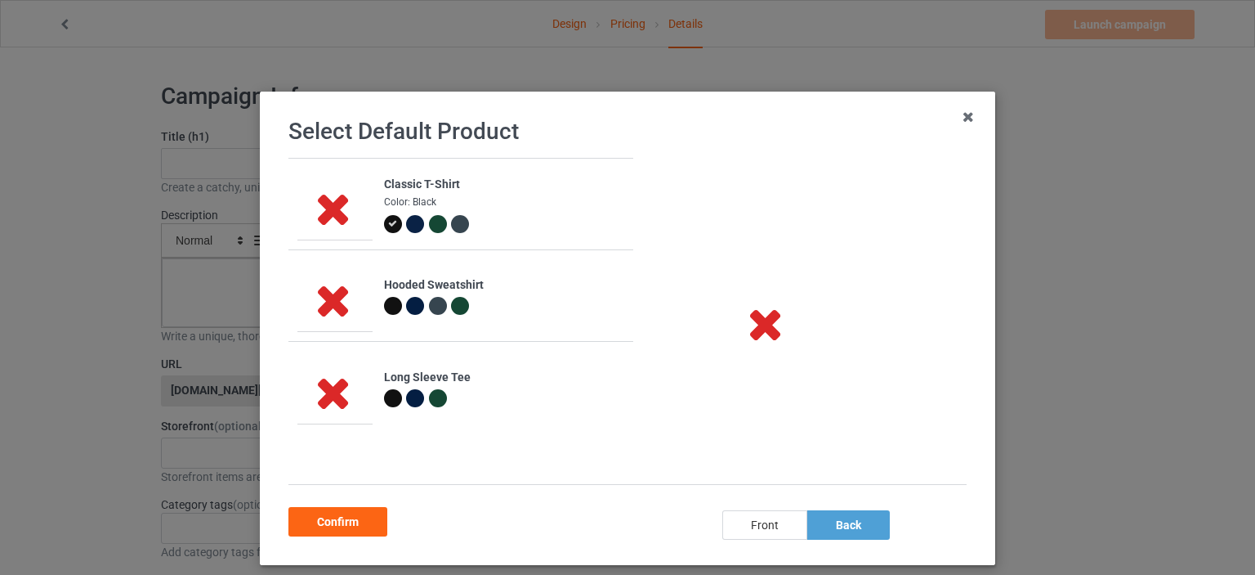
click at [756, 528] on div "front" at bounding box center [764, 524] width 85 height 29
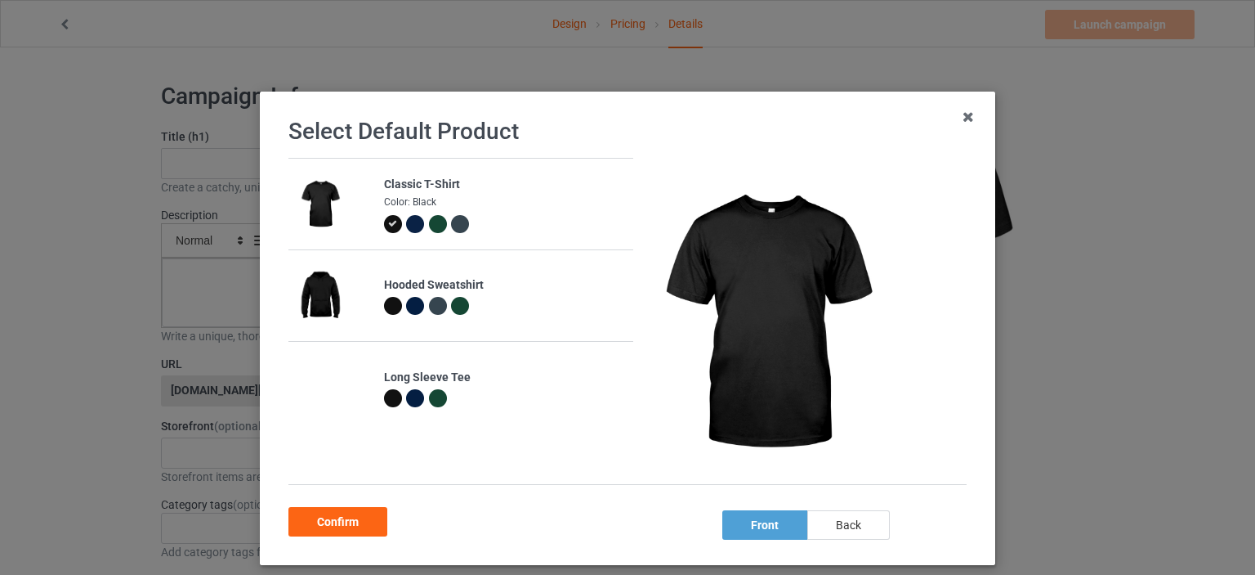
click at [834, 523] on div "back" at bounding box center [848, 524] width 83 height 29
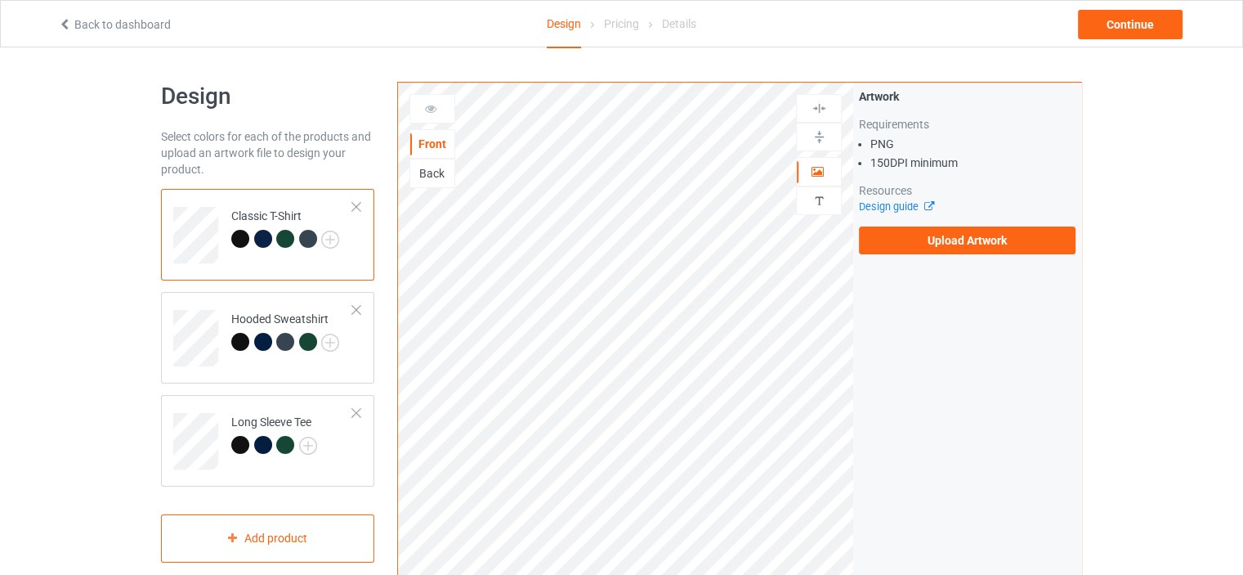
click at [436, 178] on div "Back" at bounding box center [432, 173] width 44 height 16
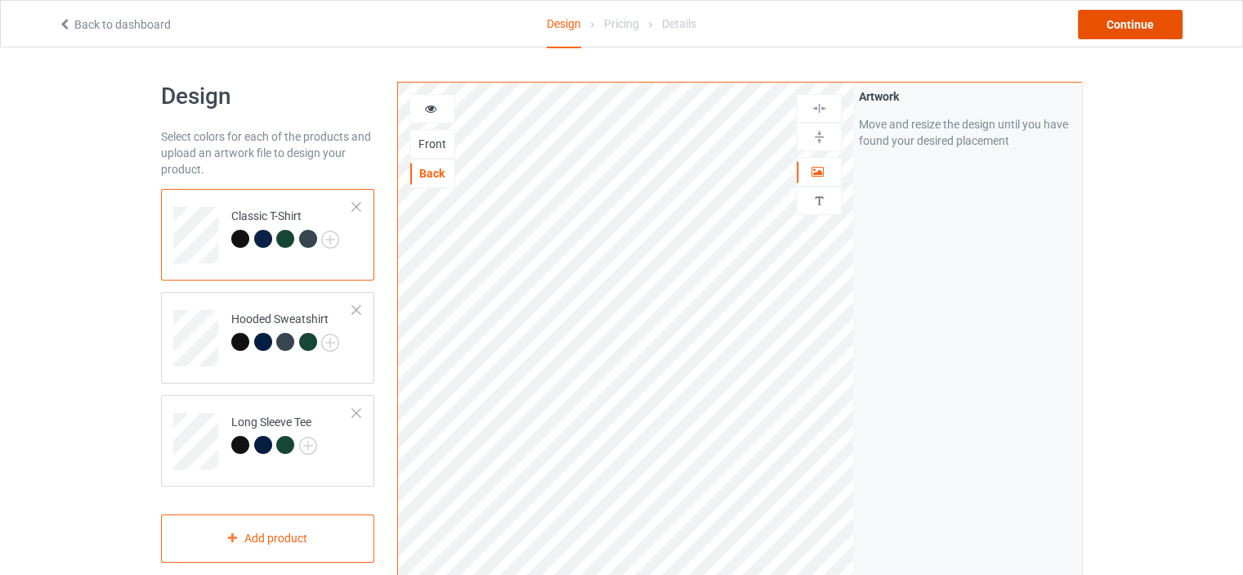
click at [1137, 25] on div "Continue" at bounding box center [1130, 24] width 105 height 29
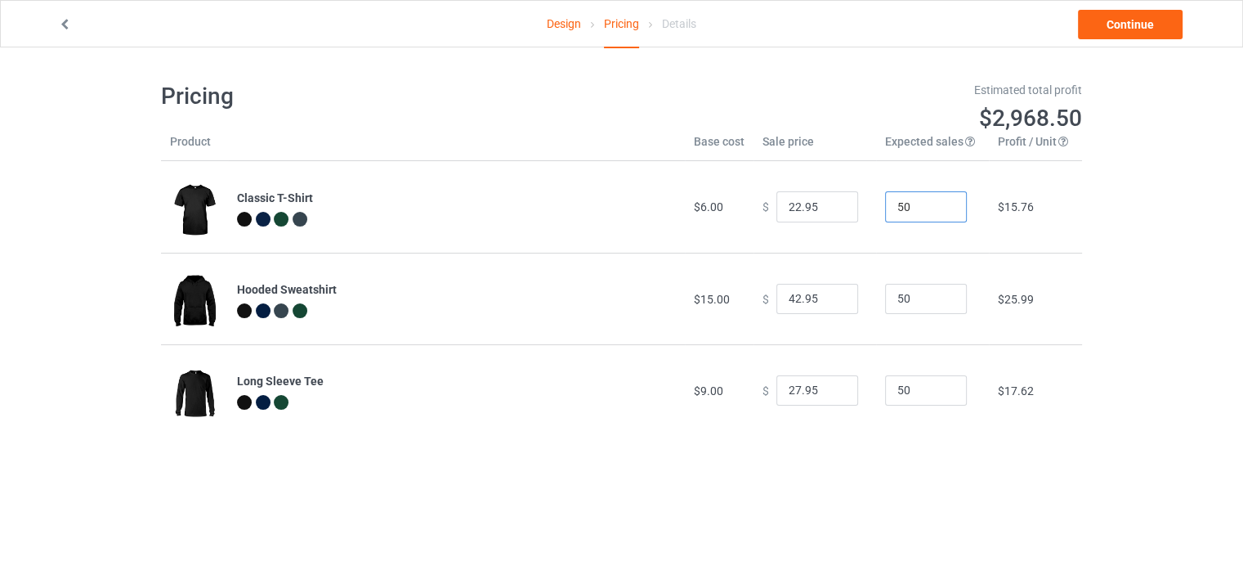
drag, startPoint x: 903, startPoint y: 203, endPoint x: 878, endPoint y: 211, distance: 26.6
click at [885, 211] on input "50" at bounding box center [926, 206] width 82 height 31
type input "1"
drag, startPoint x: 895, startPoint y: 306, endPoint x: 844, endPoint y: 317, distance: 51.8
click at [844, 317] on tr "Hooded Sweatshirt $15.00 $ 42.95 50 $25.99" at bounding box center [621, 299] width 921 height 92
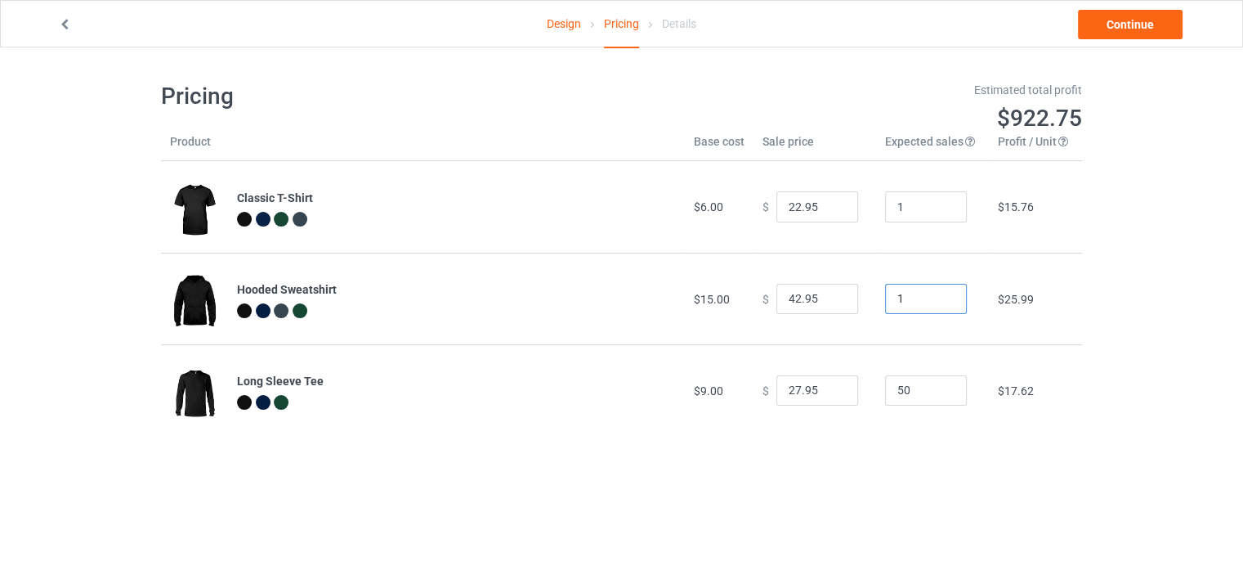
type input "1"
drag, startPoint x: 907, startPoint y: 382, endPoint x: 843, endPoint y: 387, distance: 64.8
click at [852, 386] on tr "Long Sleeve Tee $9.00 $ 27.95 50 $17.62" at bounding box center [621, 390] width 921 height 92
type input "1"
drag, startPoint x: 789, startPoint y: 387, endPoint x: 764, endPoint y: 390, distance: 24.6
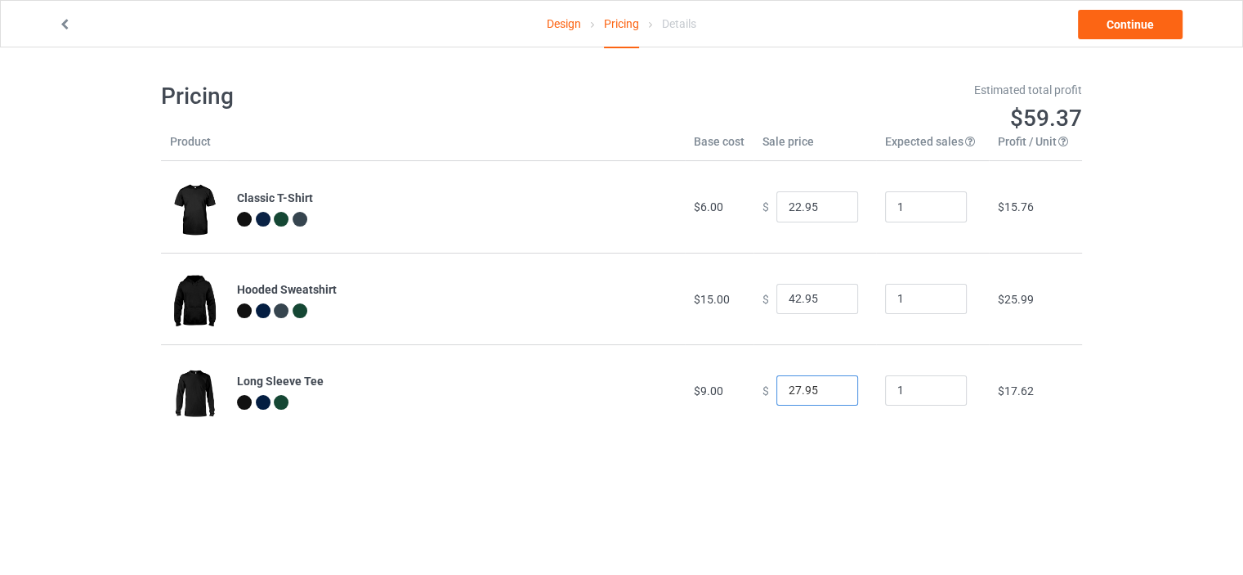
click at [764, 390] on div "$ 27.95" at bounding box center [815, 390] width 105 height 31
type input "34.95"
click at [784, 299] on input "42.95" at bounding box center [817, 299] width 82 height 31
type input "44.95"
click at [788, 207] on input "22.95" at bounding box center [817, 206] width 82 height 31
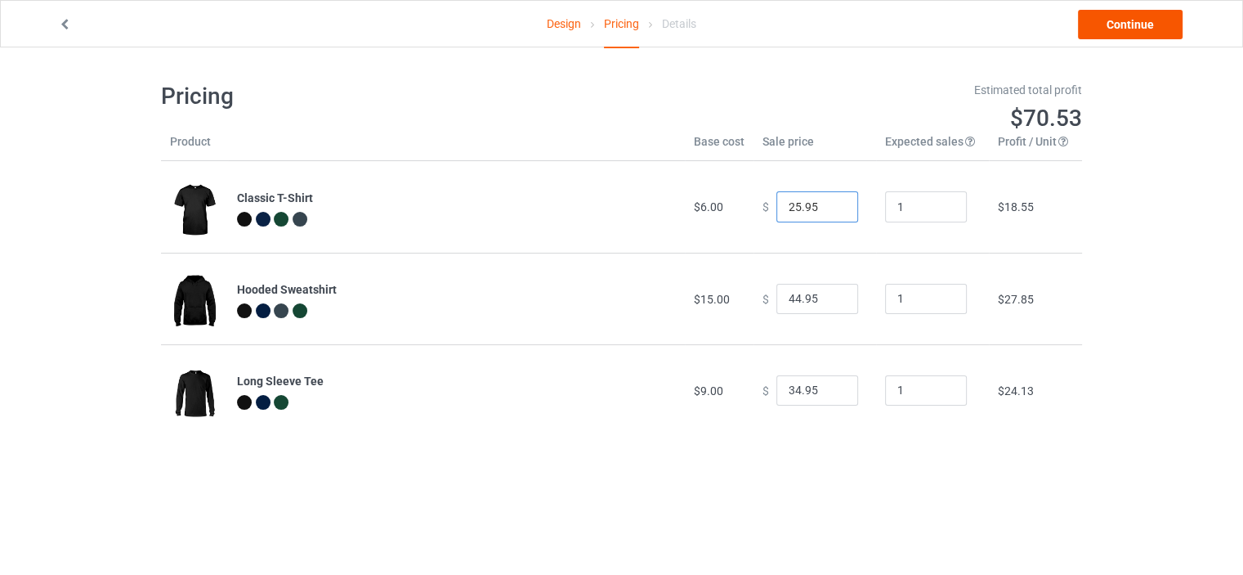
type input "25.95"
click at [1142, 24] on link "Continue" at bounding box center [1130, 24] width 105 height 29
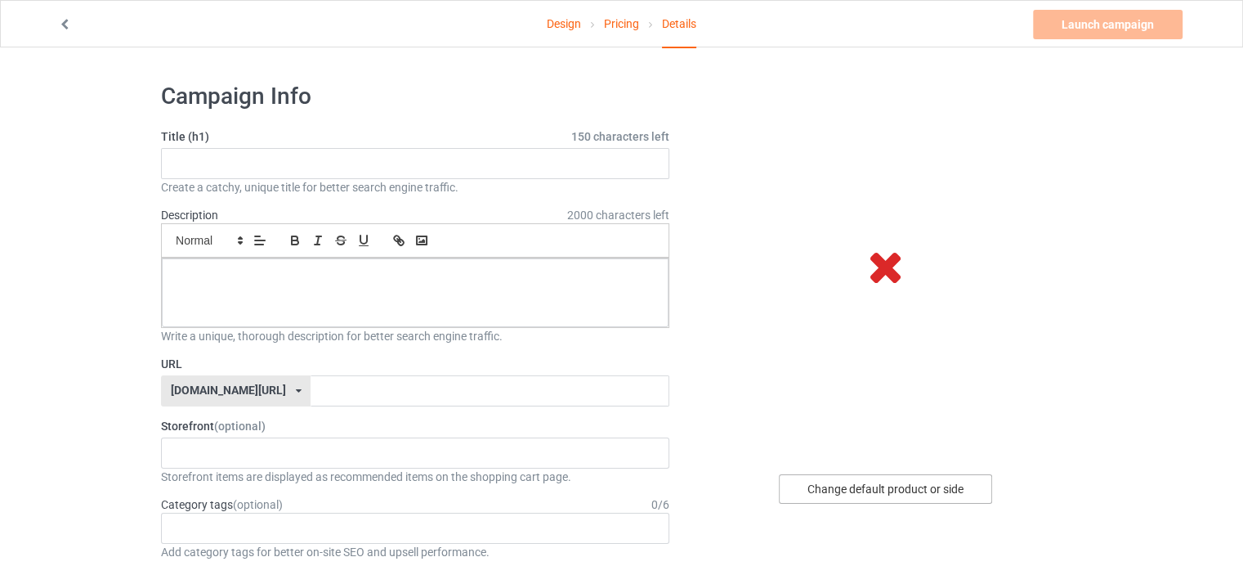
click at [912, 488] on div "Change default product or side" at bounding box center [885, 488] width 213 height 29
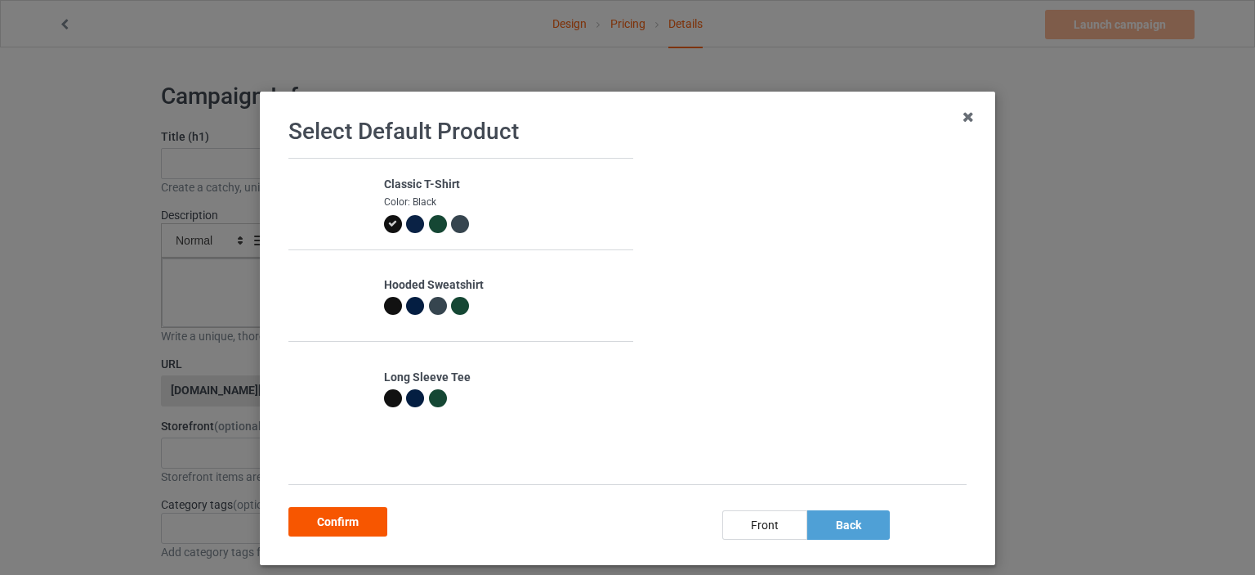
click at [362, 522] on div "Confirm" at bounding box center [338, 521] width 99 height 29
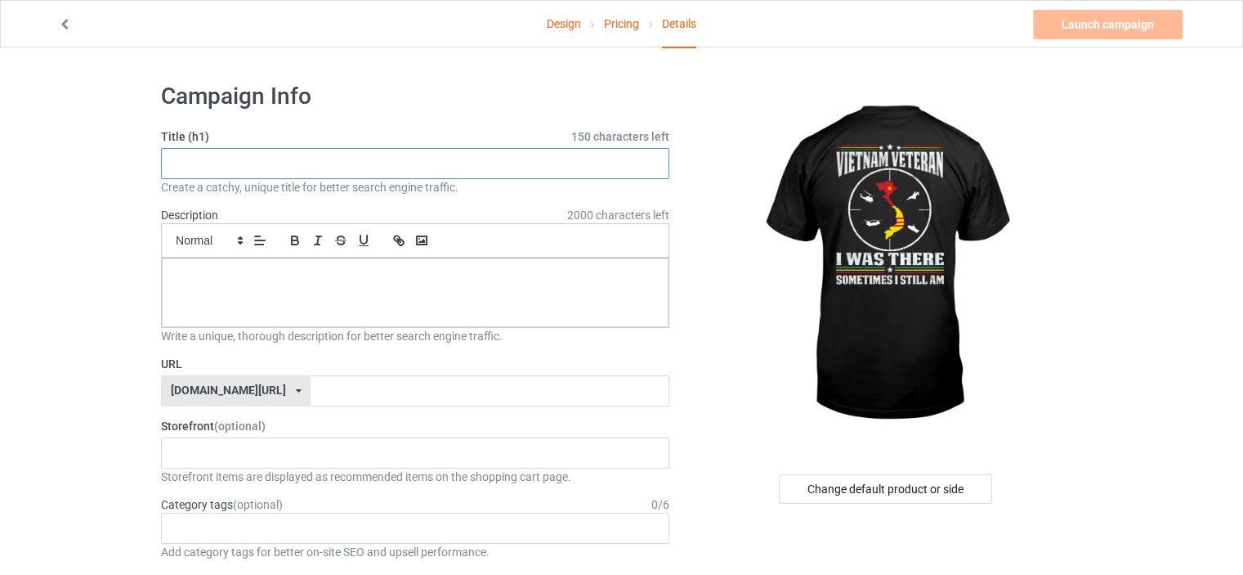
click at [425, 163] on input "text" at bounding box center [415, 163] width 508 height 31
paste input "i-was-there-sometimes-still-am-2025-01"
type input "i-was-there-sometimes-still-am-2025-01"
click at [378, 391] on input "text" at bounding box center [490, 390] width 358 height 31
paste input "i-was-there-sometimes-still-am-2025-01"
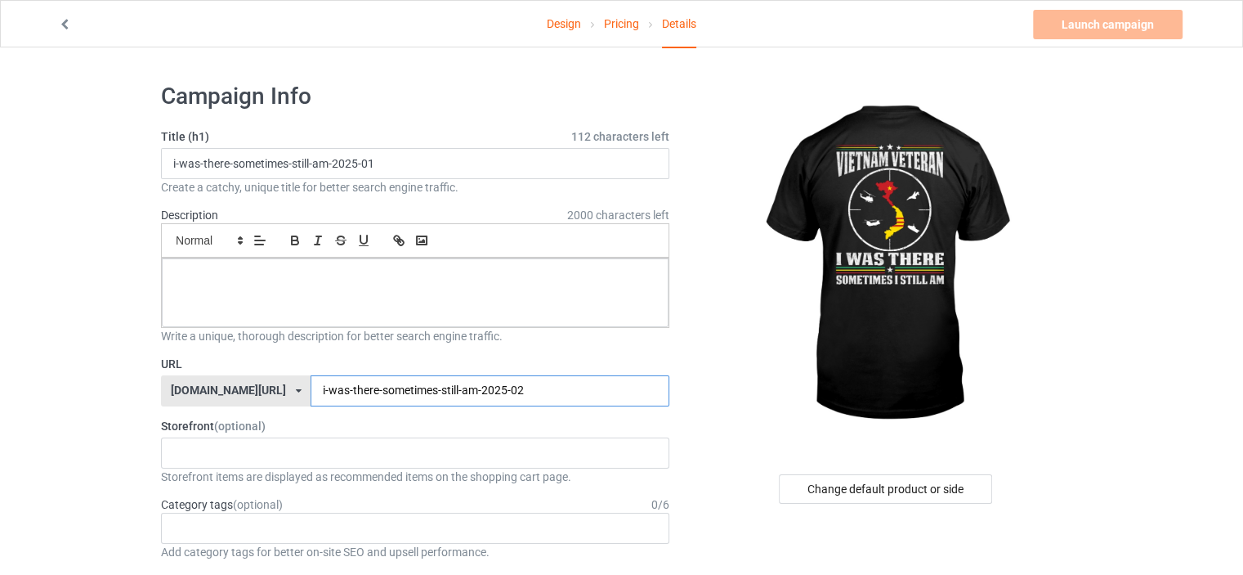
type input "i-was-there-sometimes-still-am-2025-02"
click at [363, 283] on p at bounding box center [415, 277] width 481 height 16
drag, startPoint x: 382, startPoint y: 166, endPoint x: 30, endPoint y: 186, distance: 352.8
type input "I WAS THERE-SOMETIMES-I-STILL-AM"
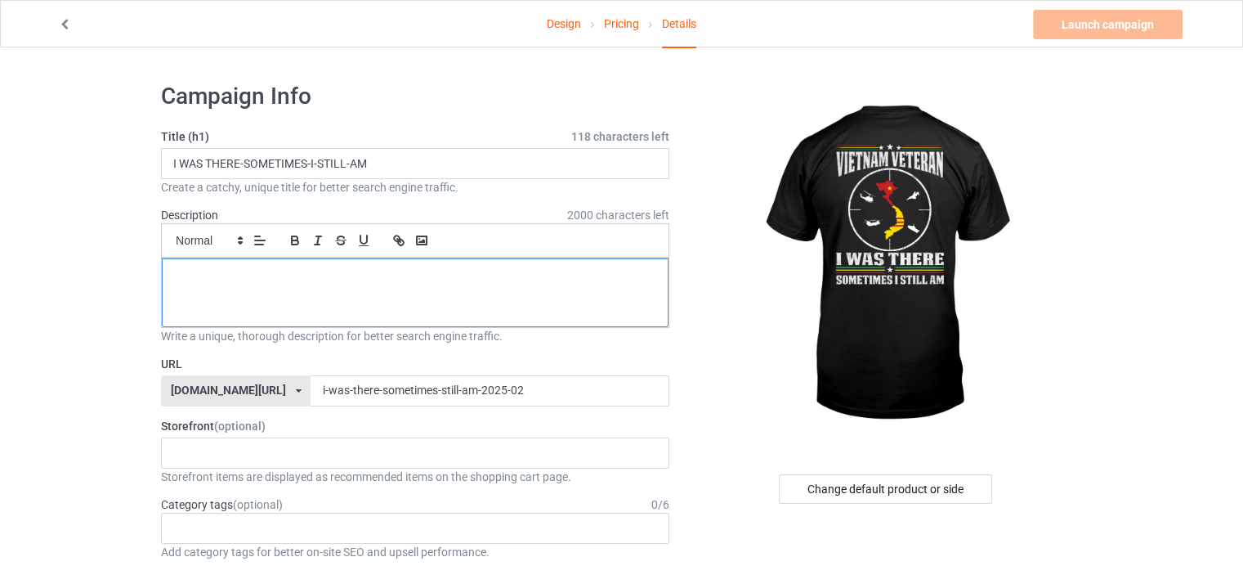
click at [199, 283] on p at bounding box center [415, 277] width 481 height 16
drag, startPoint x: 387, startPoint y: 157, endPoint x: 66, endPoint y: 175, distance: 320.9
click at [230, 286] on div at bounding box center [415, 292] width 507 height 69
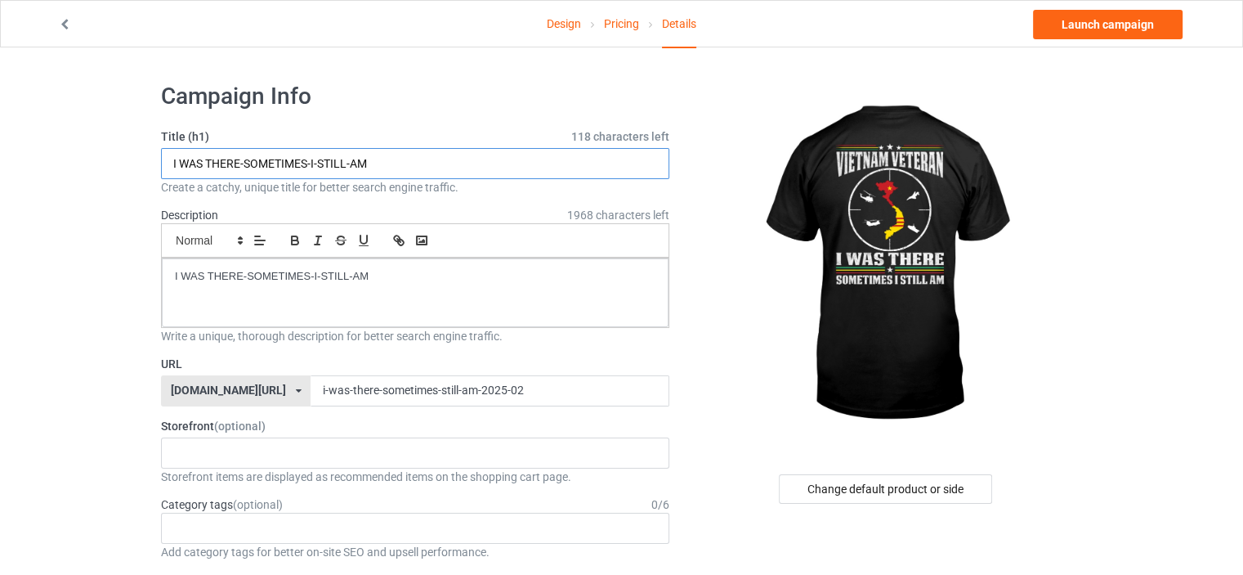
drag, startPoint x: 381, startPoint y: 160, endPoint x: 124, endPoint y: 173, distance: 257.0
click at [1083, 19] on link "Launch campaign" at bounding box center [1108, 24] width 150 height 29
